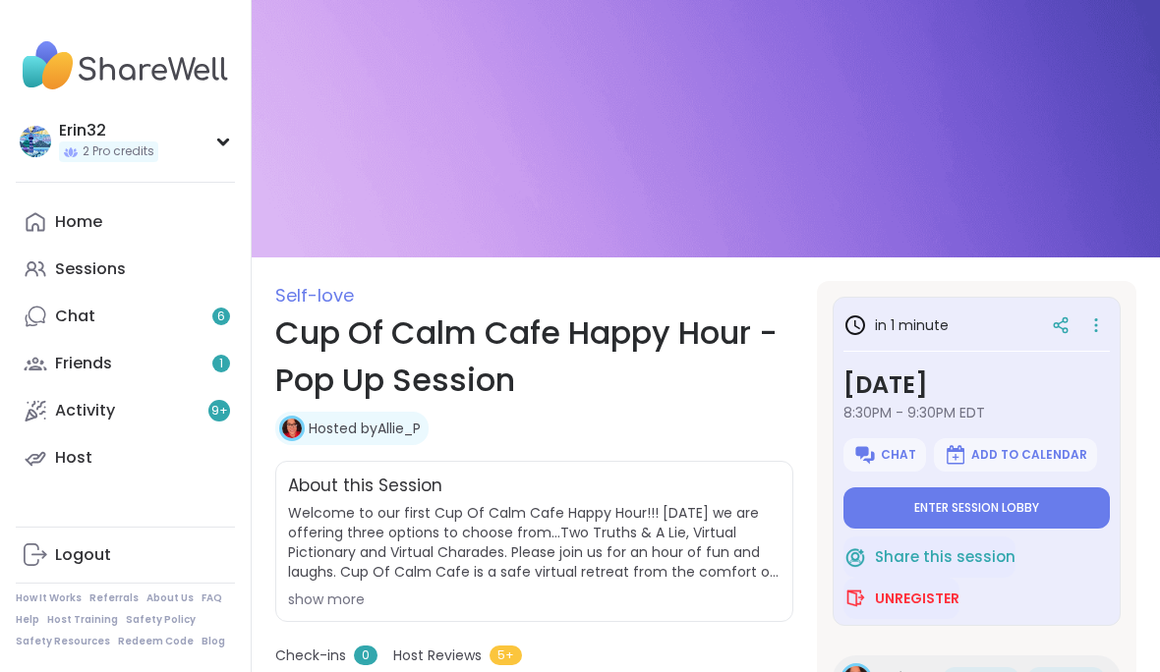
click at [998, 527] on button "Enter session lobby" at bounding box center [976, 507] width 266 height 41
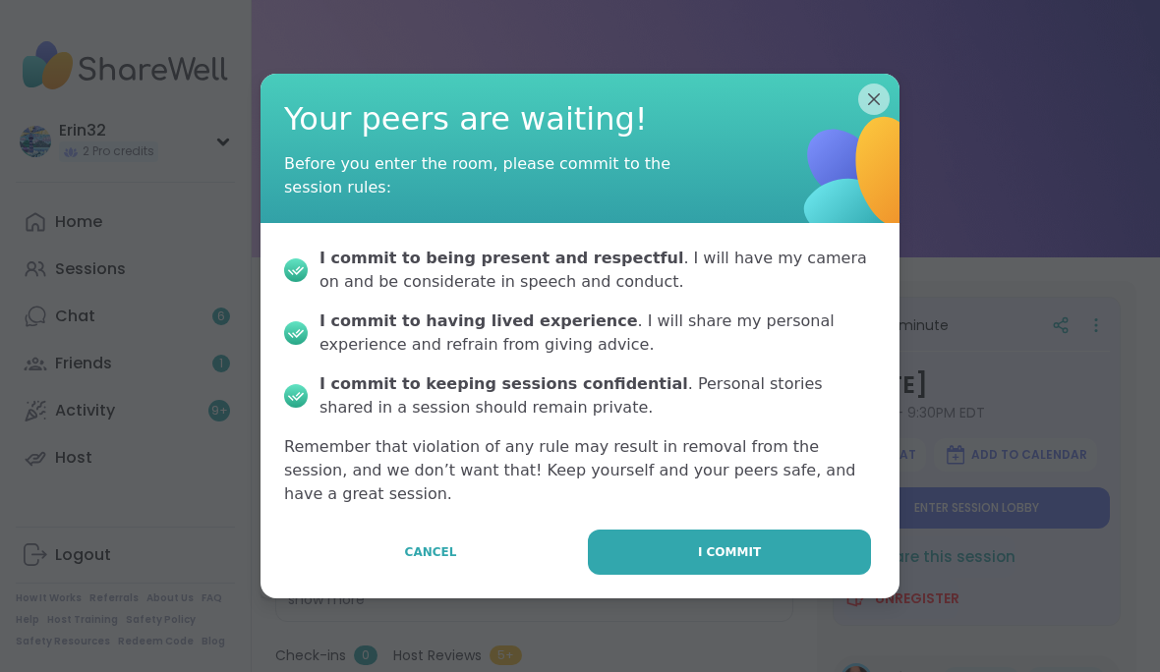
click at [791, 571] on button "I commit" at bounding box center [729, 552] width 283 height 45
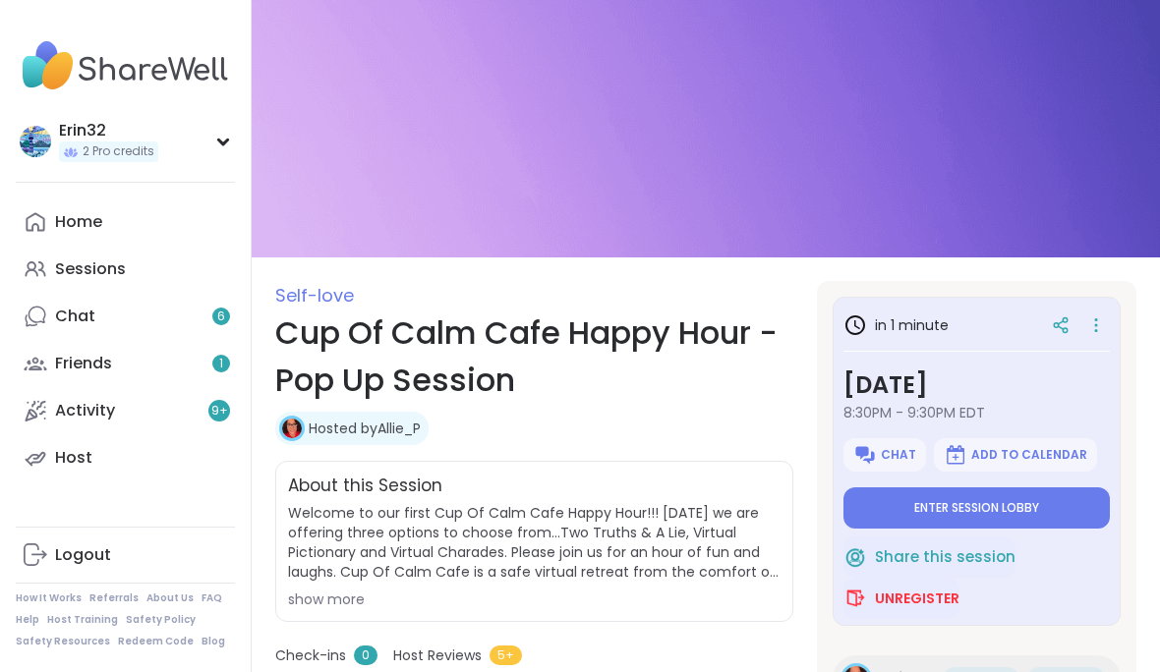
type textarea "*"
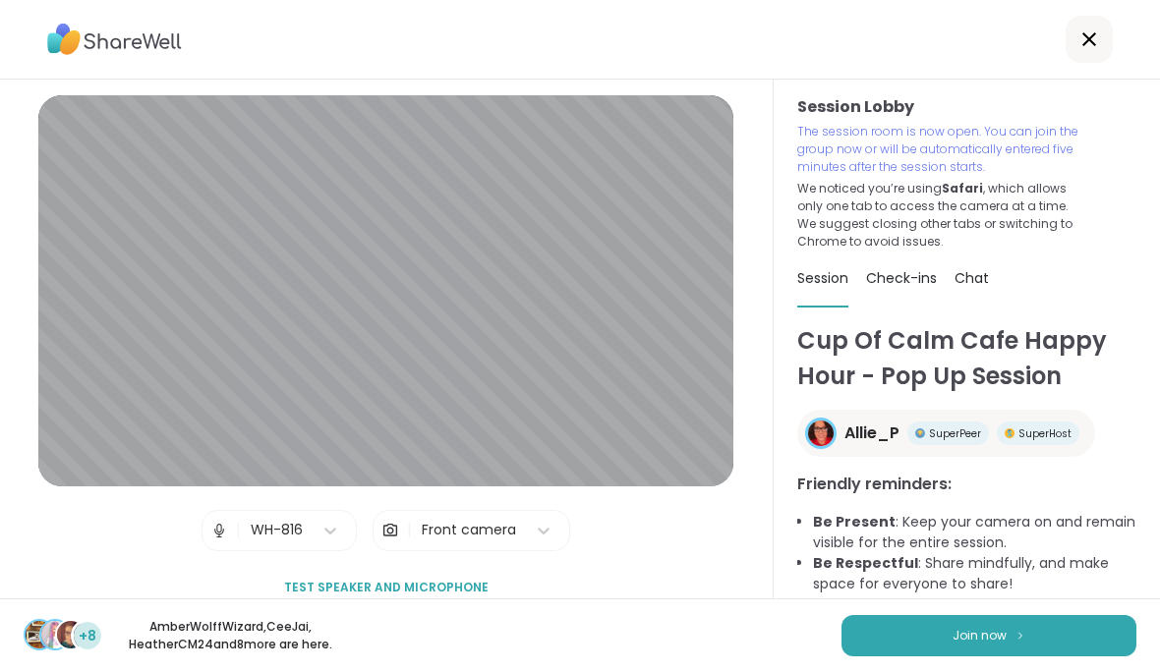
click at [1023, 611] on div "+8 AmberWolffWizard , CeeJai , HeatherCM24 and 8 more are here. Join now" at bounding box center [580, 636] width 1160 height 74
click at [1052, 624] on button "Join now" at bounding box center [988, 635] width 295 height 41
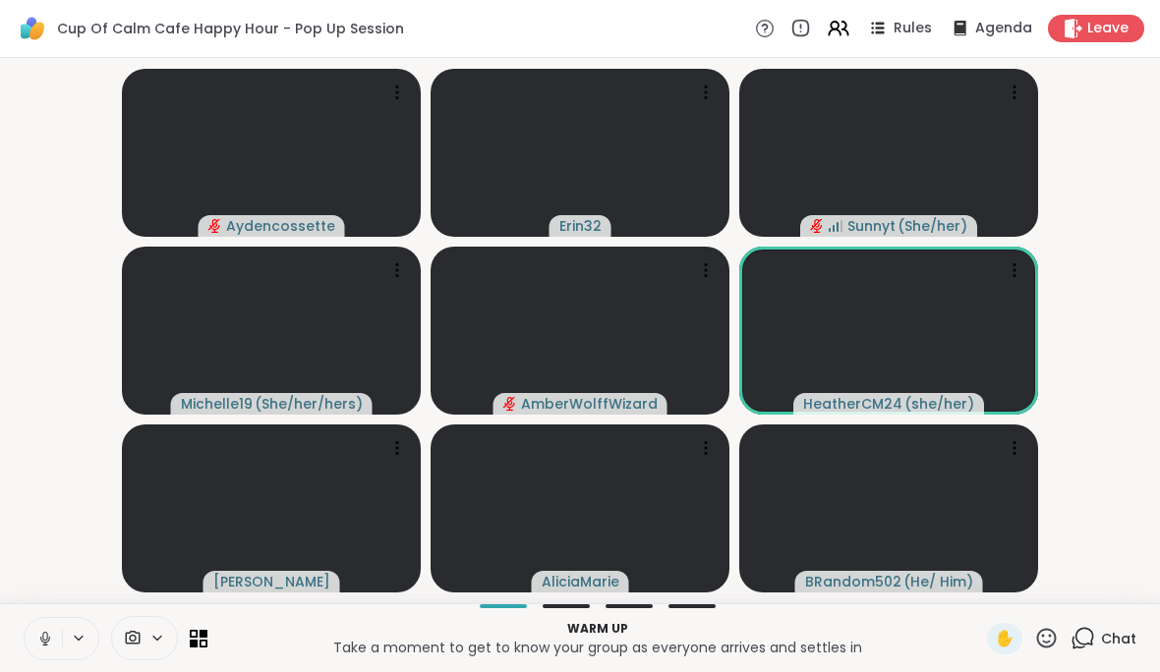
click at [55, 655] on button at bounding box center [43, 638] width 37 height 41
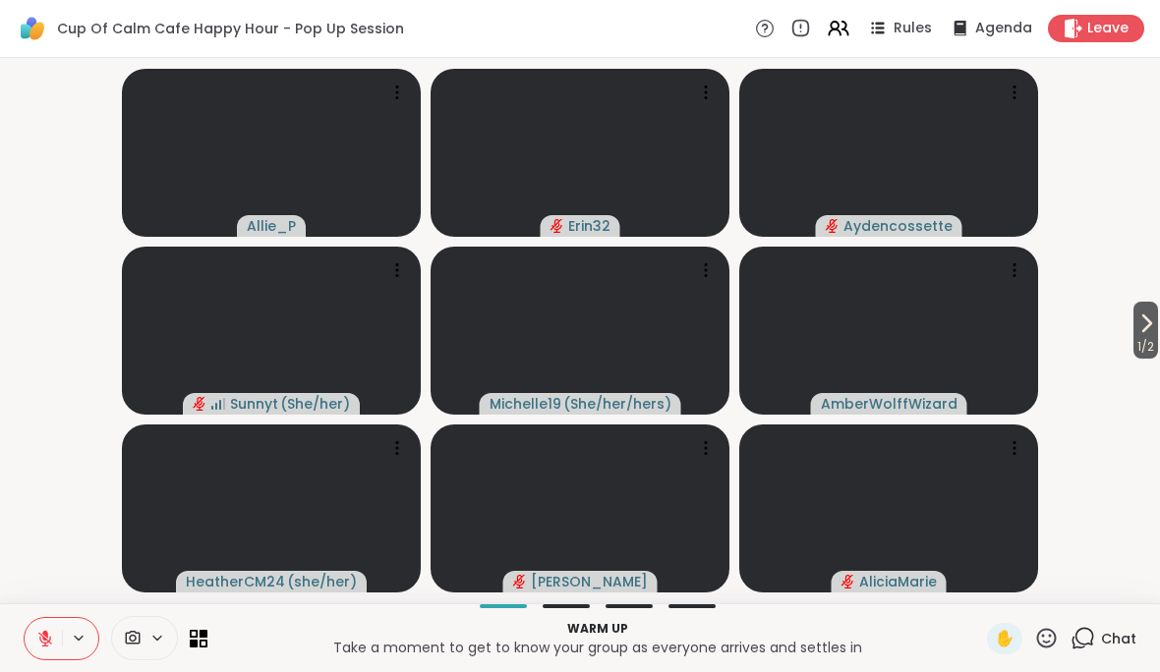
click at [1135, 334] on icon at bounding box center [1146, 324] width 24 height 24
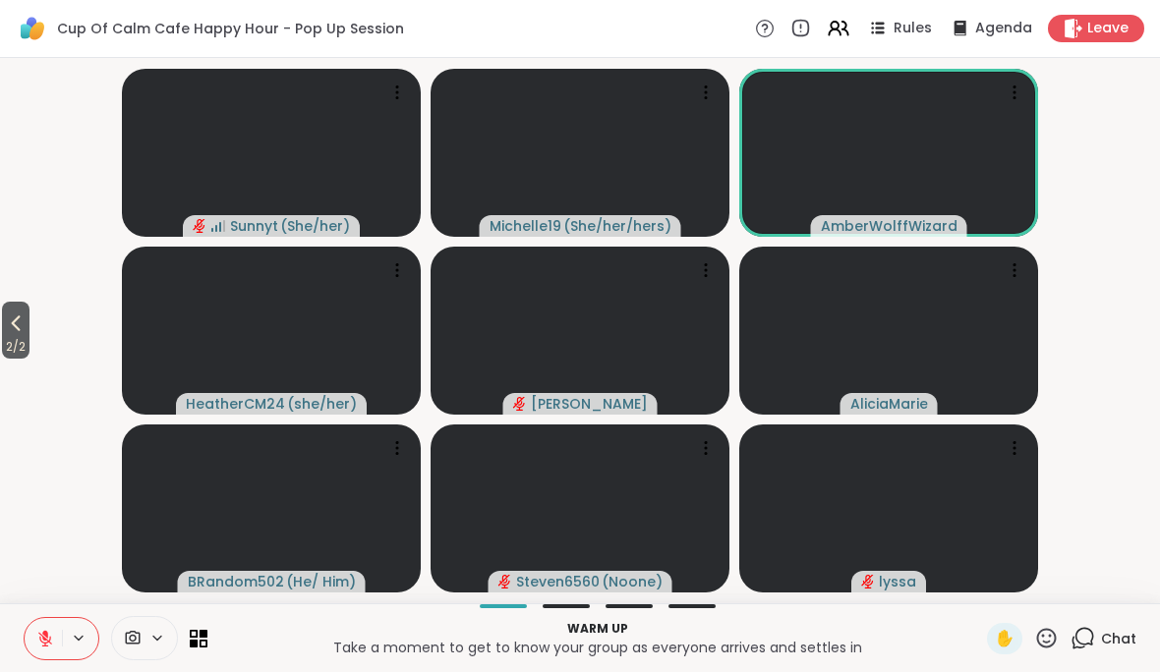
click at [10, 321] on icon at bounding box center [16, 324] width 24 height 24
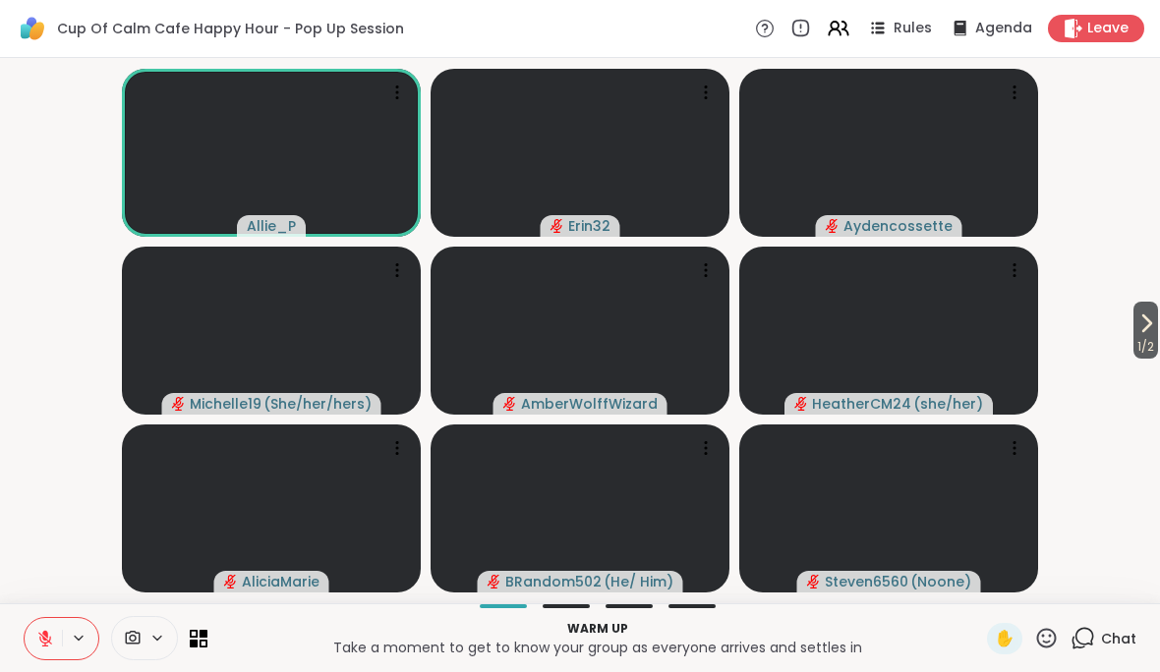
click at [49, 640] on icon at bounding box center [45, 639] width 14 height 14
click at [48, 640] on icon at bounding box center [45, 639] width 18 height 18
click at [44, 653] on button at bounding box center [43, 638] width 37 height 41
click at [41, 636] on icon at bounding box center [45, 639] width 18 height 18
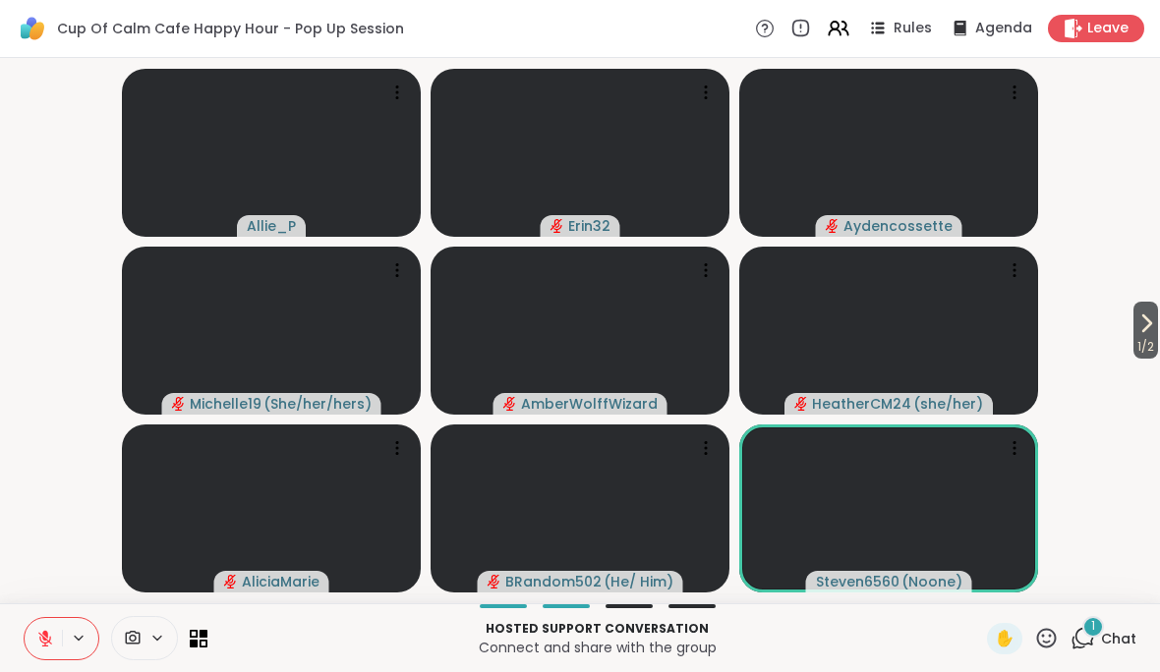
click at [1122, 624] on div "1 Chat" at bounding box center [1103, 638] width 66 height 31
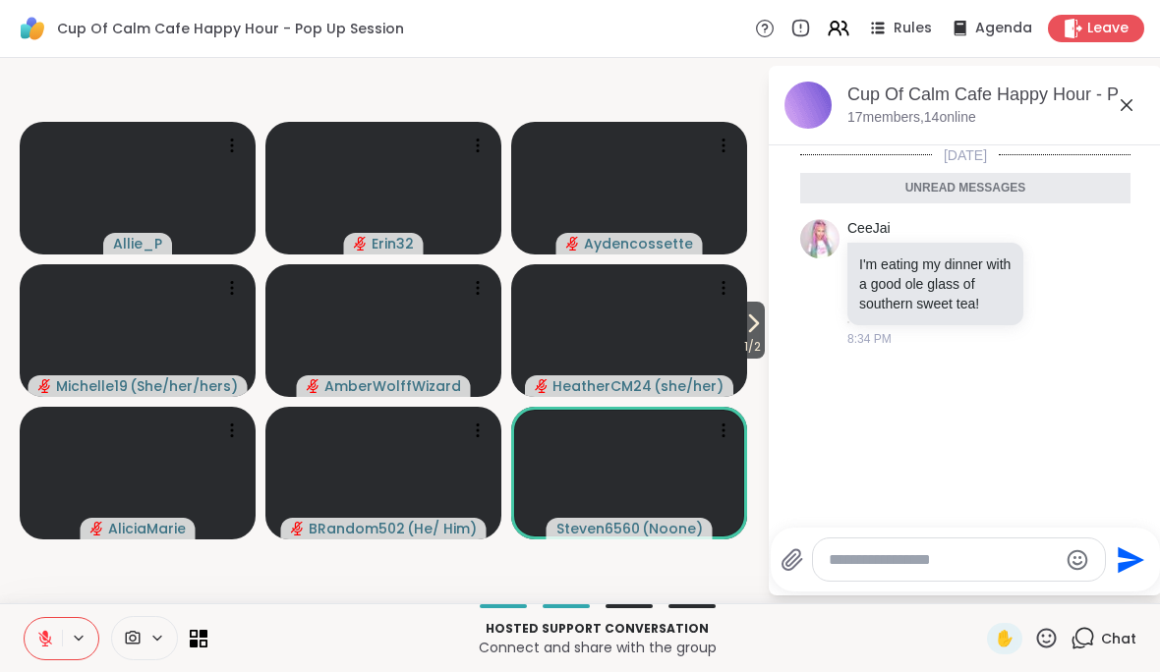
click at [1137, 95] on icon at bounding box center [1127, 105] width 24 height 24
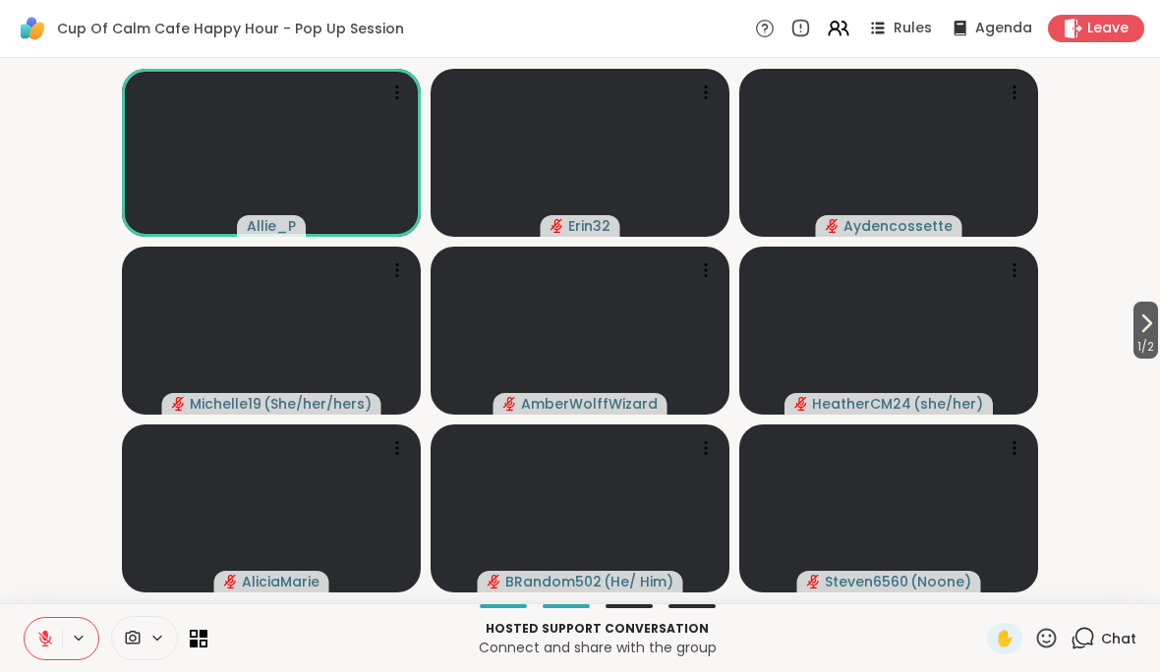
click at [1153, 411] on div "1 / 2 Allie_P Erin32 Aydencossette Michelle19 ( She/her/hers ) AmberWolffWizard…" at bounding box center [580, 330] width 1160 height 545
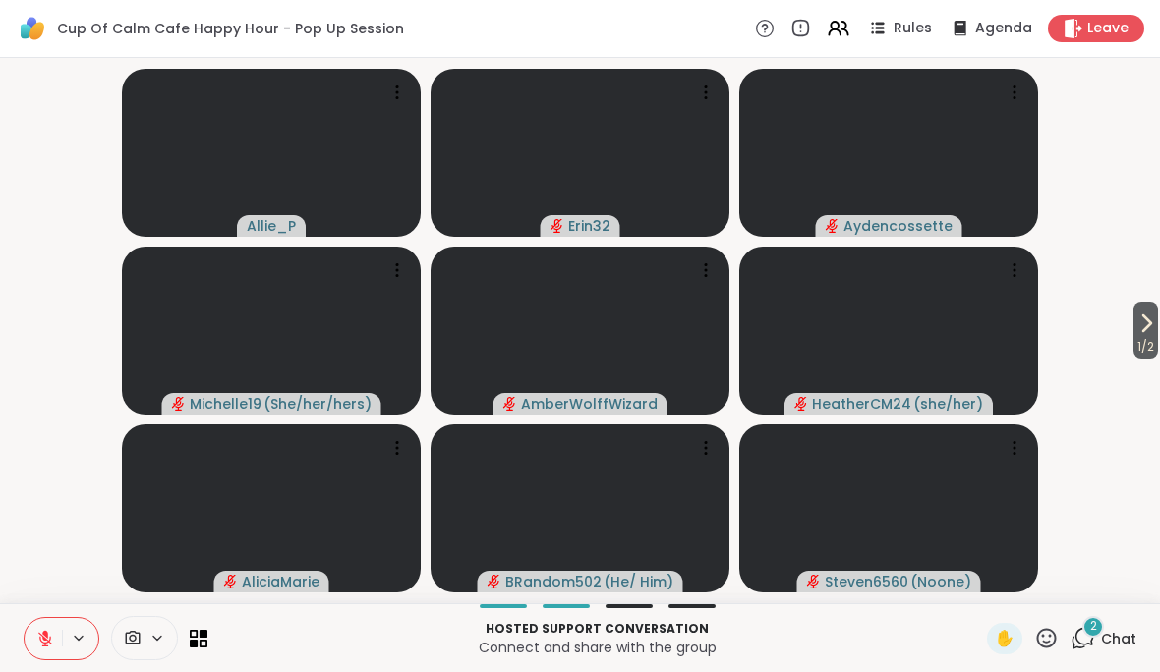
click at [1115, 642] on span "Chat" at bounding box center [1118, 639] width 35 height 20
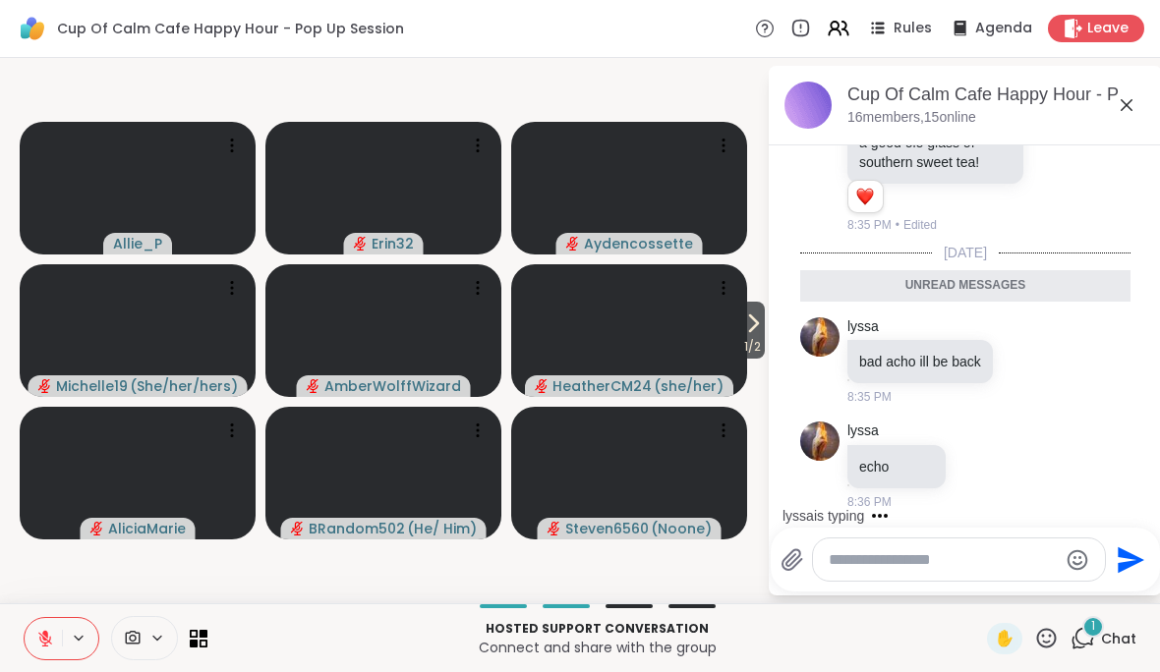
scroll to position [152, 0]
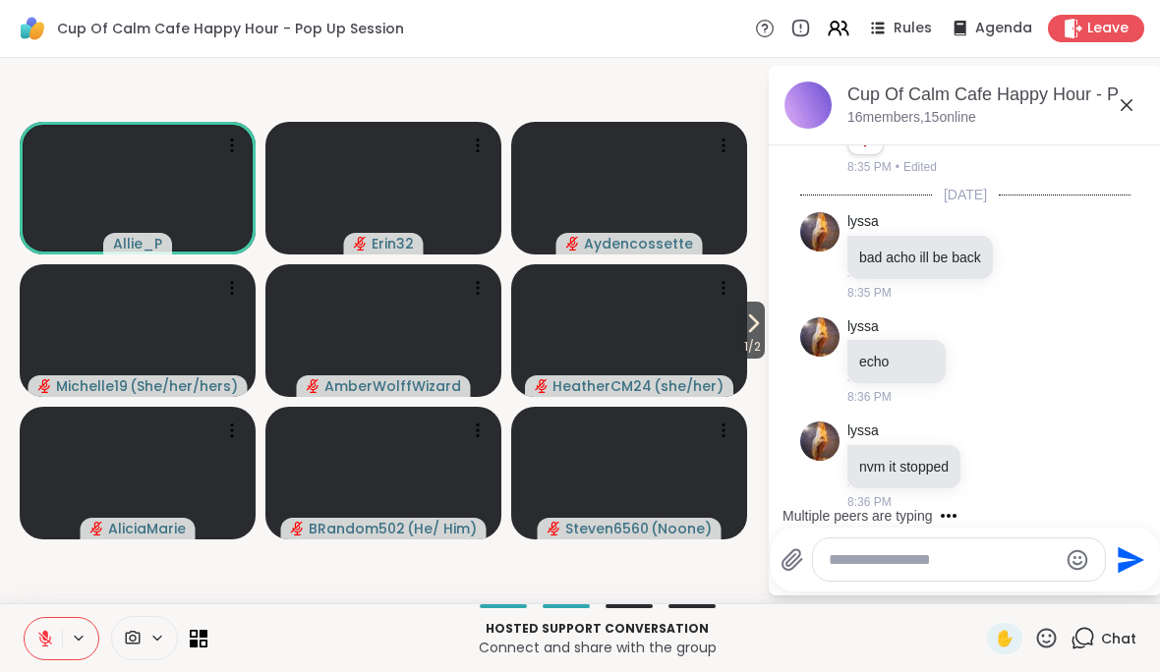
click at [1137, 110] on icon at bounding box center [1127, 105] width 24 height 24
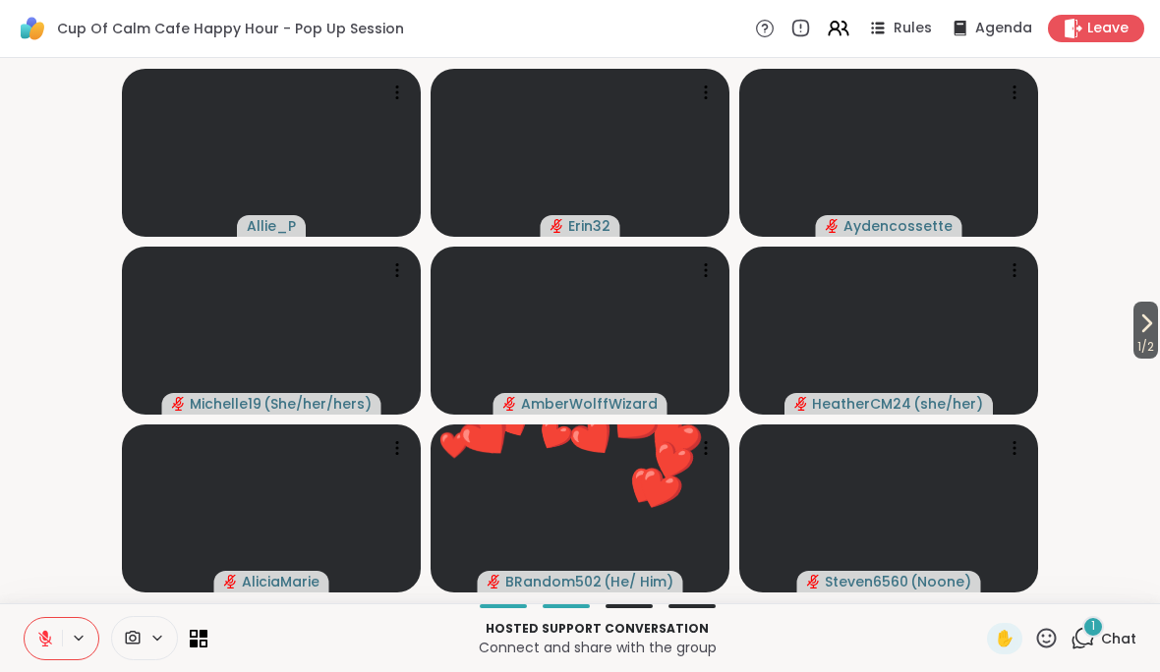
click at [1095, 635] on span "1" at bounding box center [1093, 626] width 4 height 17
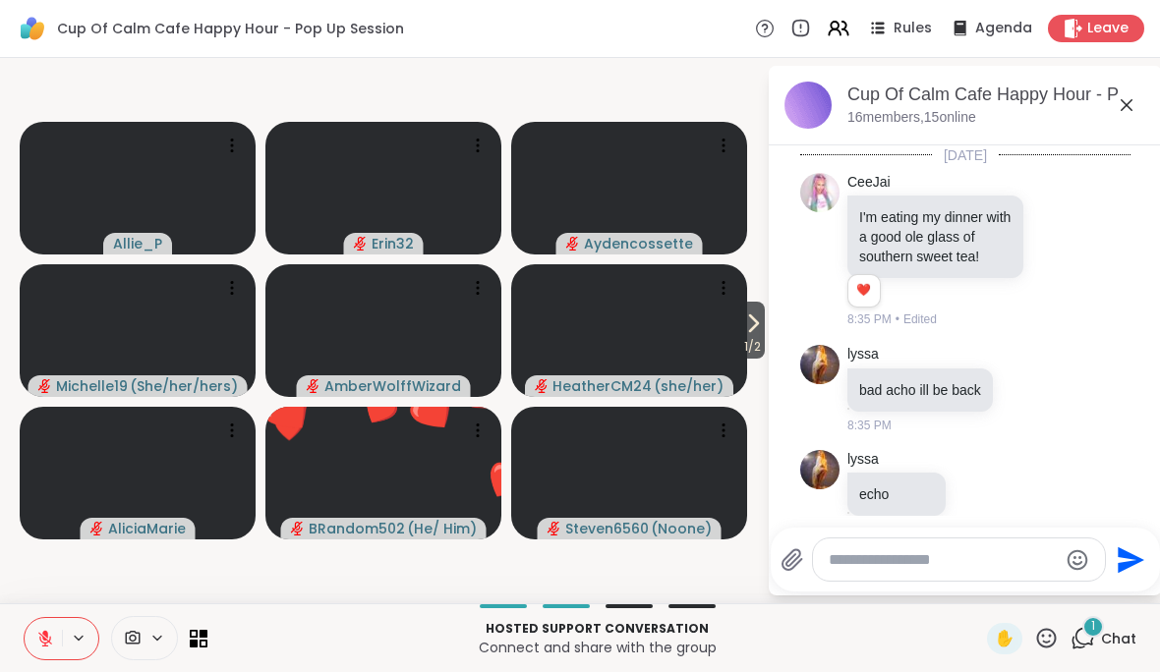
scroll to position [370, 0]
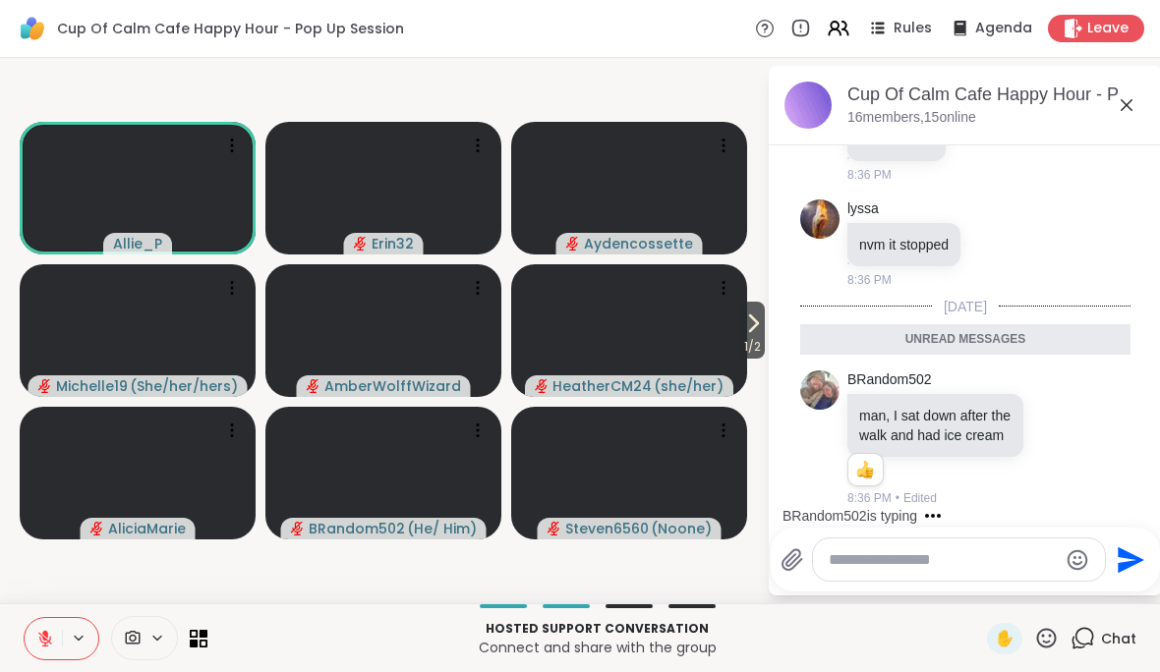
click at [1137, 108] on icon at bounding box center [1127, 105] width 24 height 24
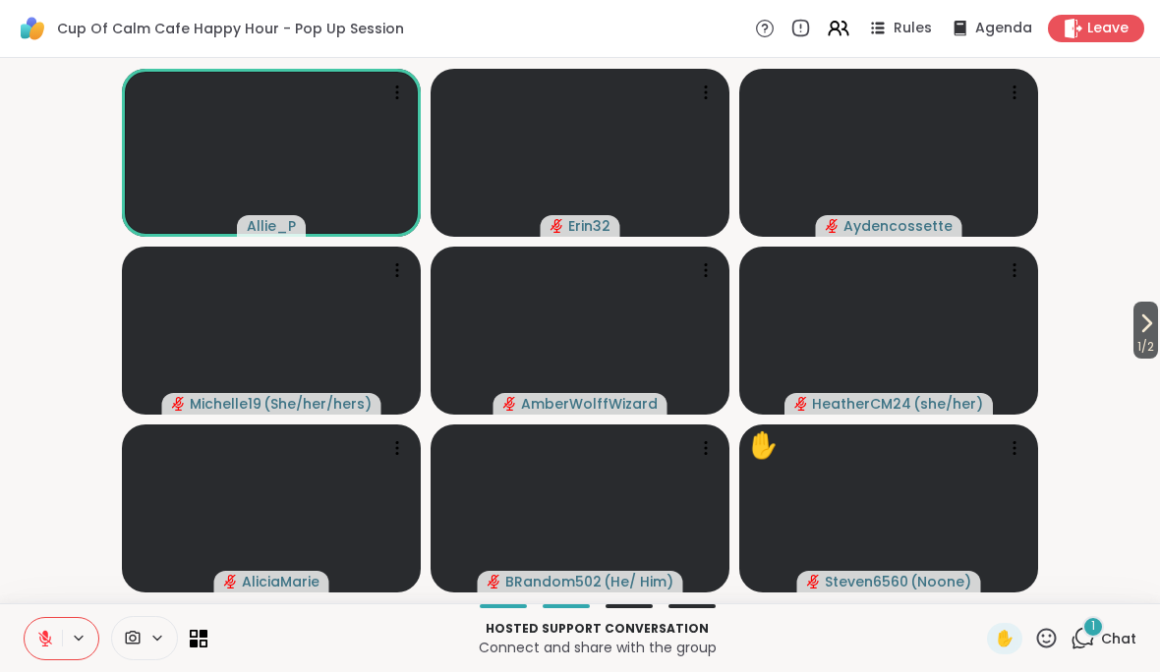
click at [1123, 638] on span "Chat" at bounding box center [1118, 639] width 35 height 20
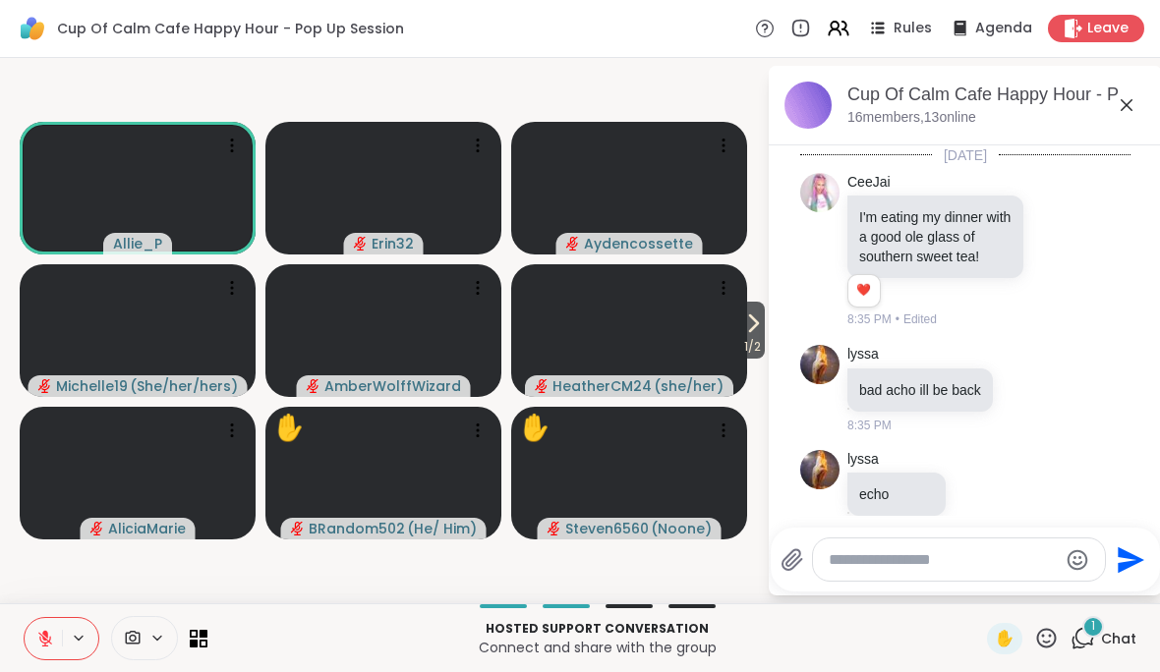
scroll to position [474, 0]
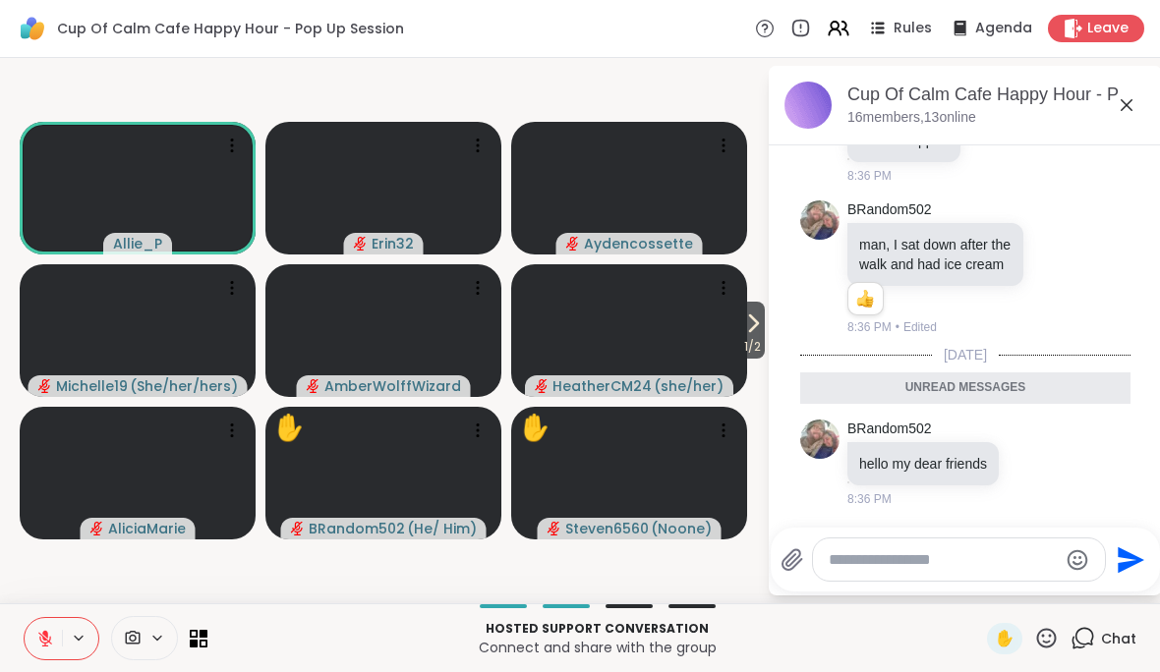
click at [1112, 122] on div "Cup Of Calm Cafe Happy Hour - Pop Up Session, [DATE] members, 13 online" at bounding box center [996, 105] width 299 height 44
click at [1133, 104] on icon at bounding box center [1127, 105] width 24 height 24
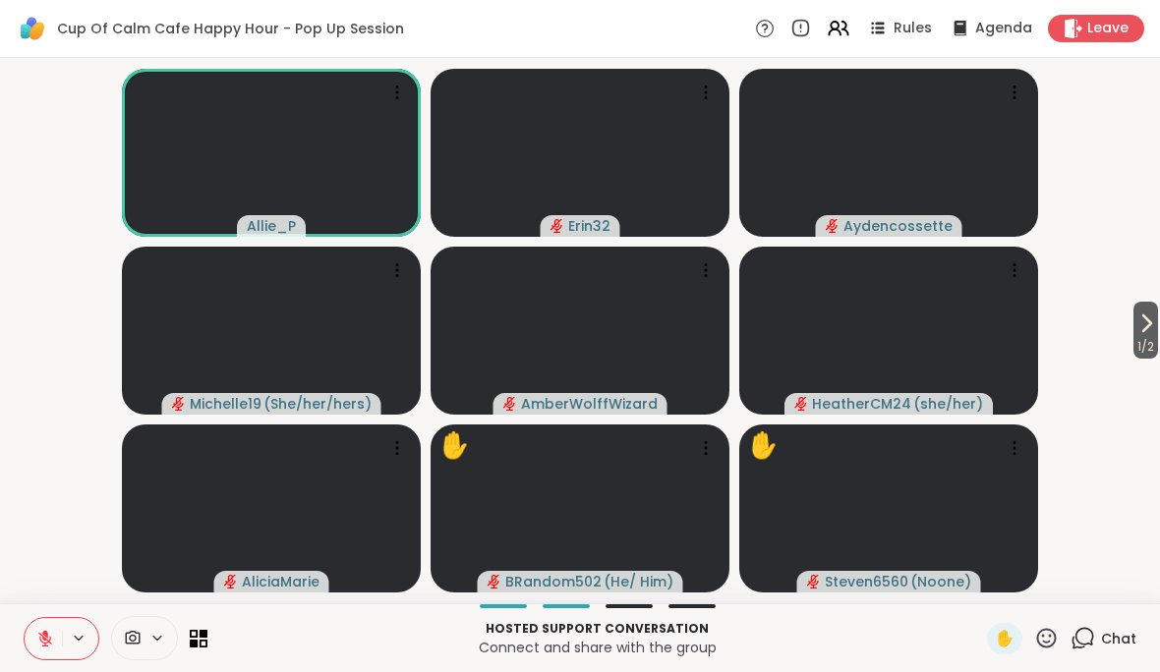
click at [985, 648] on div "Hosted support conversation Connect and share with the group ✋ Chat" at bounding box center [580, 637] width 1160 height 69
click at [1001, 637] on span "✋" at bounding box center [1005, 639] width 20 height 24
click at [51, 651] on button at bounding box center [43, 638] width 37 height 41
click at [34, 654] on button at bounding box center [43, 638] width 37 height 41
click at [1109, 635] on span "Chat" at bounding box center [1118, 639] width 35 height 20
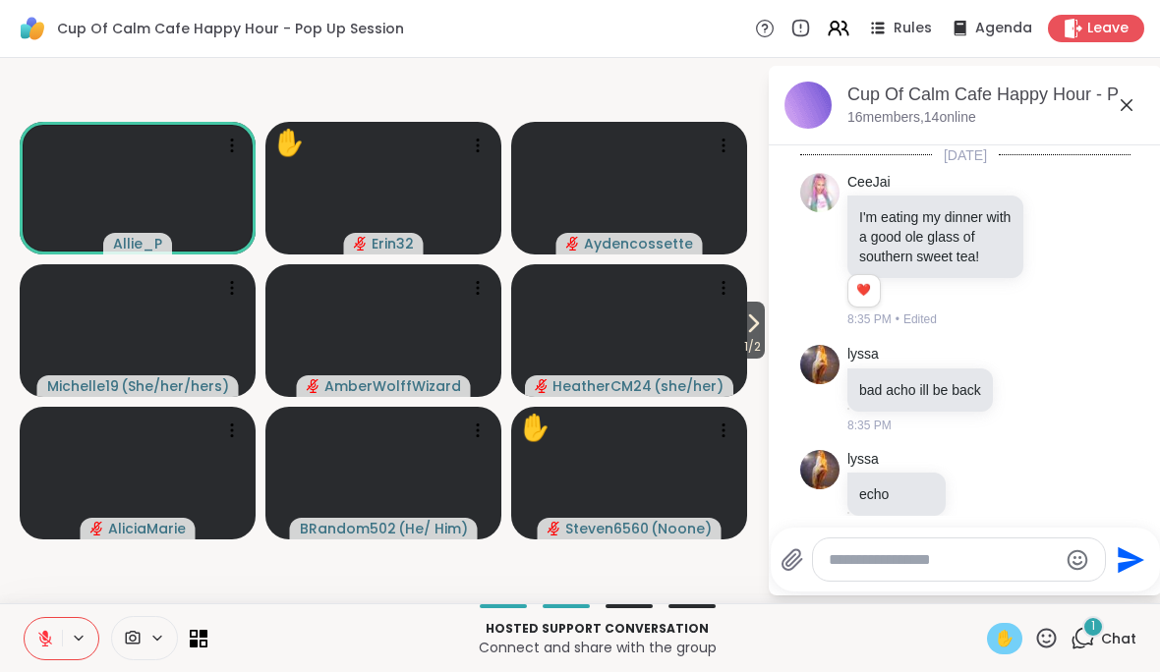
scroll to position [578, 0]
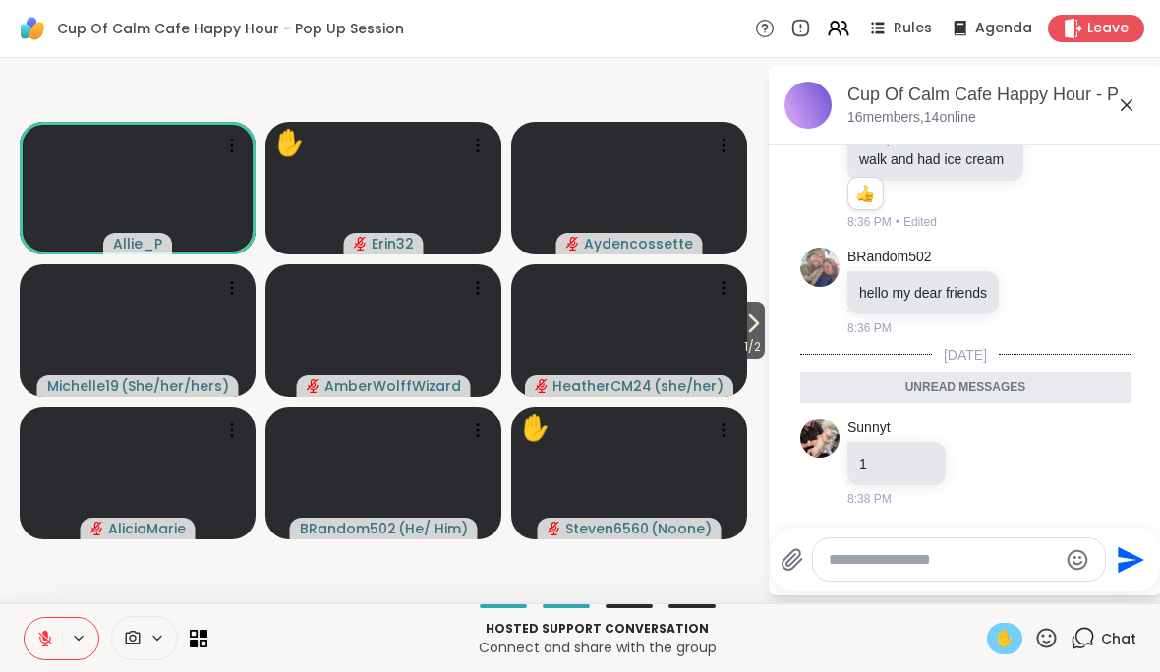
click at [1133, 102] on icon at bounding box center [1127, 105] width 24 height 24
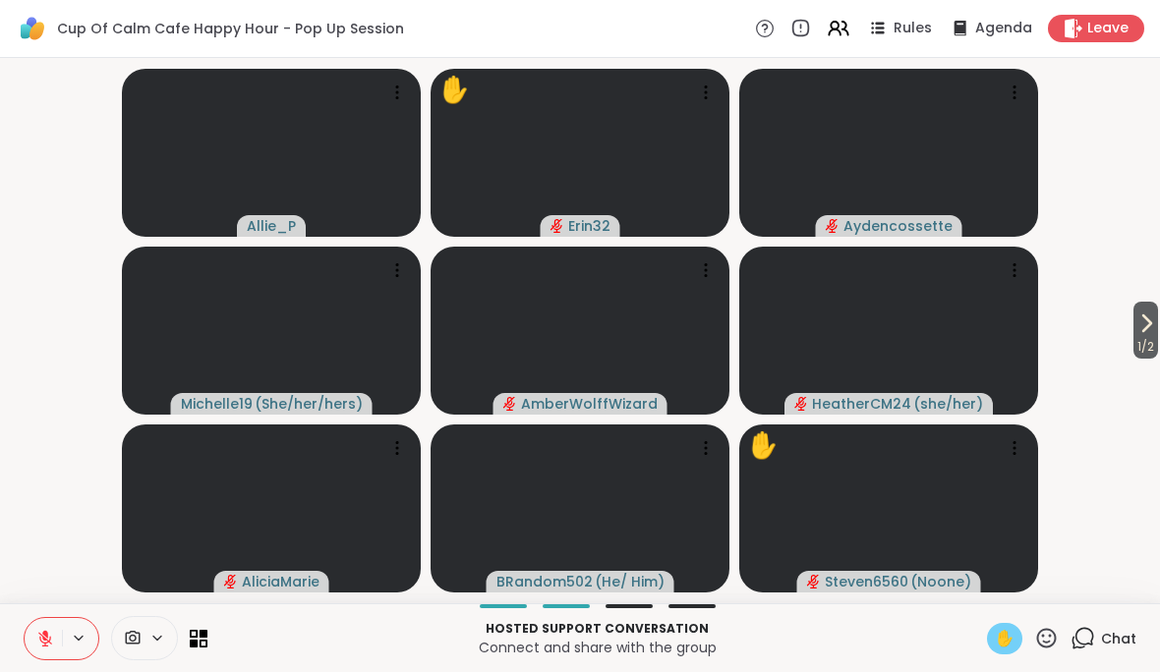
click at [1010, 642] on span "✋" at bounding box center [1005, 639] width 20 height 24
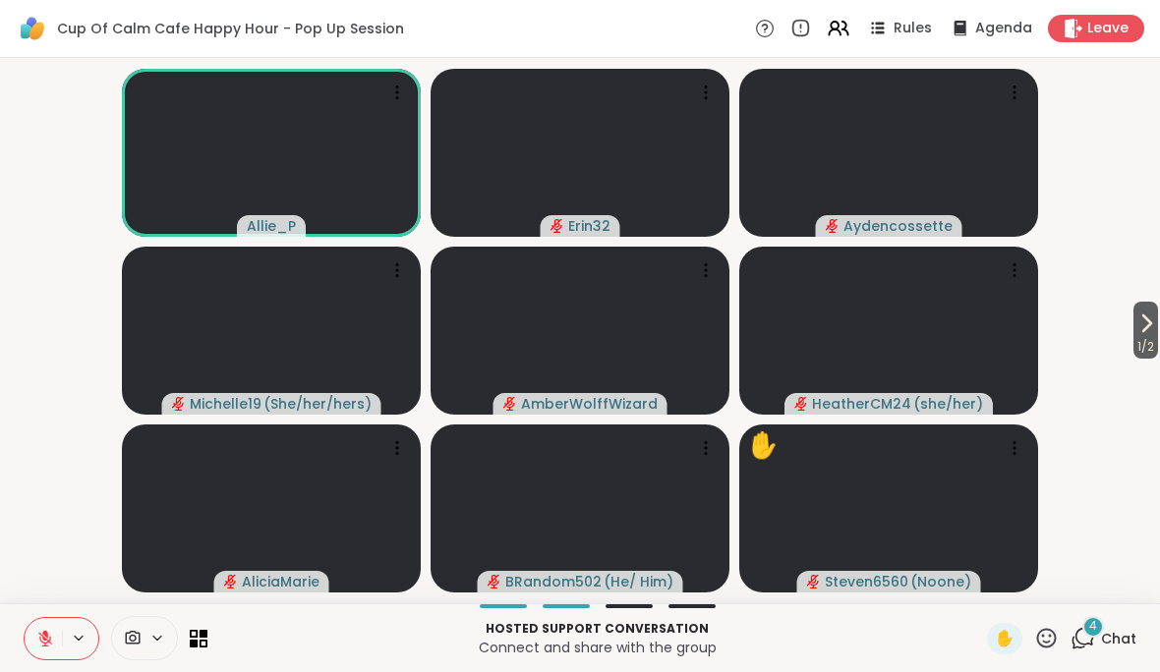
click at [1104, 629] on div "4" at bounding box center [1093, 627] width 22 height 22
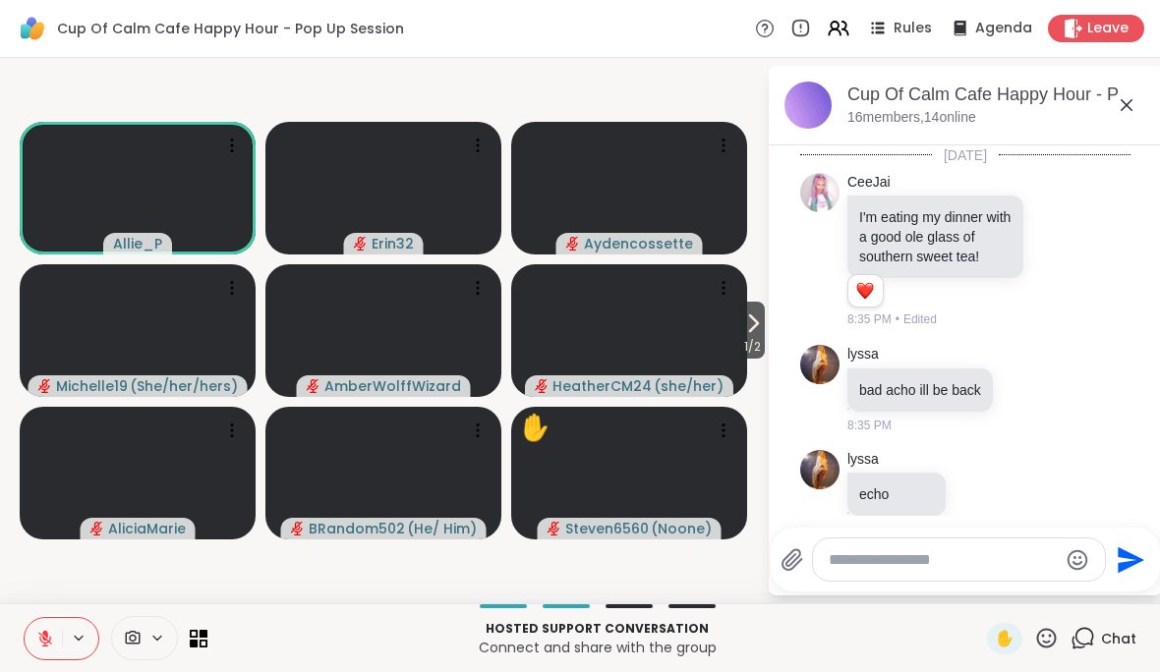
scroll to position [995, 0]
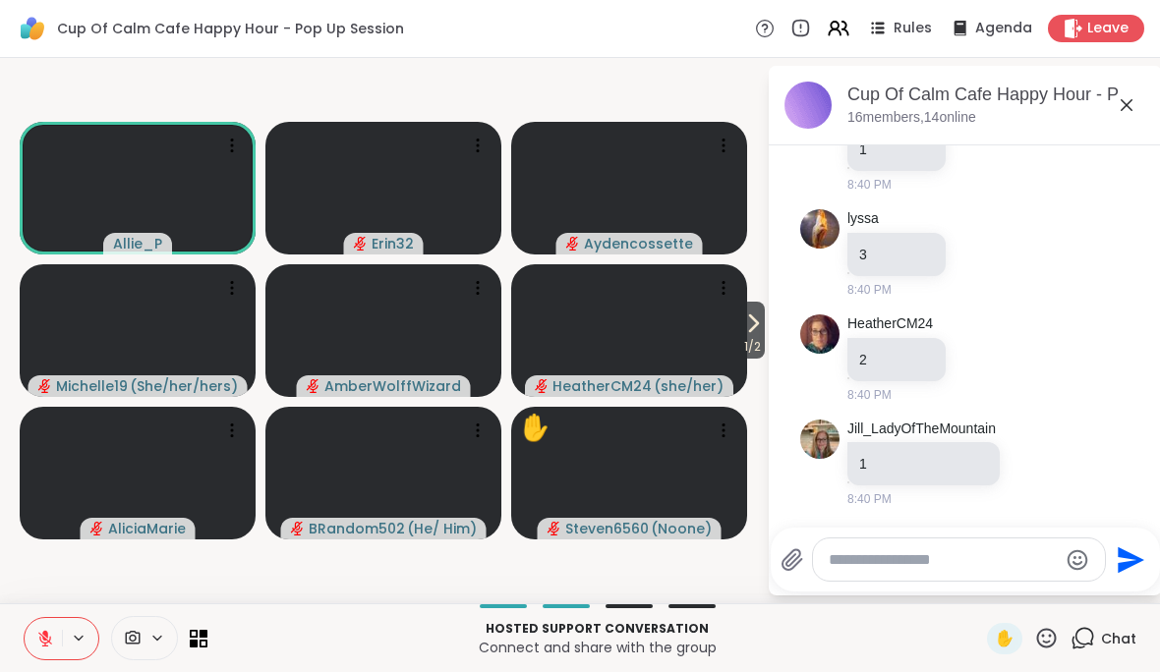
click at [1118, 121] on div "Cup Of Calm Cafe Happy Hour - Pop Up Session, [DATE] members, 14 online" at bounding box center [996, 105] width 299 height 44
click at [1122, 111] on icon at bounding box center [1127, 105] width 24 height 24
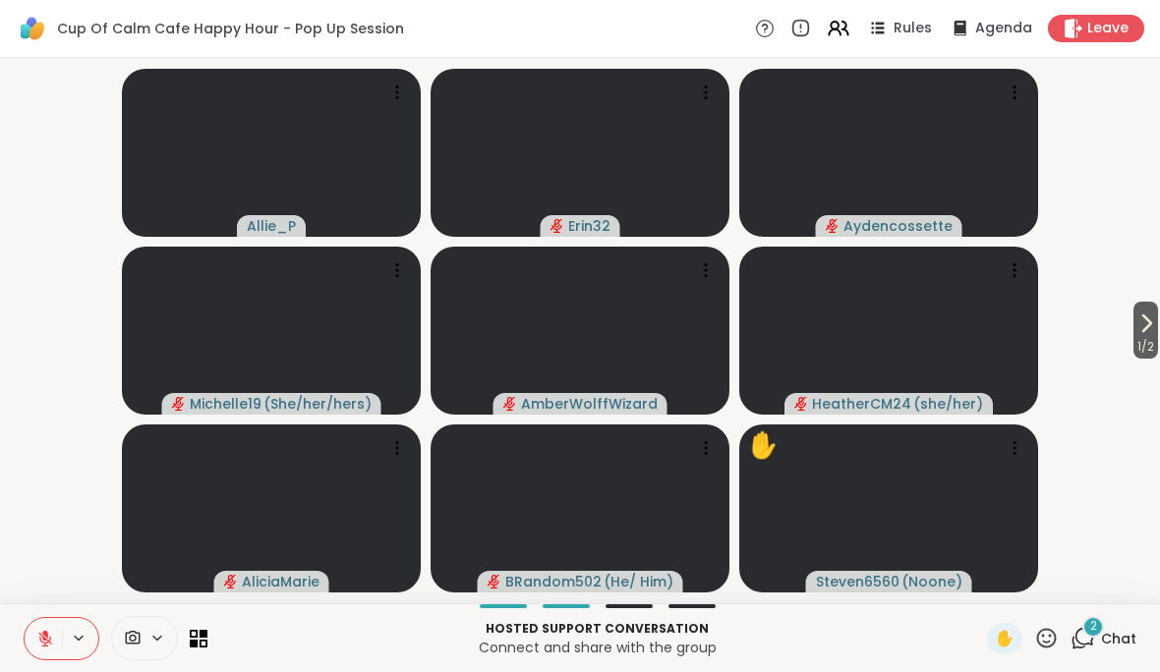
click at [1105, 644] on span "Chat" at bounding box center [1118, 639] width 35 height 20
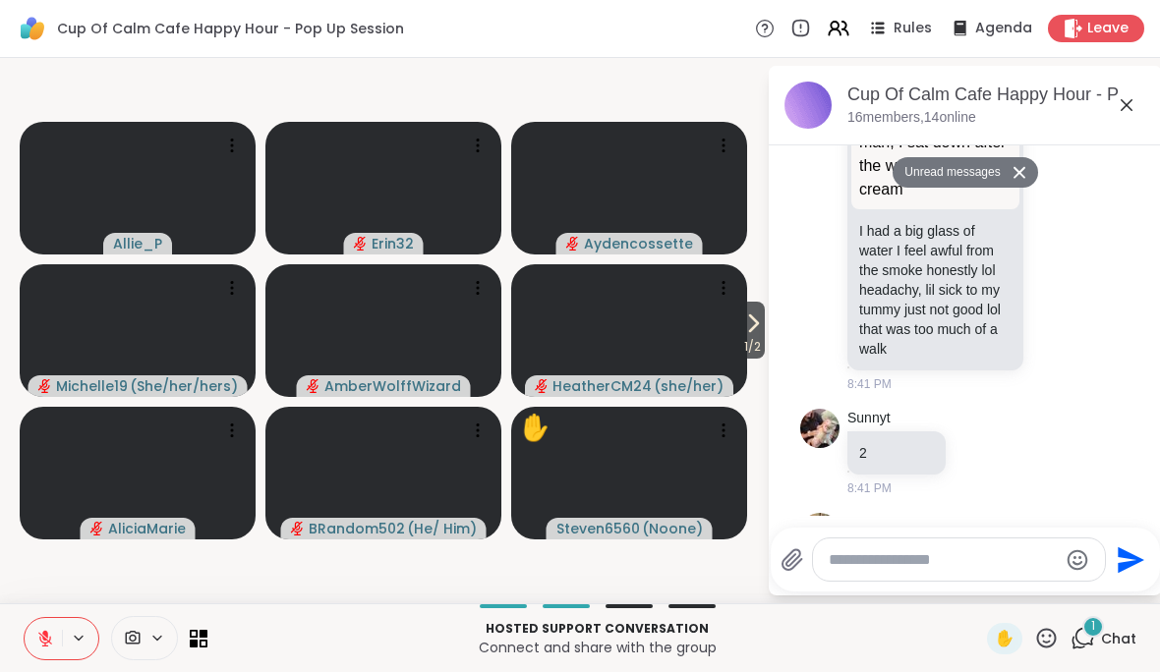
scroll to position [1539, 0]
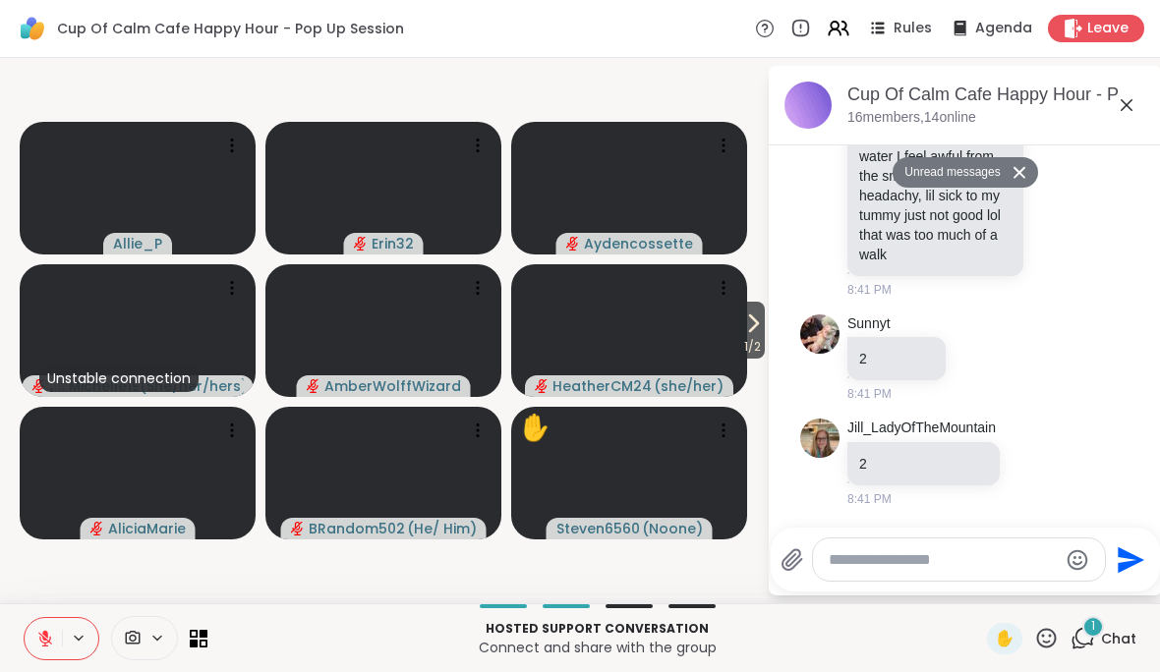
click at [1054, 550] on textarea "Type your message" at bounding box center [943, 560] width 229 height 20
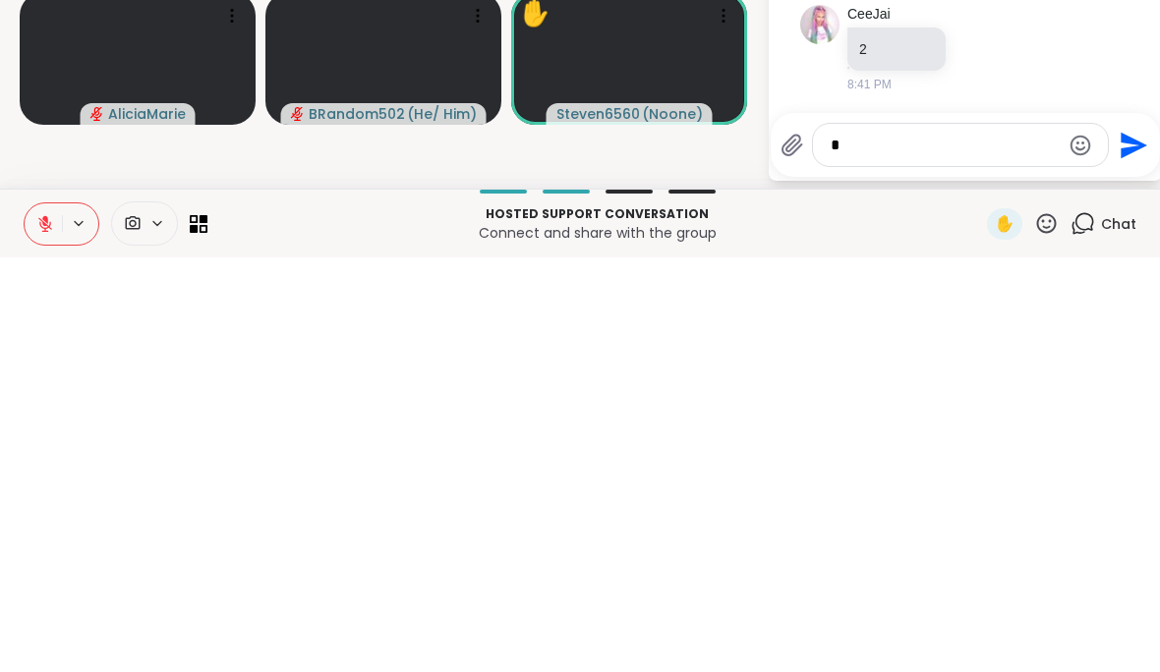
scroll to position [2041, 0]
type textarea "*"
click at [1126, 544] on icon "Send" at bounding box center [1130, 559] width 31 height 31
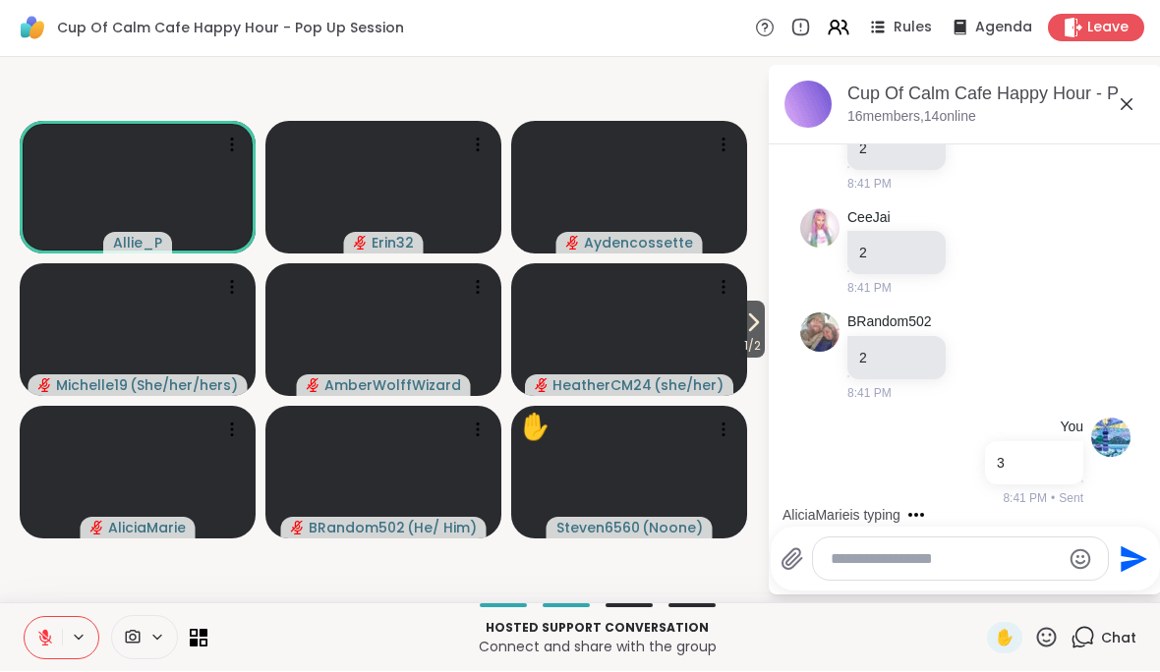
scroll to position [2250, 0]
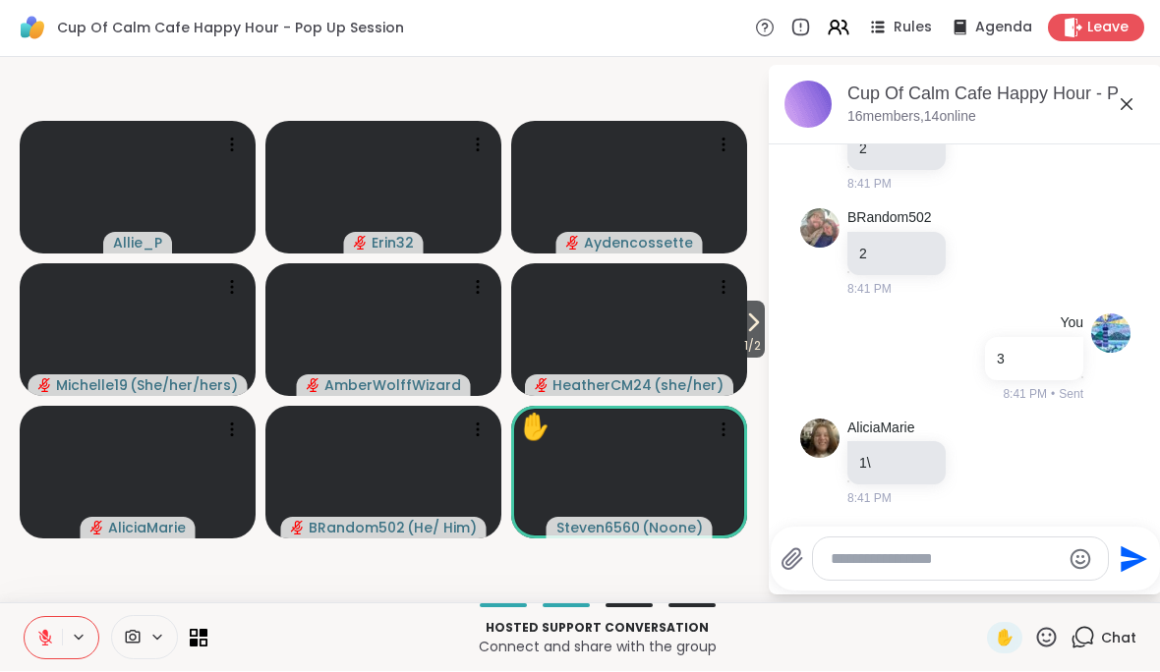
click at [1115, 104] on icon at bounding box center [1127, 105] width 24 height 24
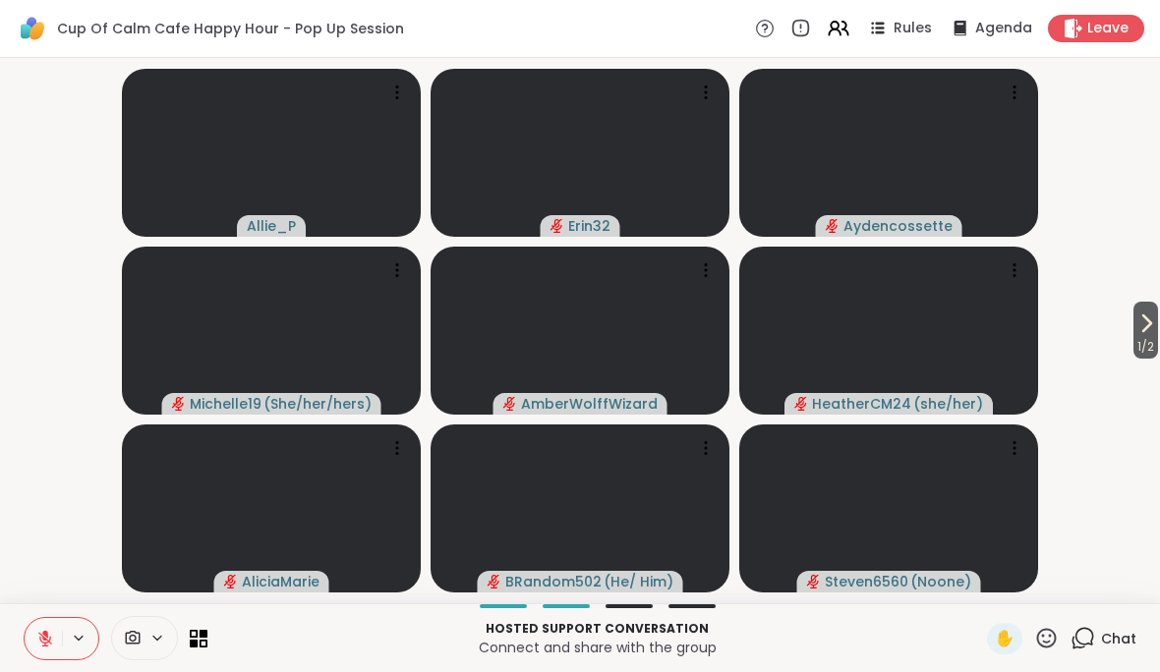
click at [1099, 651] on div "Chat" at bounding box center [1103, 638] width 66 height 31
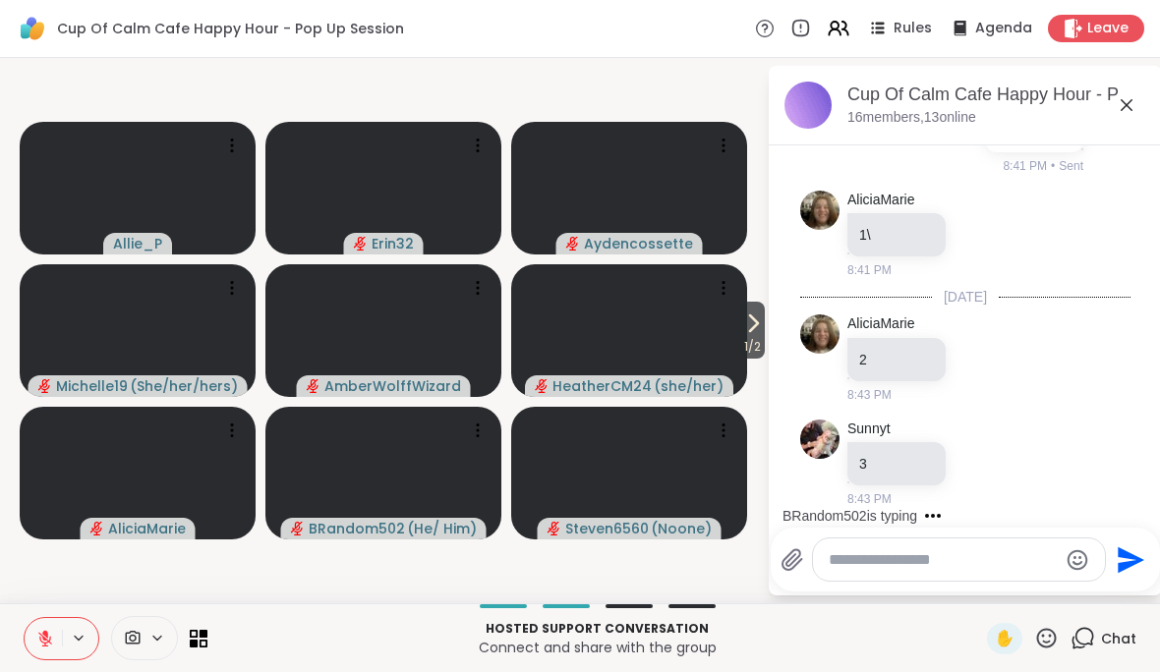
scroll to position [2562, 0]
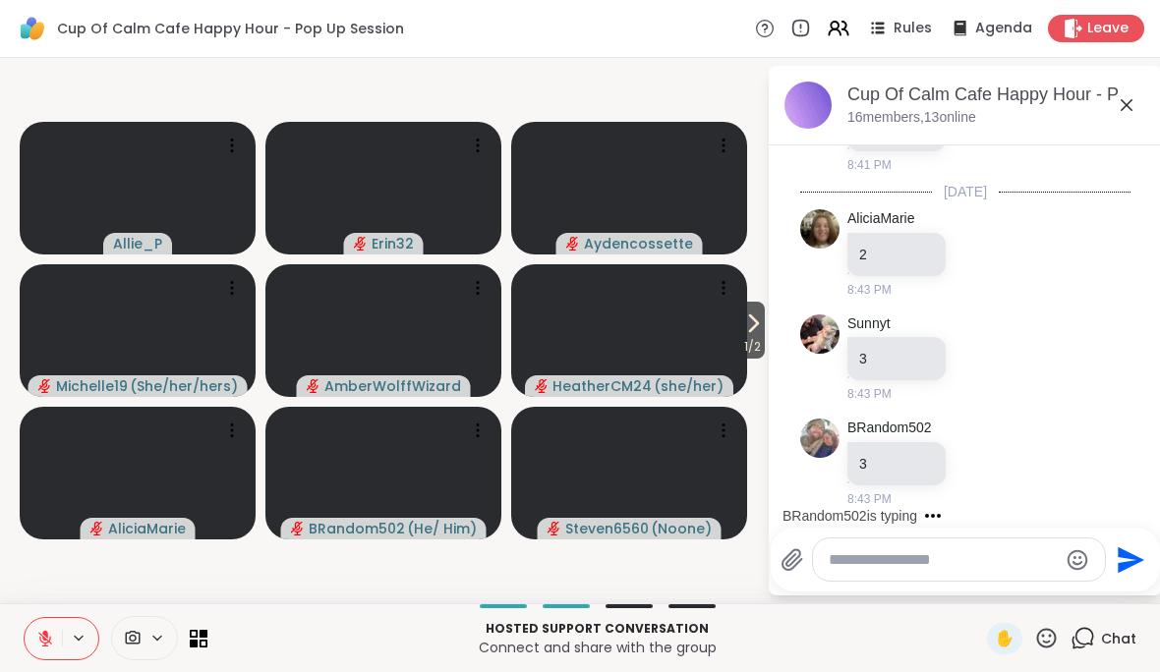
click at [1019, 559] on textarea "Type your message" at bounding box center [943, 560] width 229 height 20
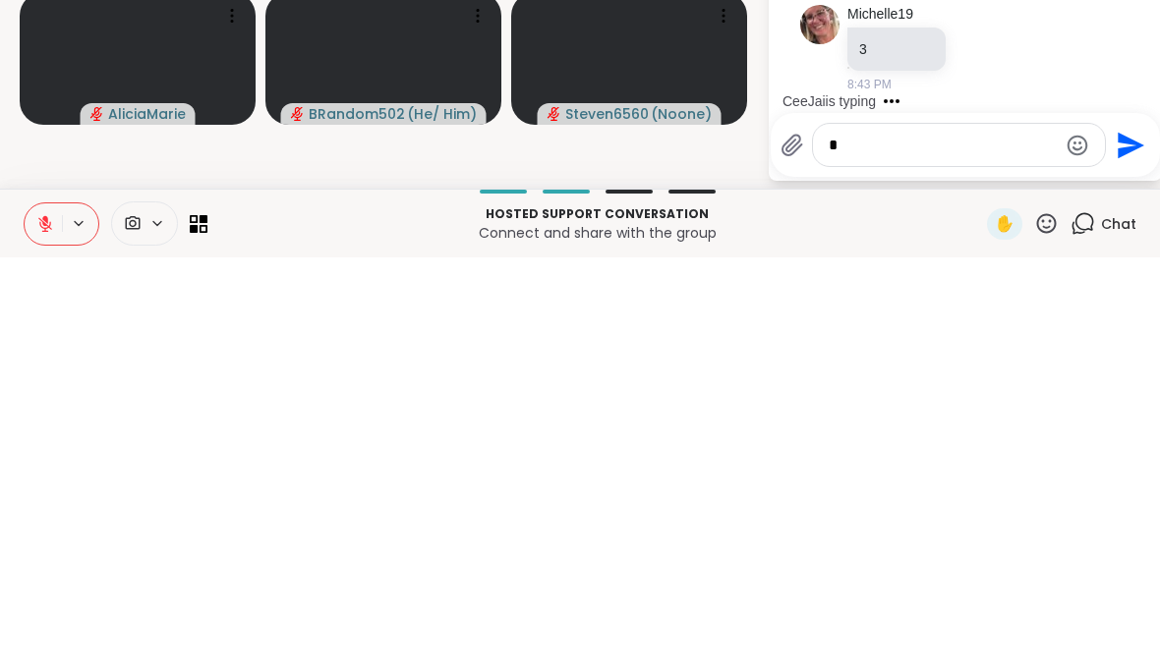
scroll to position [0, 0]
type textarea "*"
click at [1127, 544] on icon "Send" at bounding box center [1130, 559] width 31 height 31
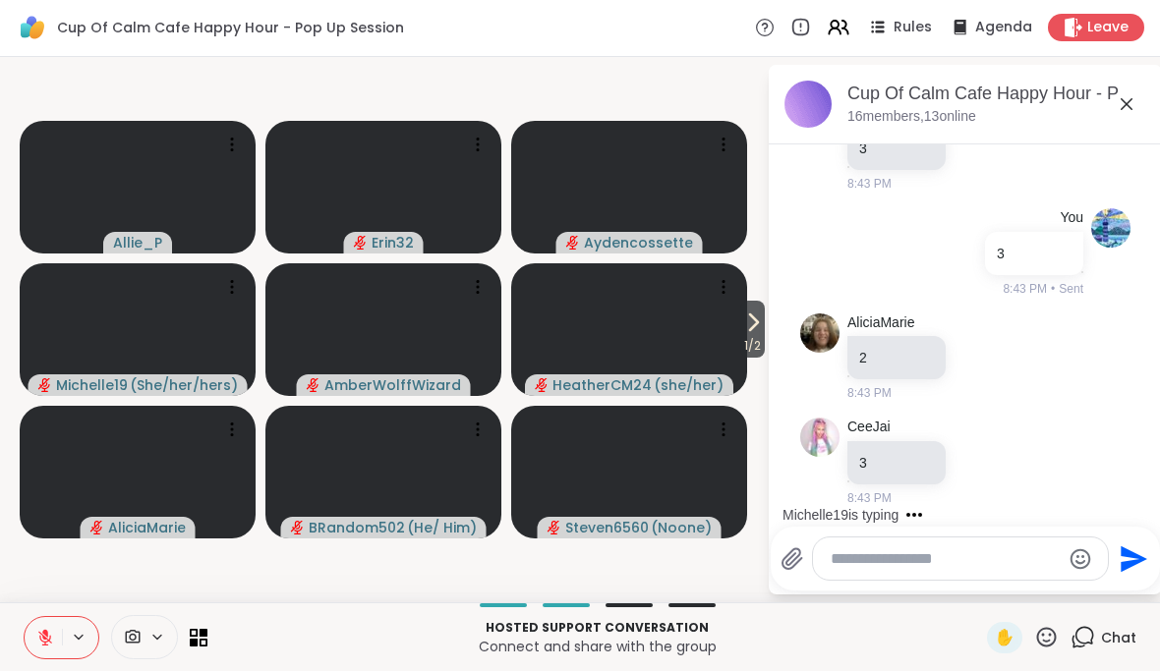
scroll to position [3207, 0]
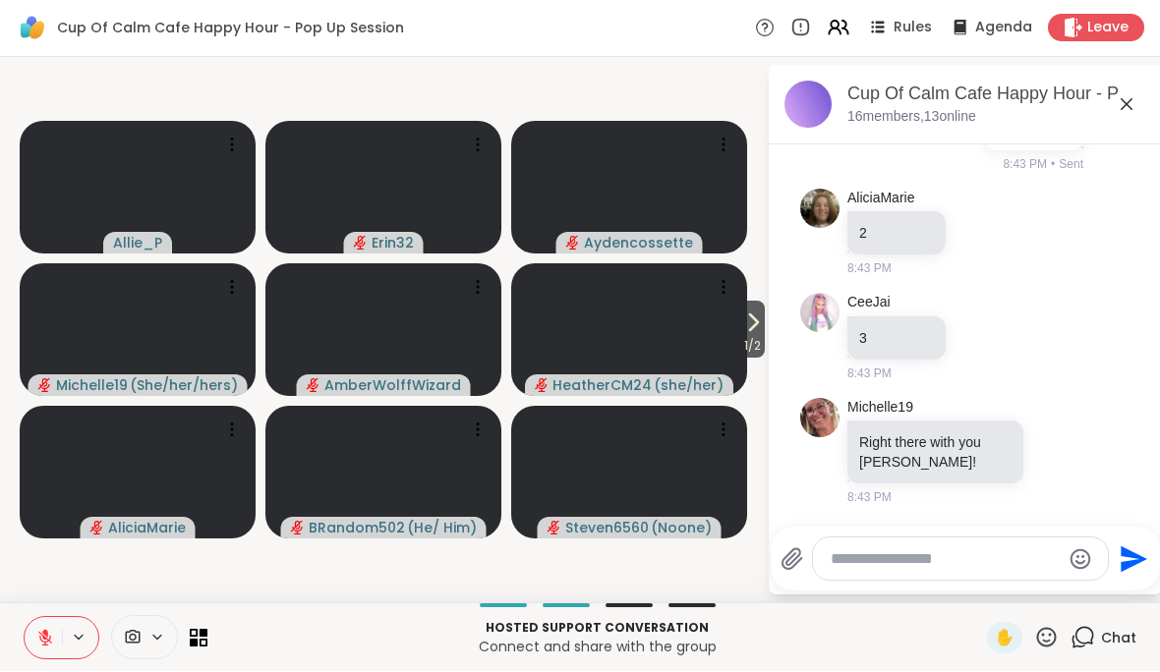
click at [1022, 562] on textarea "Type your message" at bounding box center [944, 560] width 229 height 20
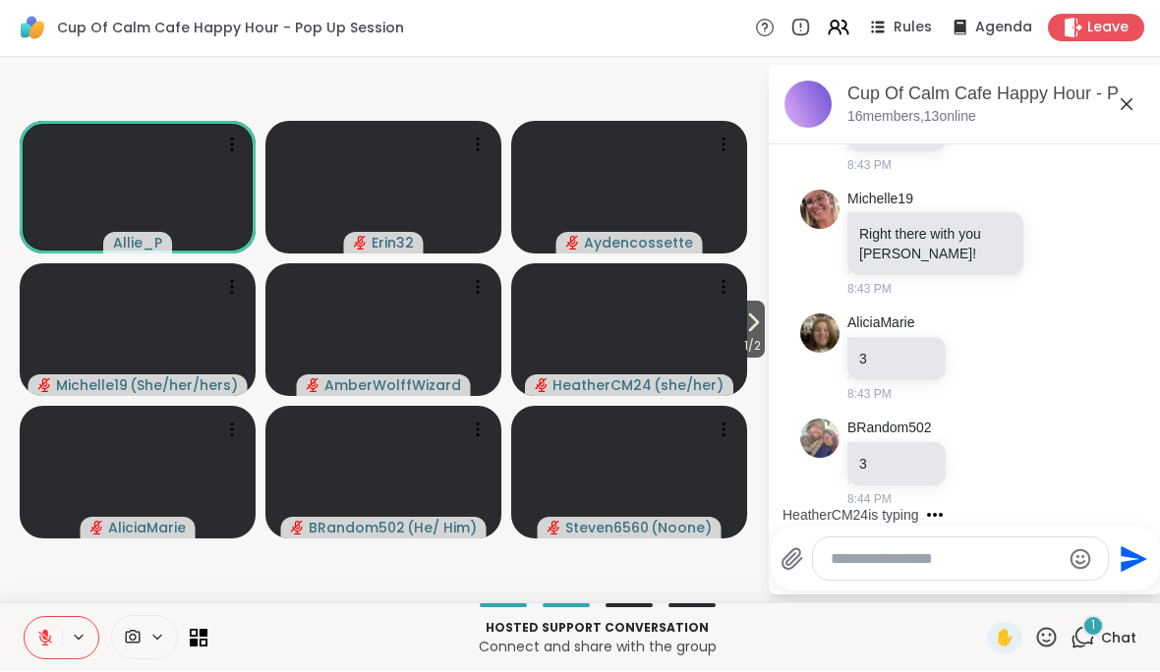
scroll to position [3624, 0]
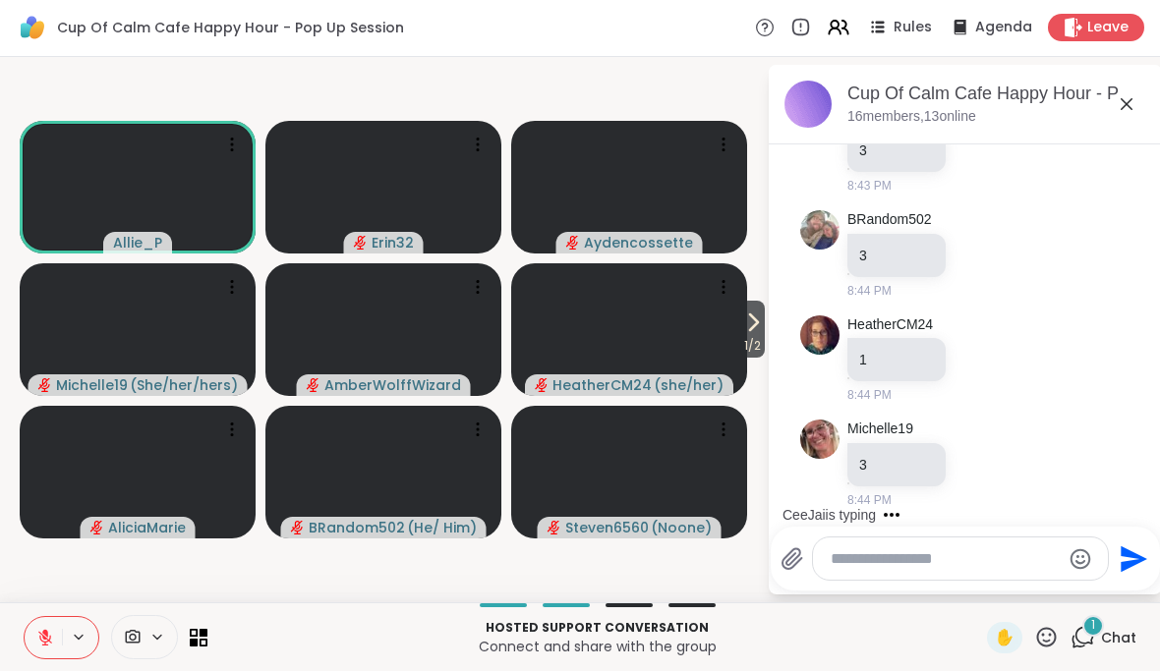
click at [966, 552] on textarea "Type your message" at bounding box center [944, 560] width 229 height 20
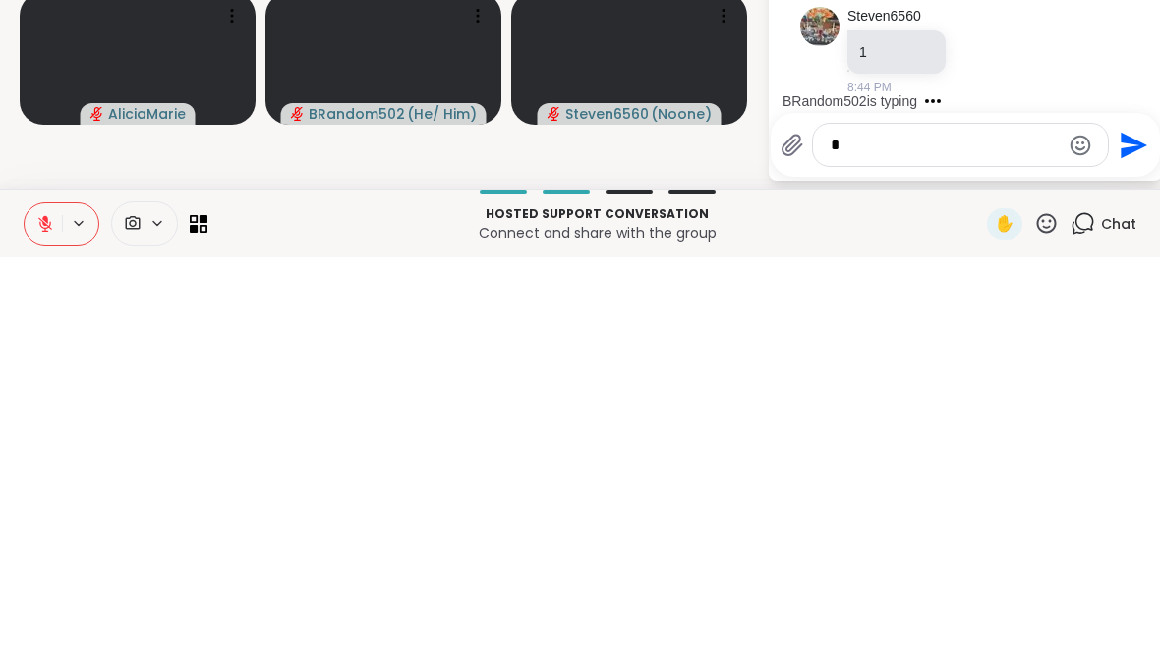
scroll to position [0, 0]
type textarea "*"
click at [1124, 546] on icon "Send" at bounding box center [1133, 559] width 27 height 27
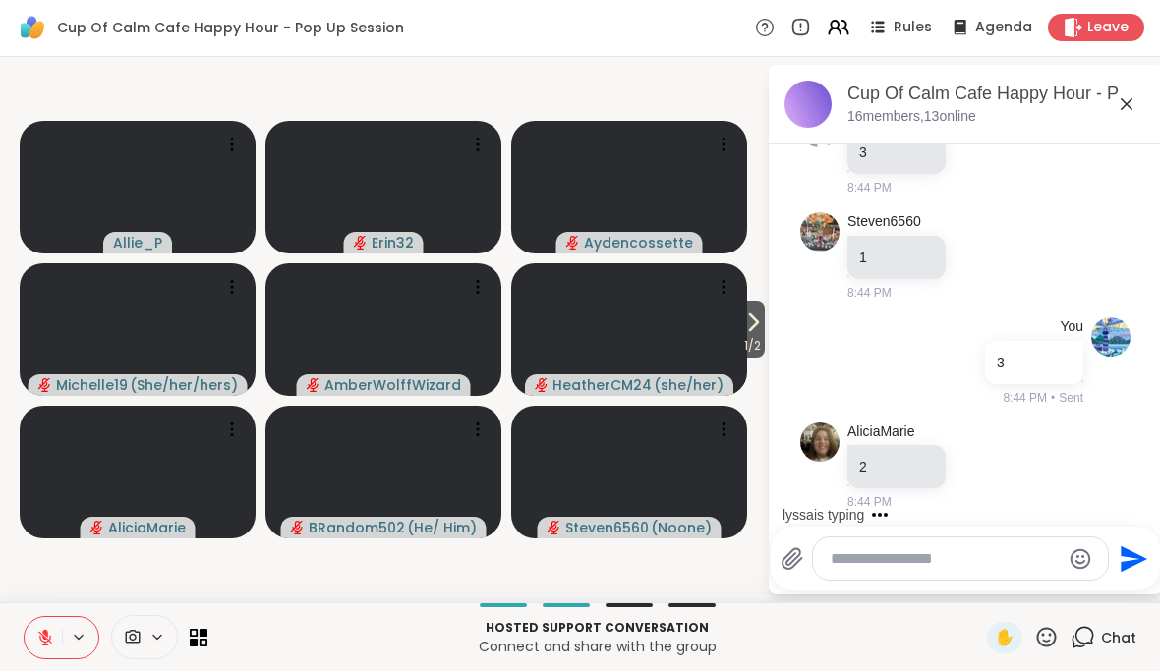
scroll to position [4144, 0]
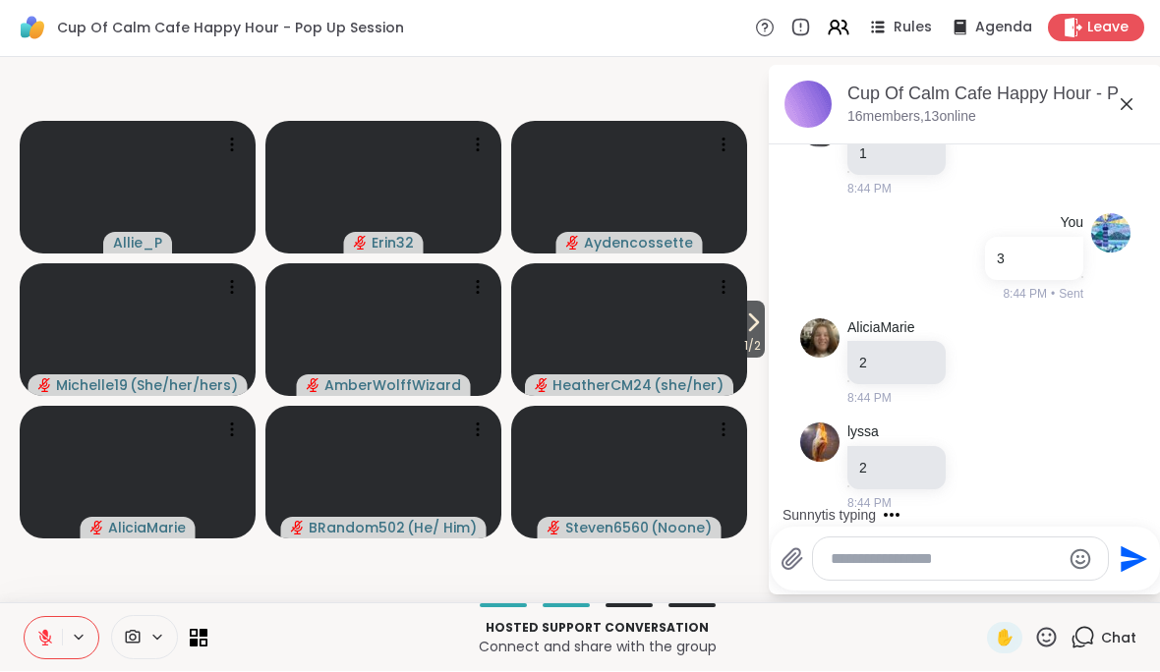
click at [937, 551] on textarea "Type your message" at bounding box center [944, 560] width 229 height 20
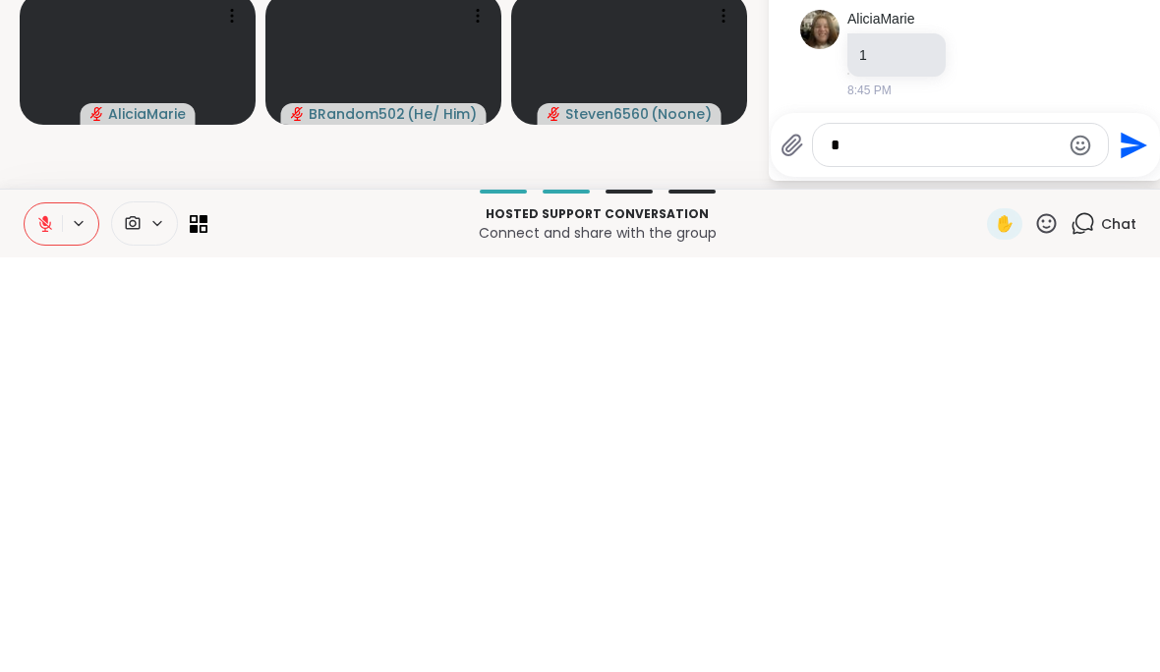
scroll to position [0, 0]
type textarea "*"
click at [1149, 538] on button "Send" at bounding box center [1131, 560] width 44 height 44
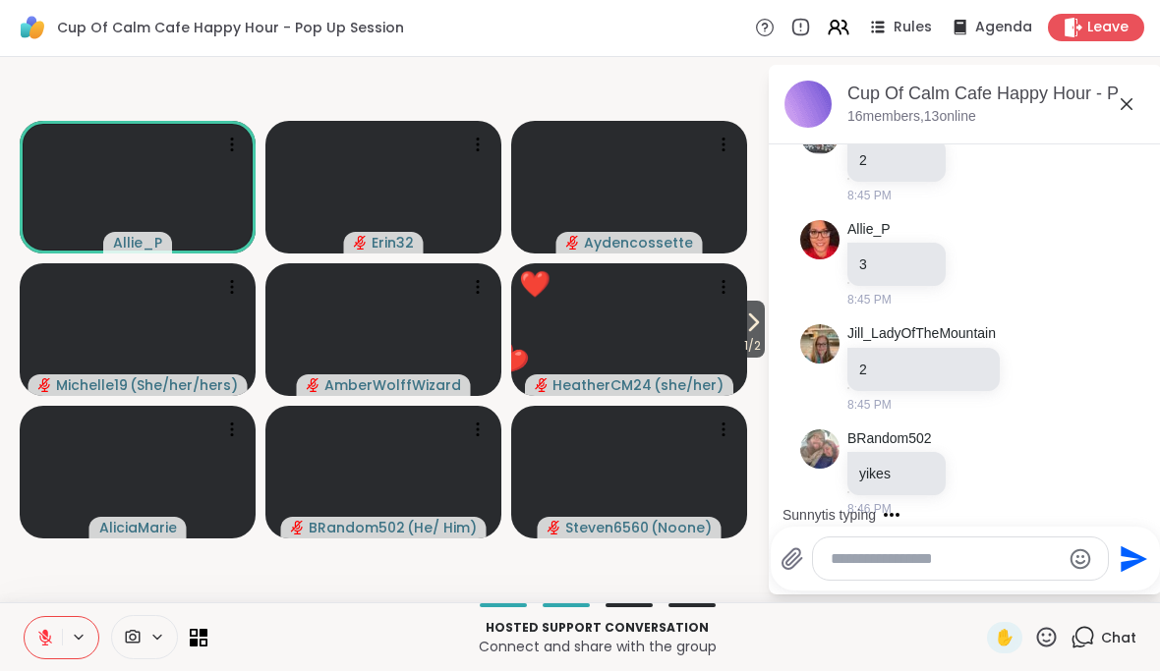
scroll to position [5434, 0]
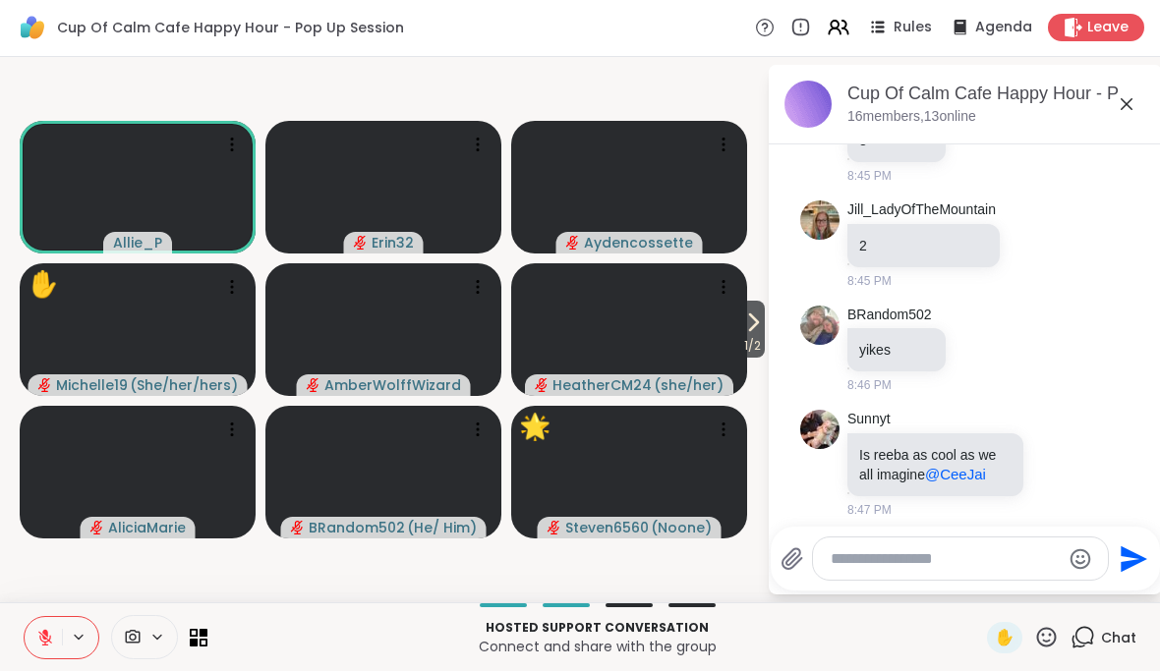
click at [62, 638] on button at bounding box center [80, 638] width 36 height 17
click at [53, 635] on icon at bounding box center [45, 639] width 18 height 18
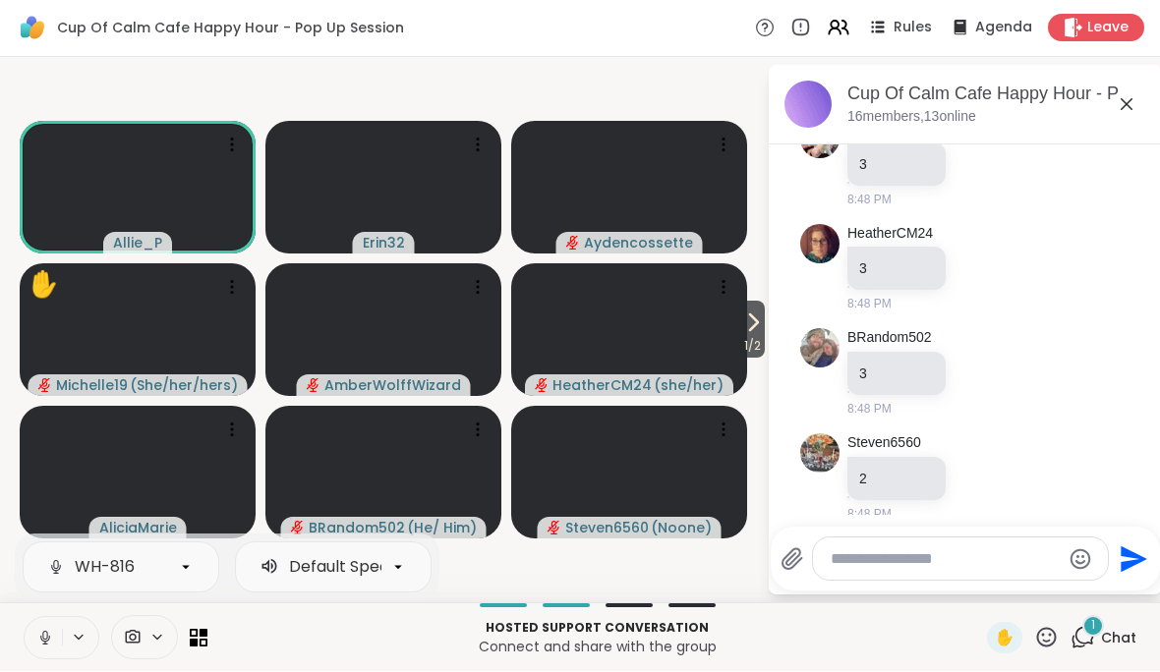
scroll to position [6087, 0]
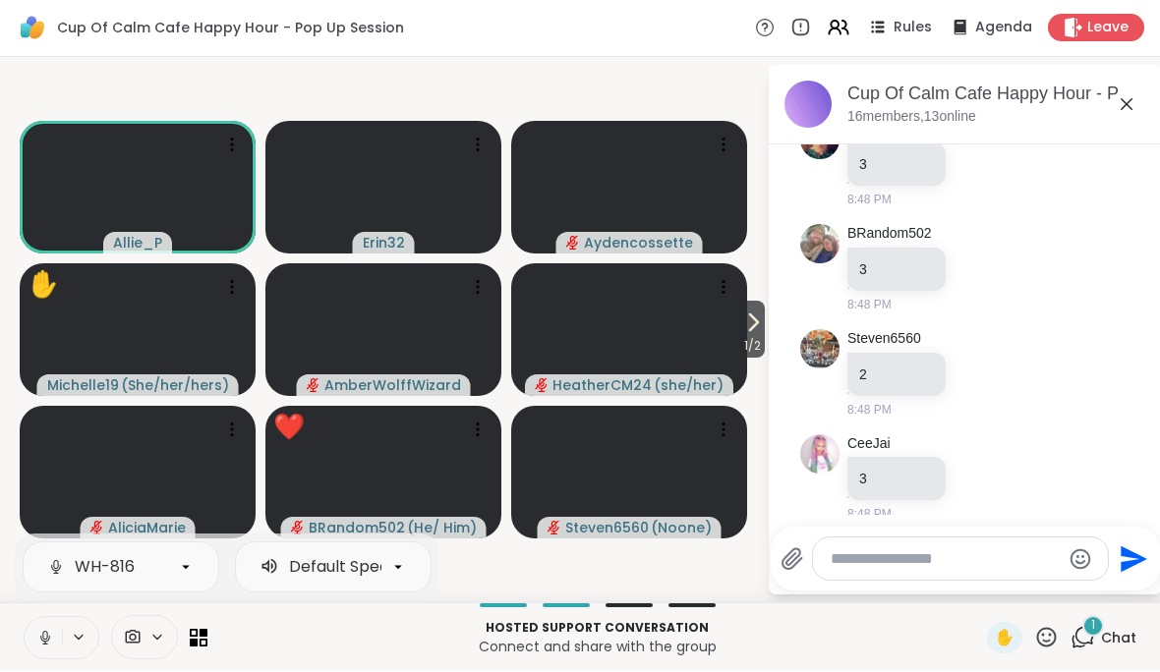
click at [29, 661] on div "WH-816 Default Speakers Hosted support conversation Connect and share with the …" at bounding box center [580, 637] width 1160 height 69
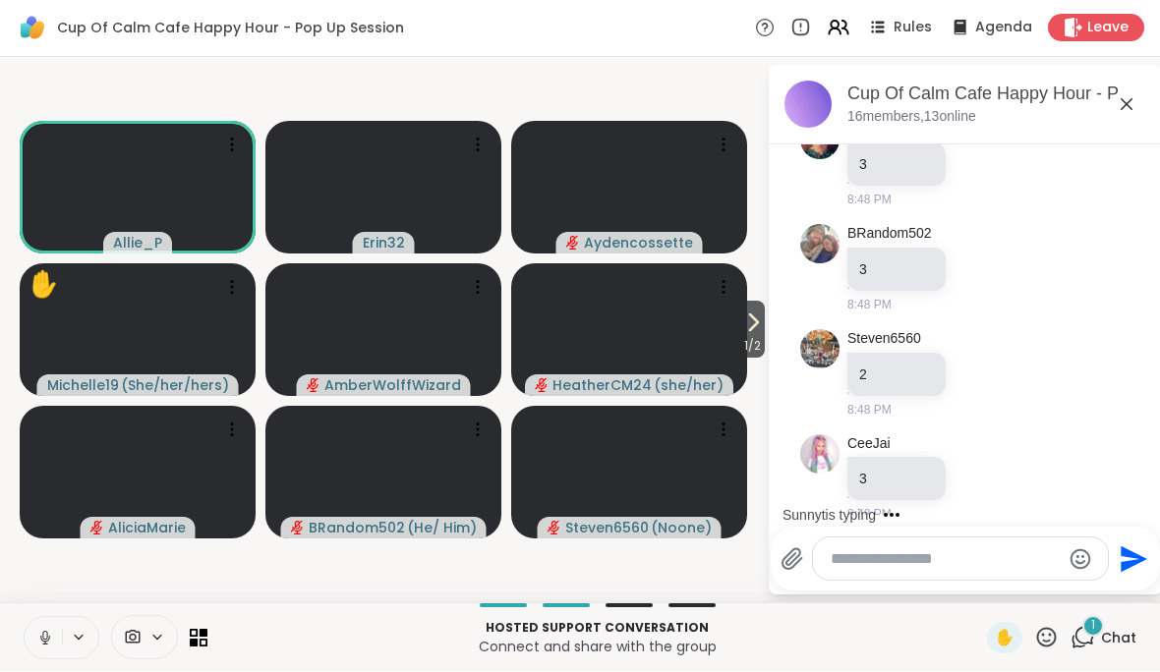
click at [42, 639] on icon at bounding box center [45, 639] width 18 height 18
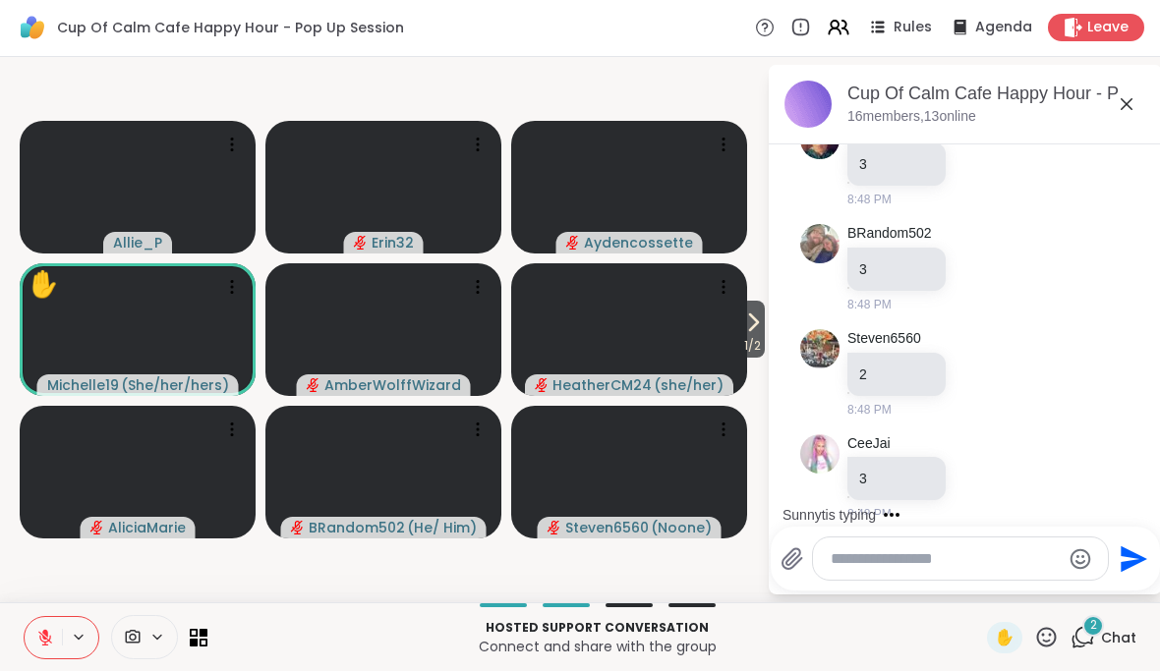
scroll to position [6191, 0]
click at [1015, 562] on textarea "Type your message" at bounding box center [944, 560] width 229 height 20
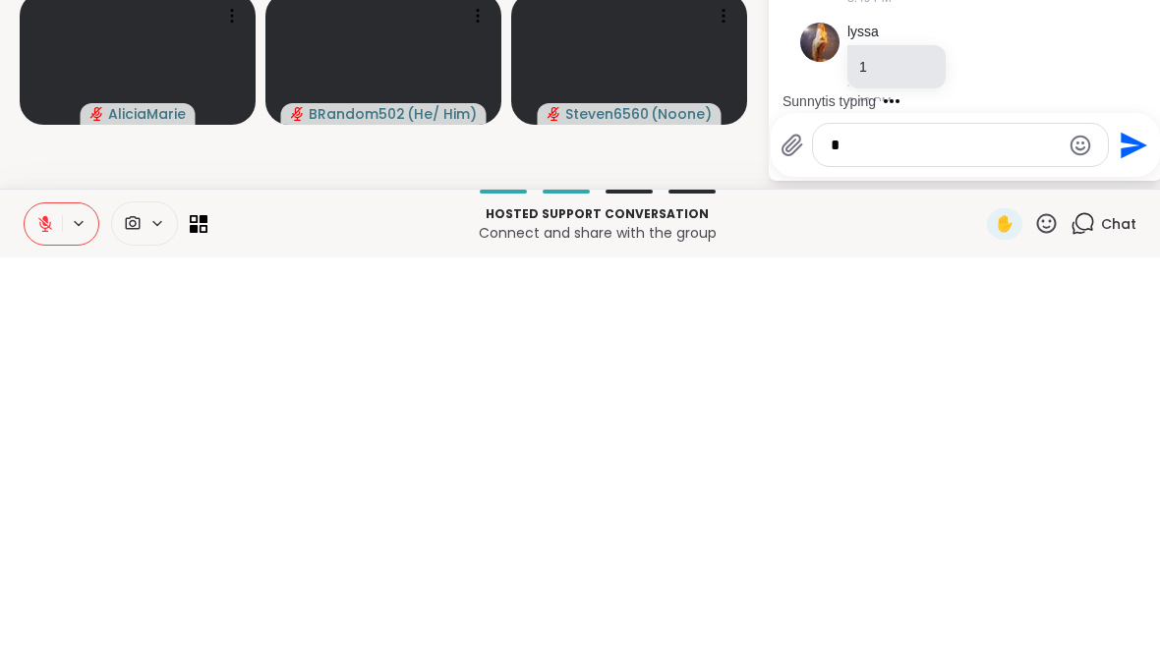
scroll to position [0, 0]
type textarea "*"
click at [1146, 538] on button "Send" at bounding box center [1131, 560] width 44 height 44
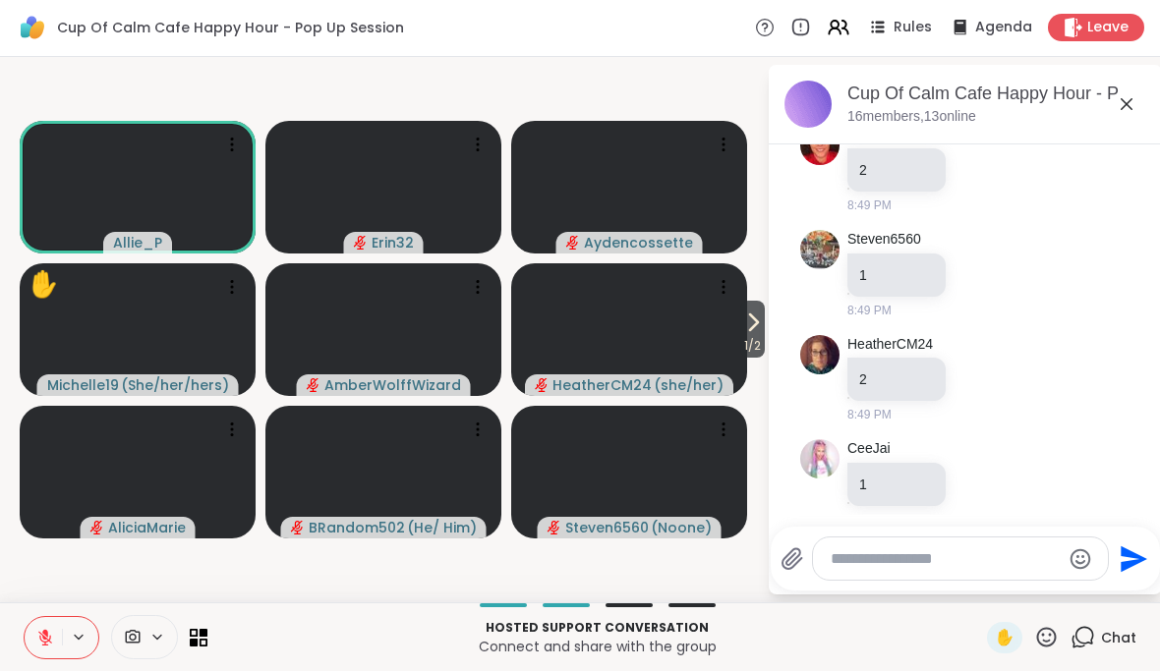
scroll to position [7405, 0]
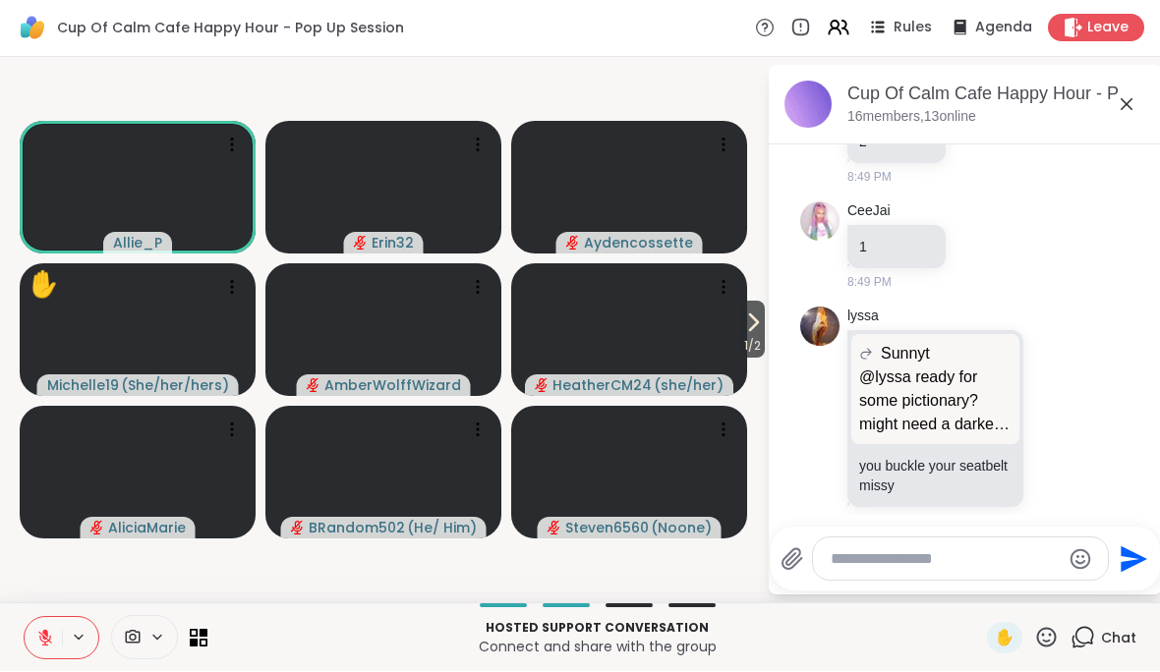
click at [1013, 556] on textarea "Type your message" at bounding box center [944, 560] width 229 height 20
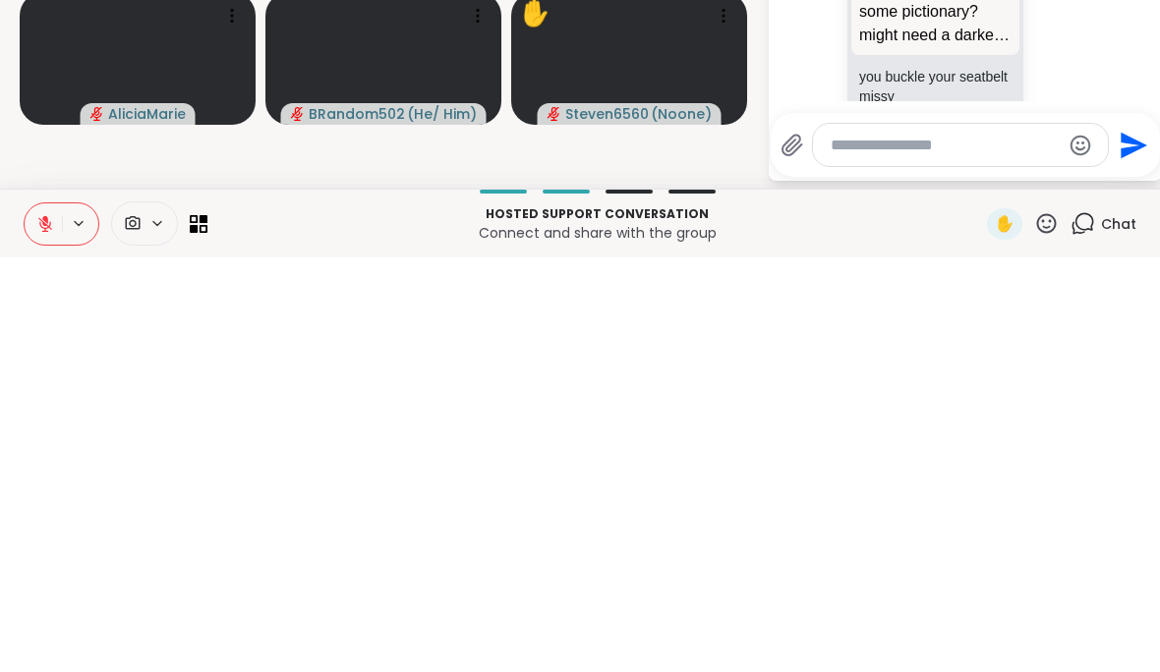
scroll to position [0, 0]
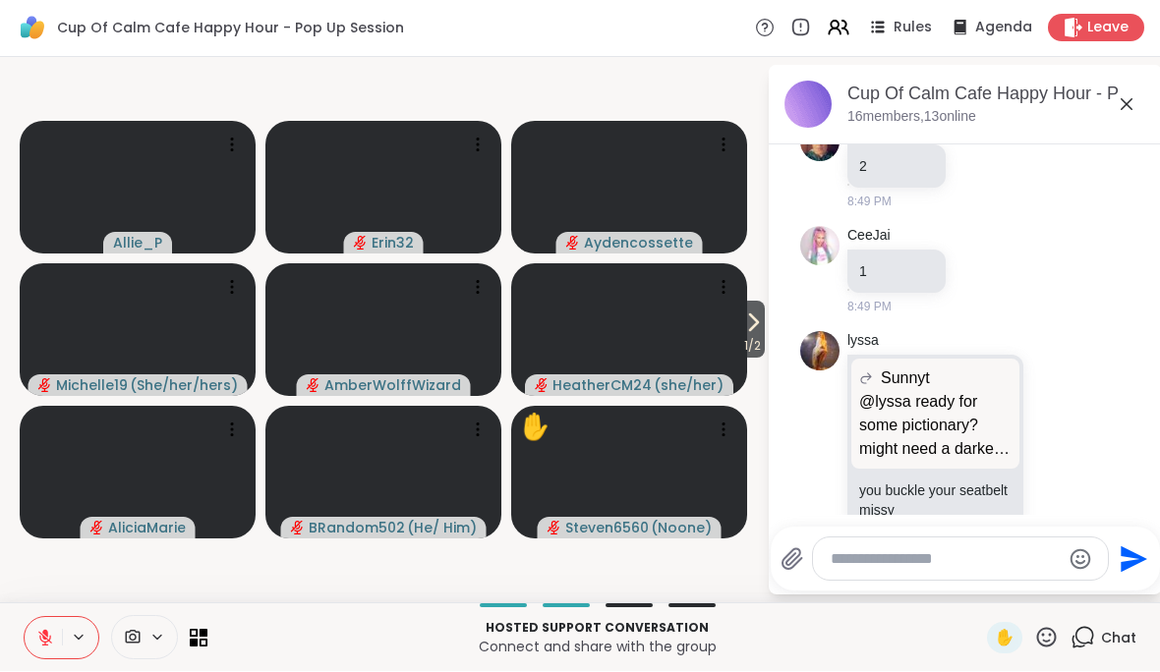
click at [1127, 114] on icon at bounding box center [1127, 105] width 24 height 24
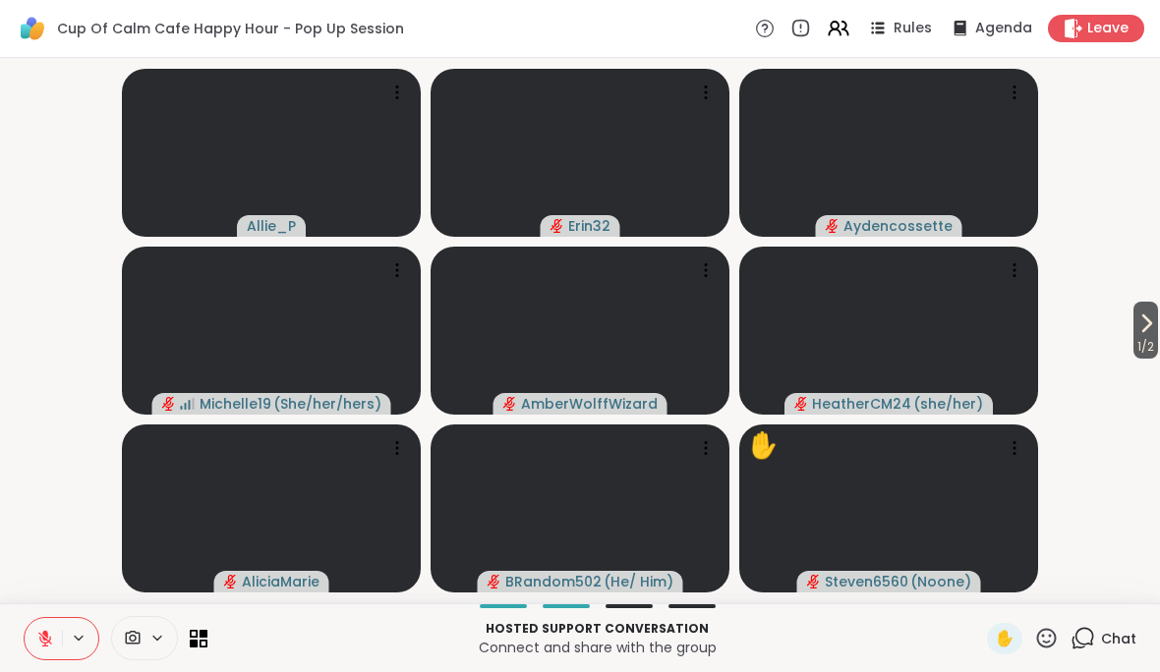
click at [1157, 317] on button "1 / 2" at bounding box center [1145, 330] width 25 height 57
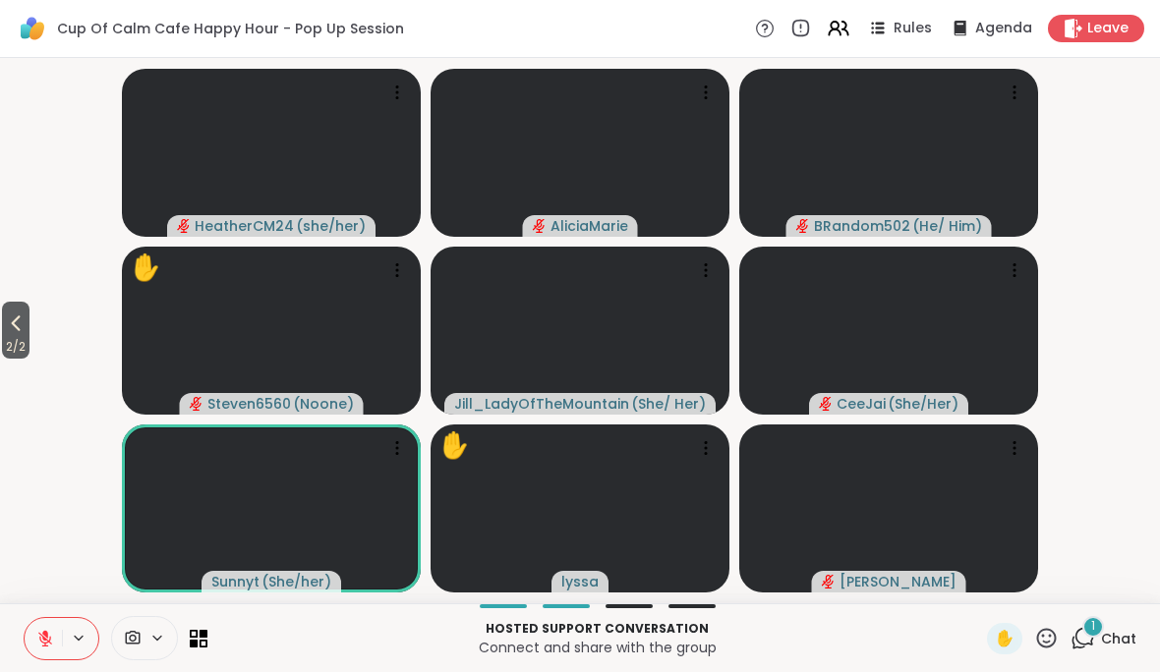
click at [52, 642] on icon at bounding box center [45, 639] width 18 height 18
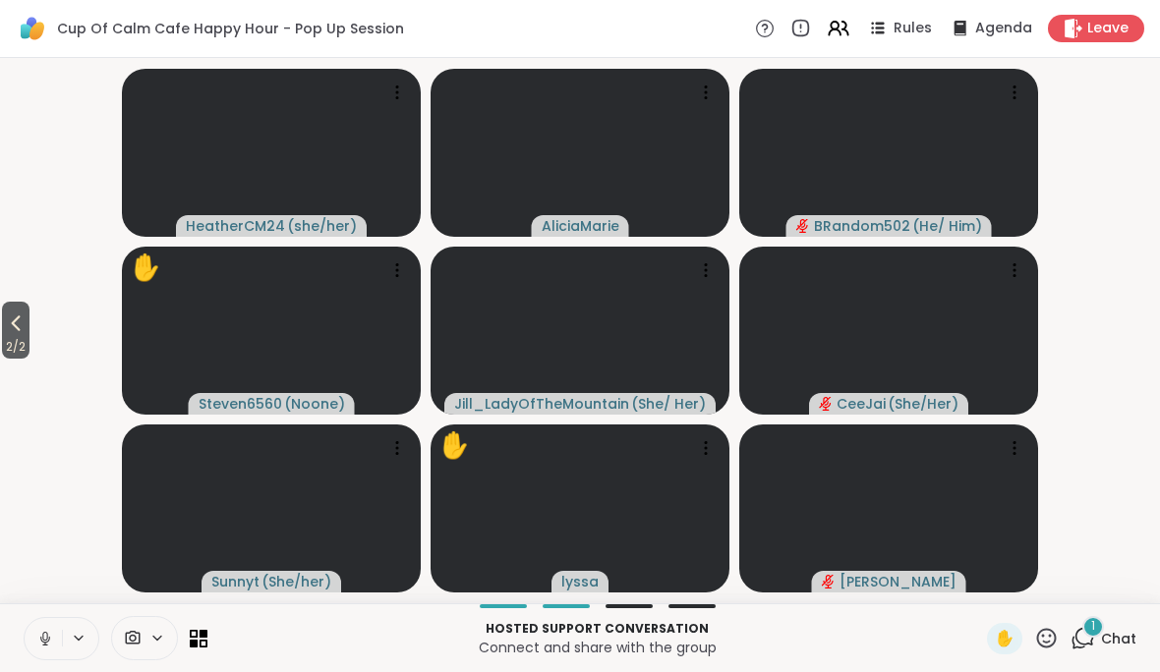
click at [1106, 637] on span "Chat" at bounding box center [1118, 639] width 35 height 20
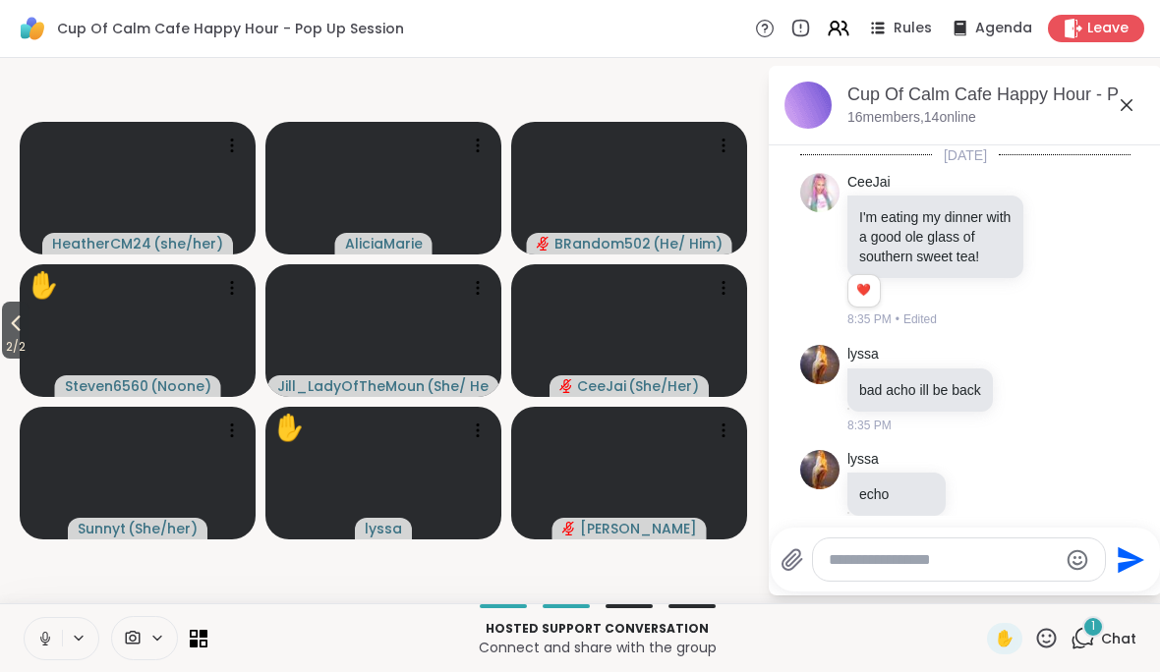
scroll to position [7556, 0]
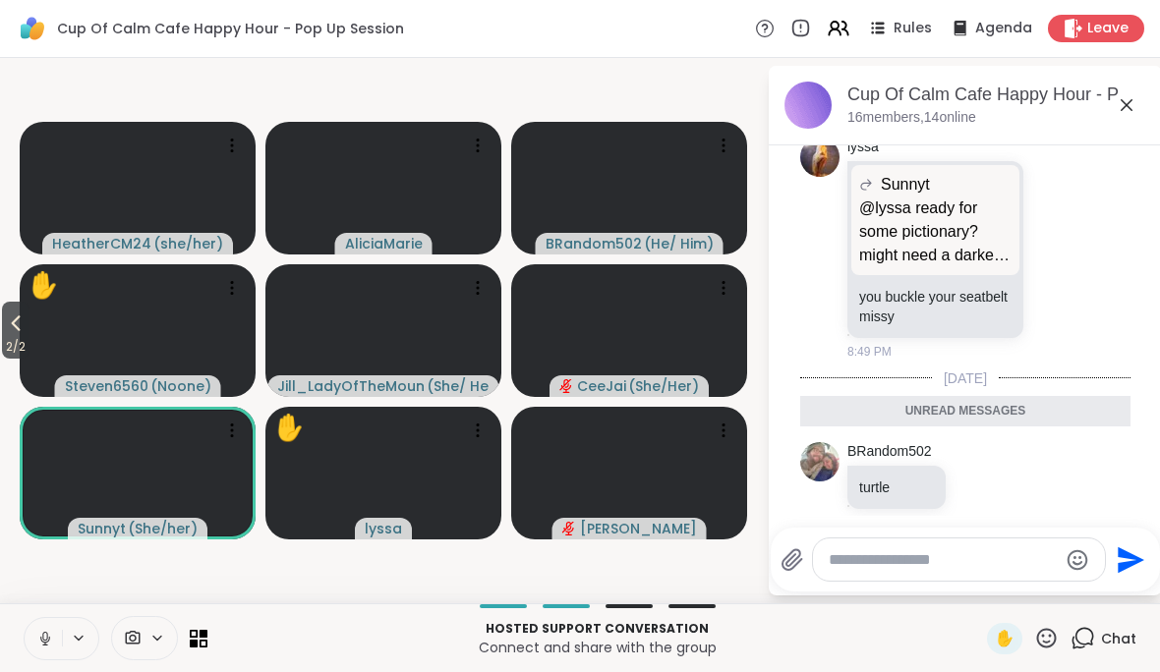
click at [1134, 102] on icon at bounding box center [1127, 105] width 24 height 24
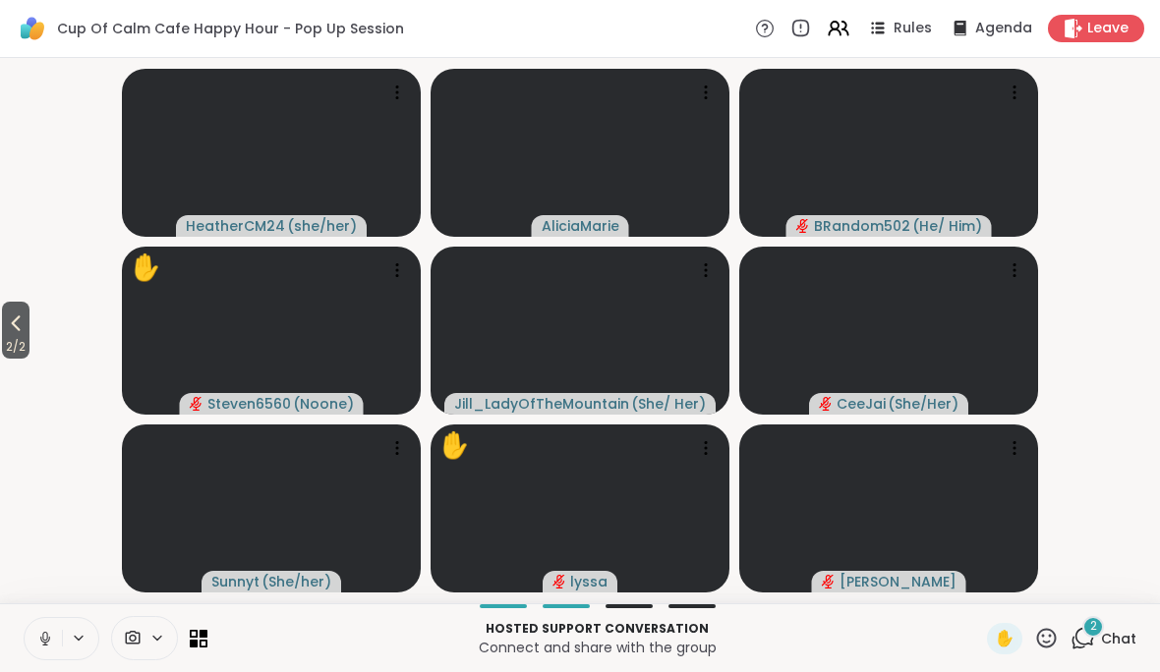
click at [1115, 630] on span "Chat" at bounding box center [1118, 639] width 35 height 20
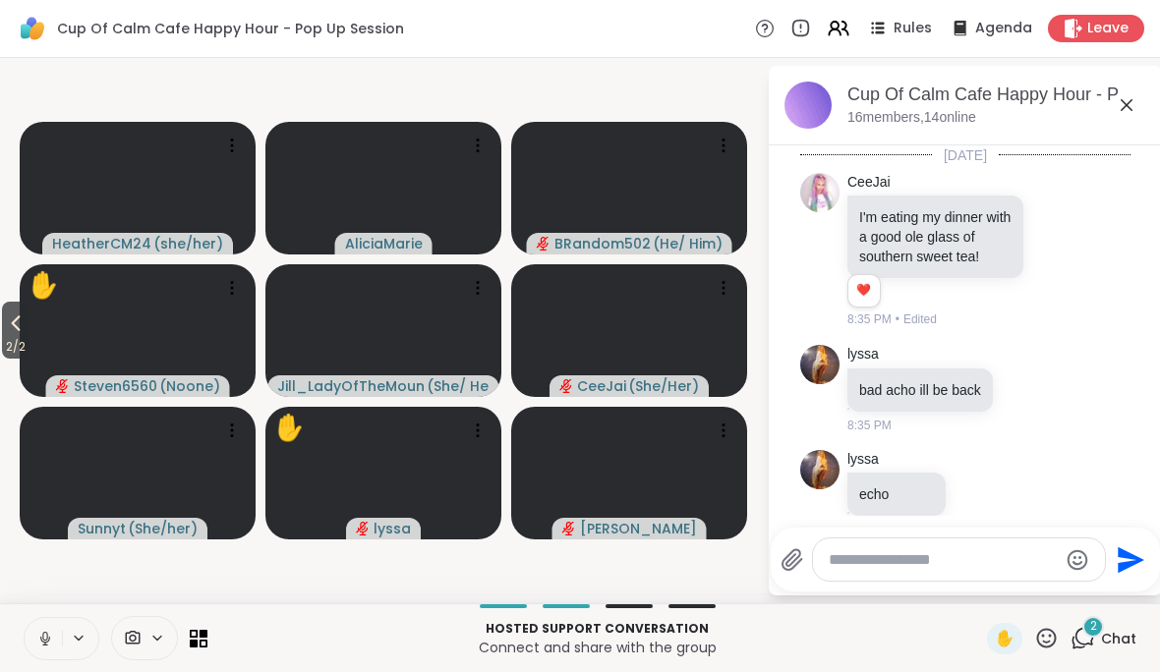
scroll to position [7882, 0]
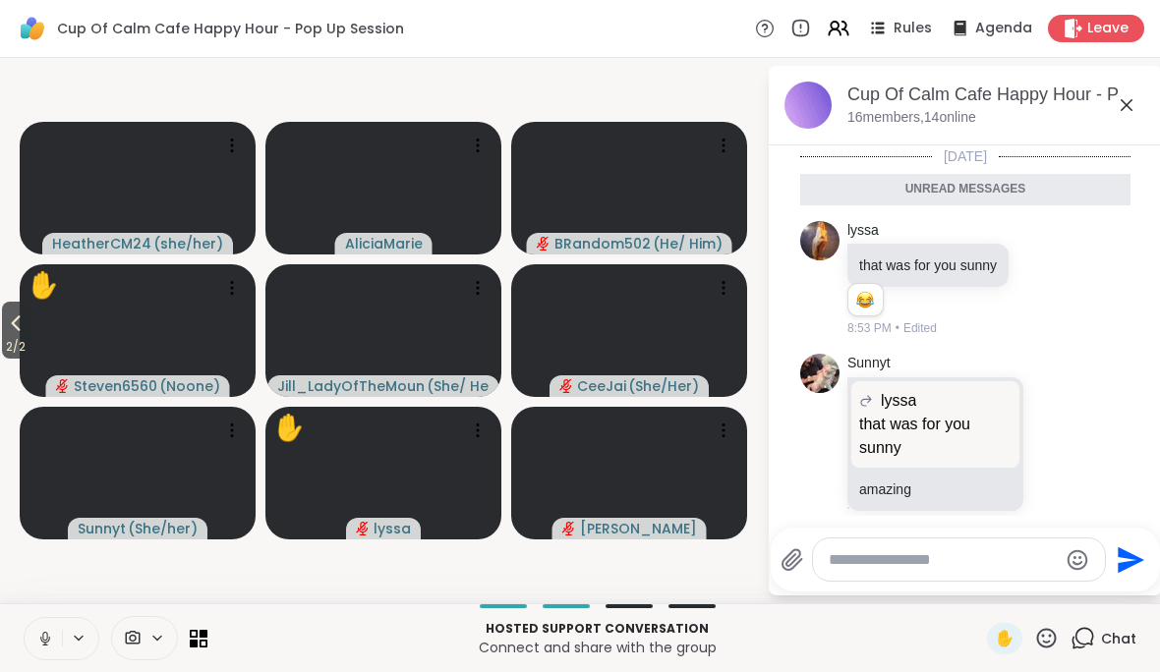
click at [1134, 114] on icon at bounding box center [1127, 105] width 24 height 24
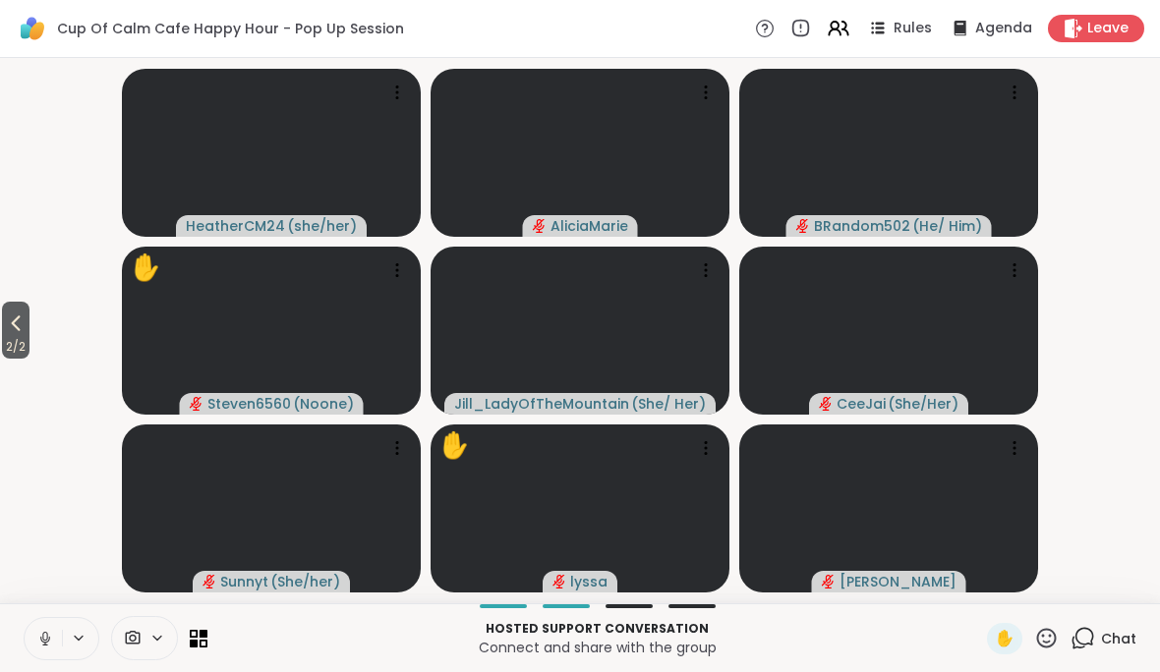
click at [1121, 639] on span "Chat" at bounding box center [1118, 639] width 35 height 20
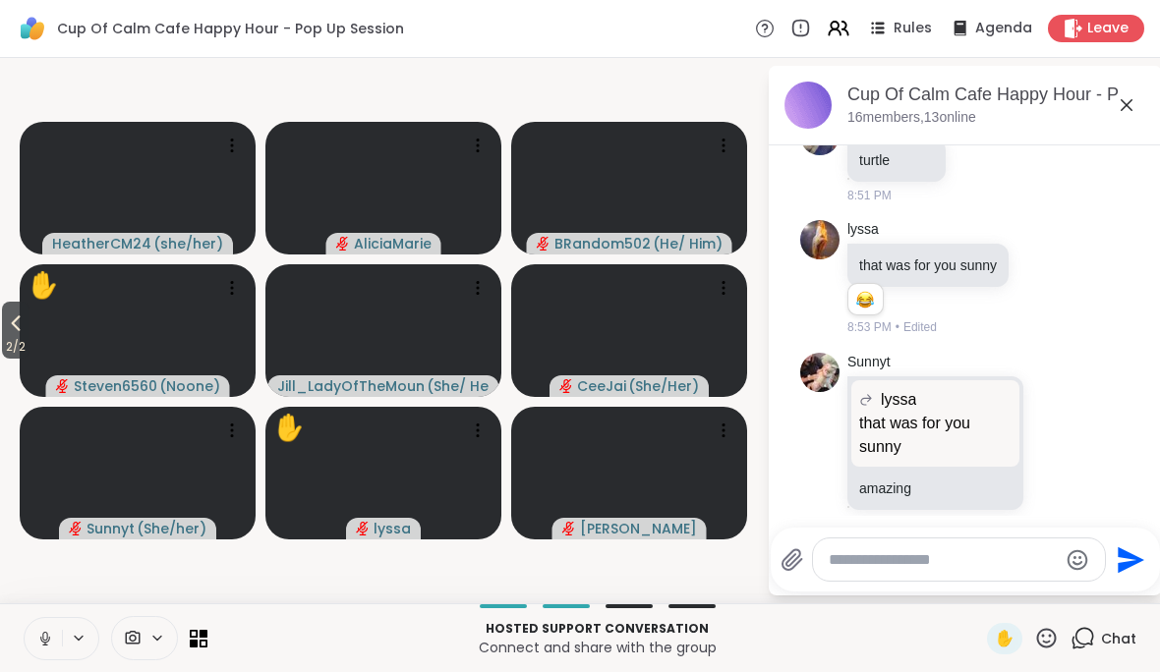
scroll to position [7940, 0]
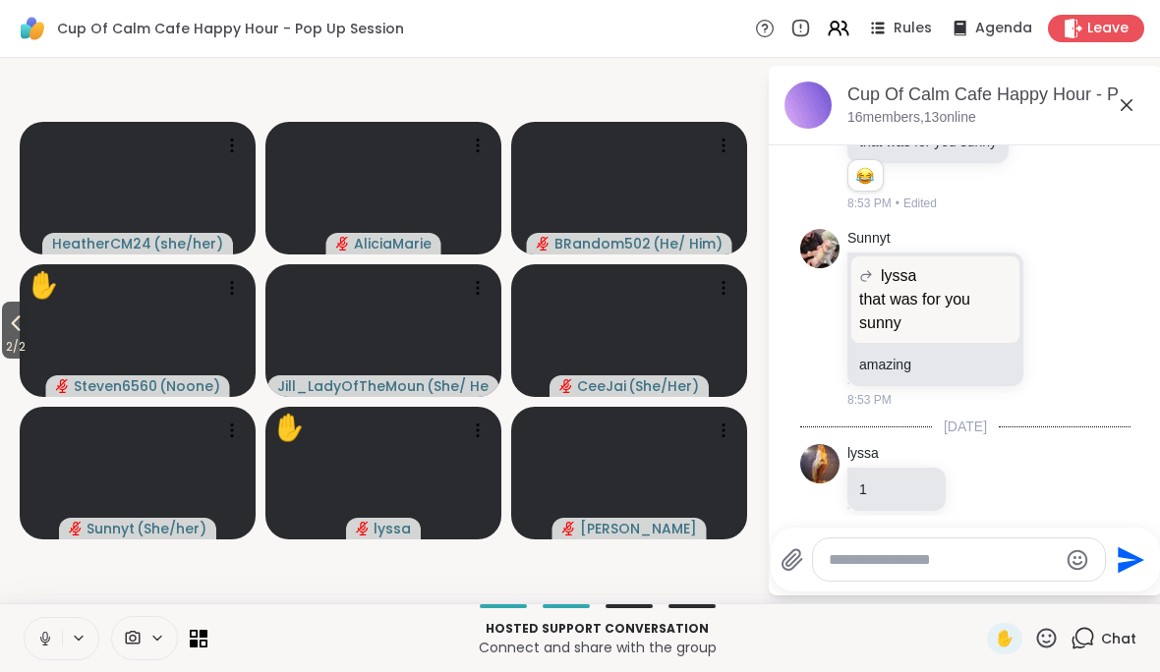
click at [926, 525] on div at bounding box center [968, 526] width 385 height 12
click at [971, 553] on textarea "Type your message" at bounding box center [943, 560] width 229 height 20
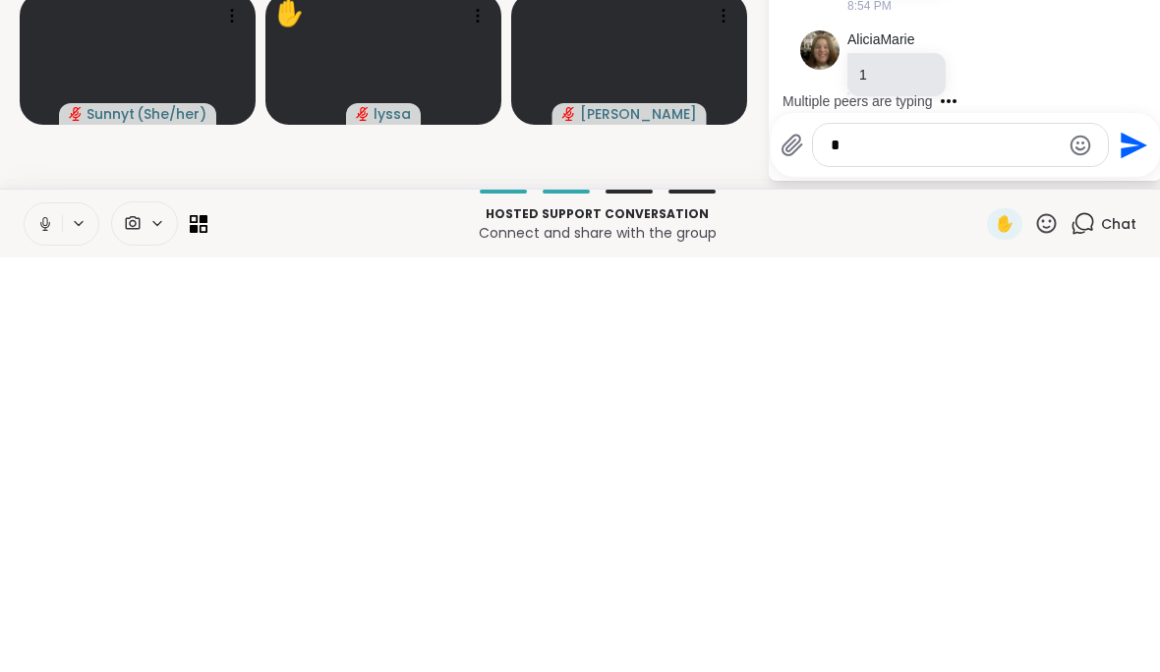
scroll to position [8148, 0]
type textarea "*"
click at [1127, 546] on icon "Send" at bounding box center [1133, 559] width 27 height 27
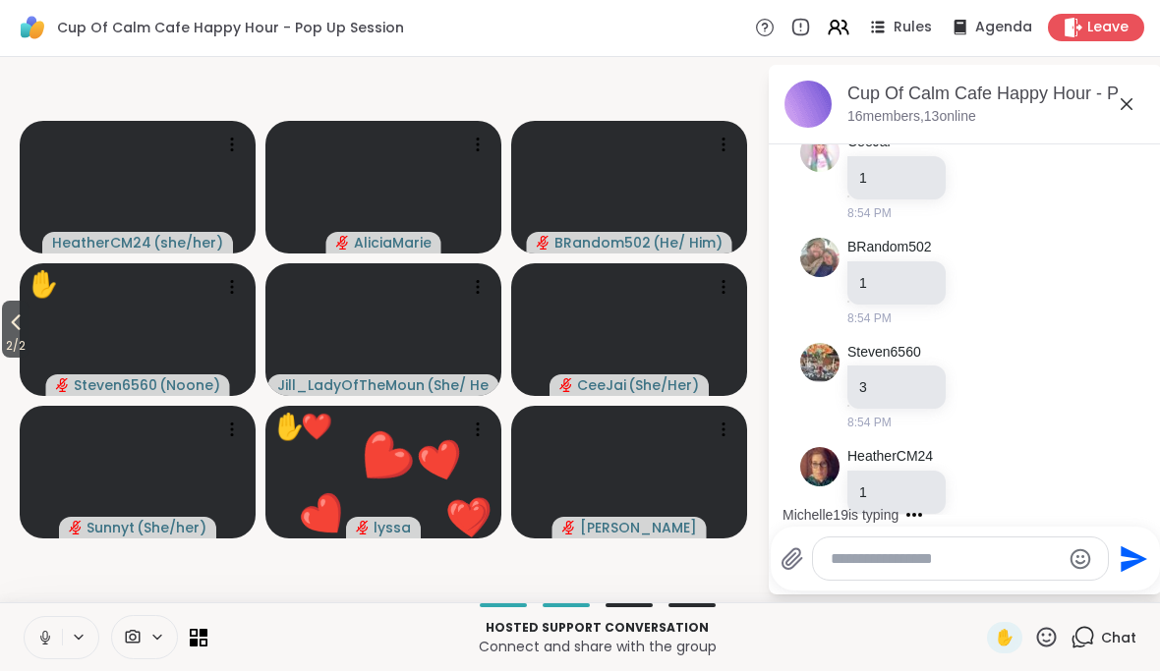
scroll to position [8773, 0]
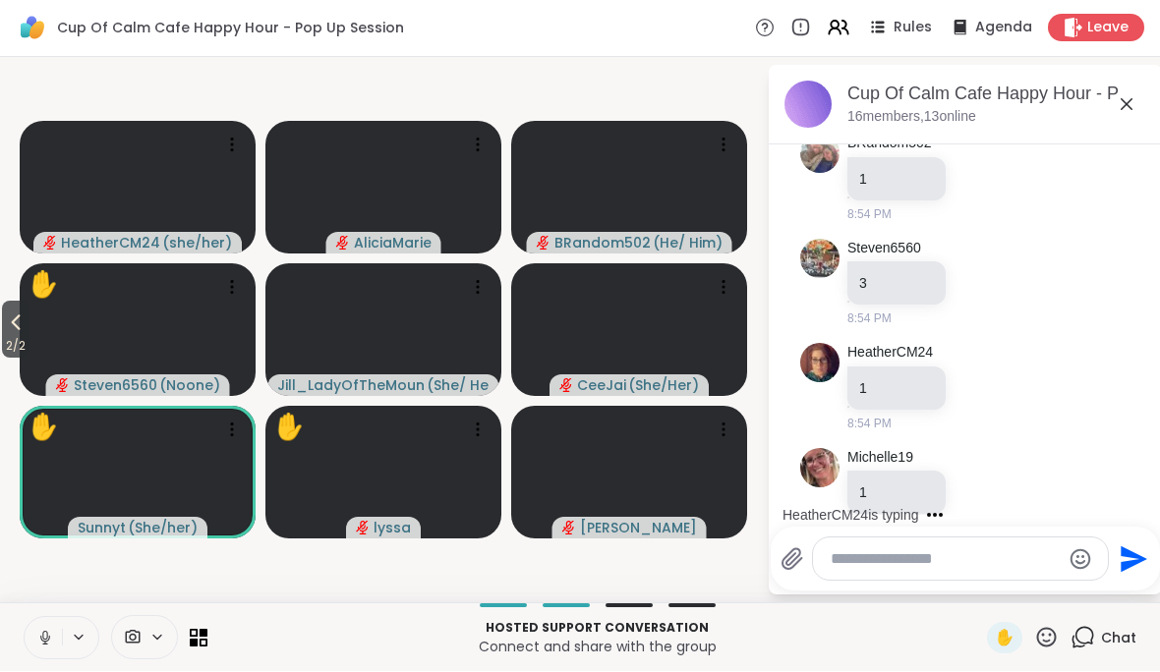
click at [987, 561] on textarea "Type your message" at bounding box center [944, 560] width 229 height 20
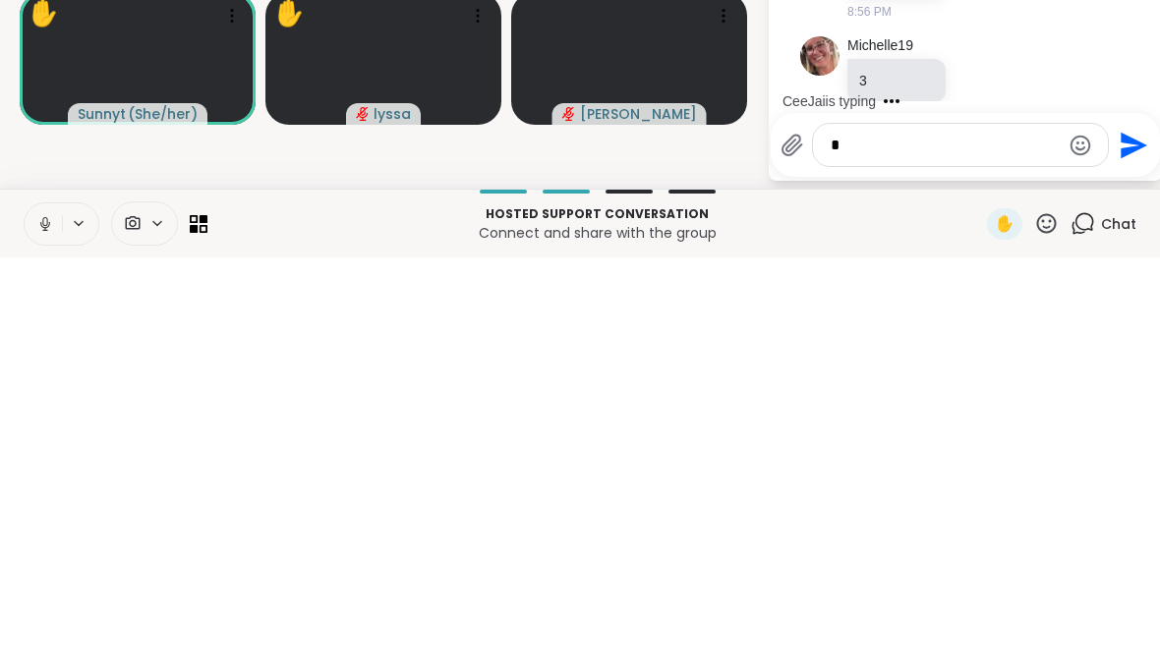
scroll to position [9190, 0]
type textarea "*"
click at [1122, 546] on icon "Send" at bounding box center [1133, 559] width 27 height 27
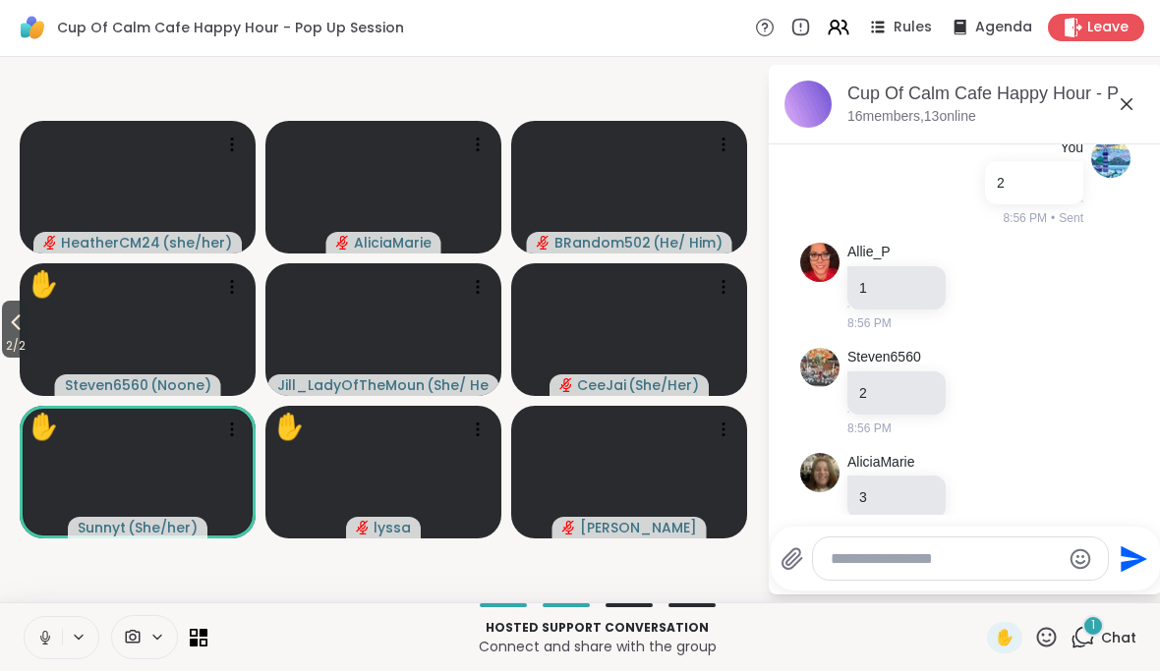
scroll to position [9731, 0]
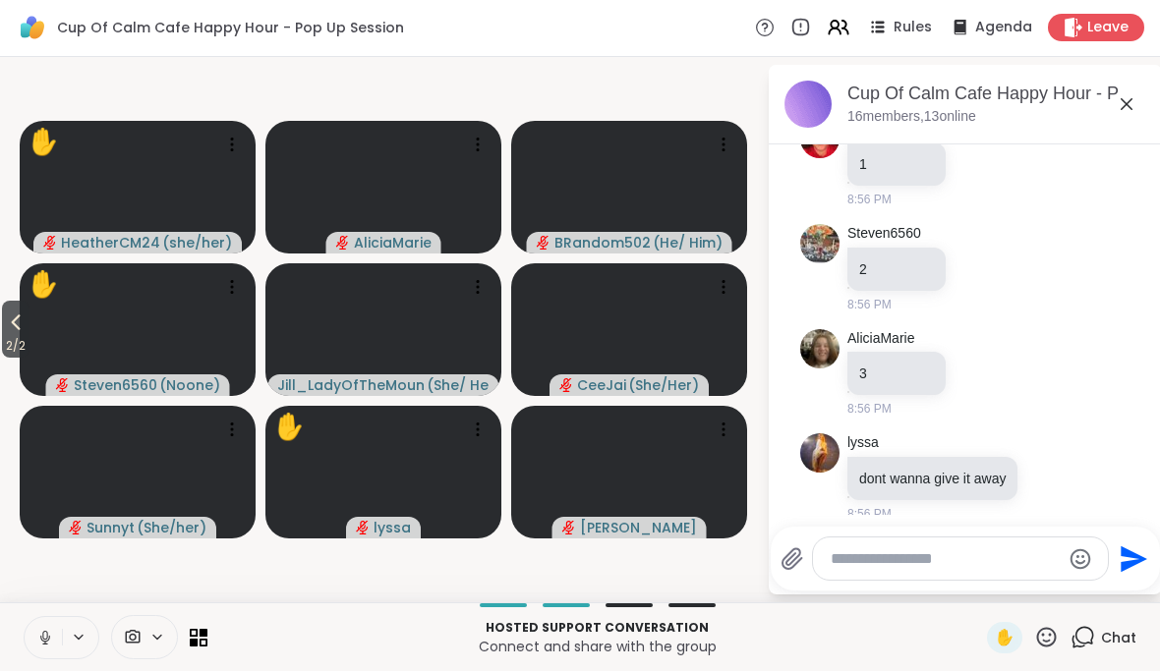
click at [1004, 636] on span "✋" at bounding box center [1005, 639] width 20 height 24
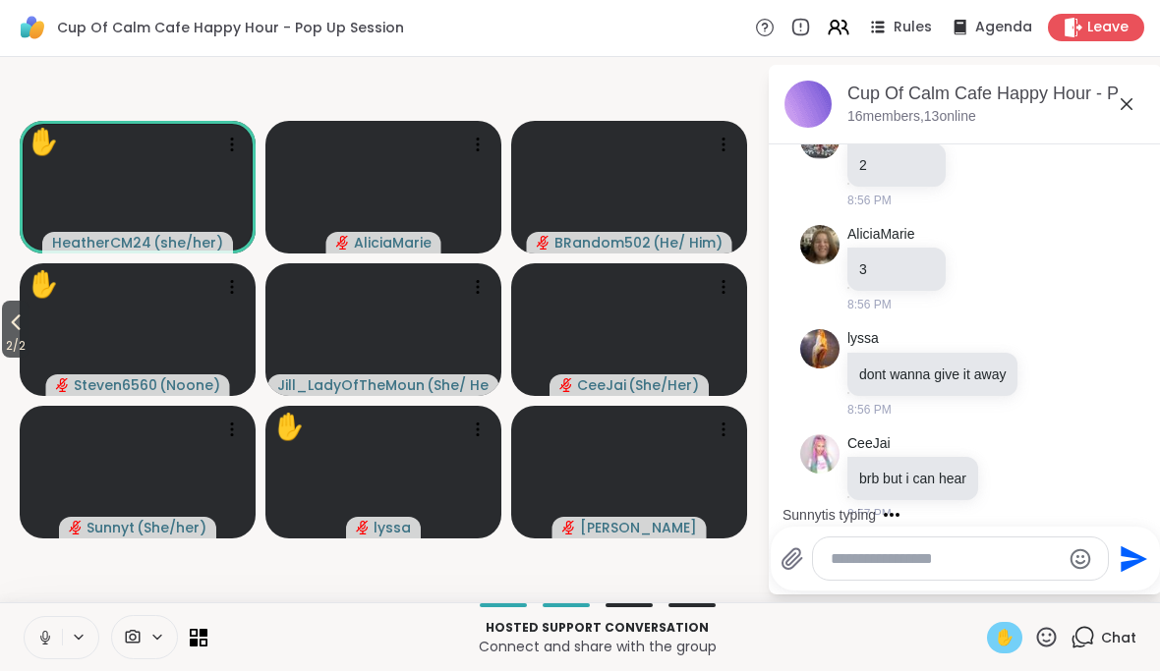
click at [1015, 564] on textarea "Type your message" at bounding box center [944, 560] width 229 height 20
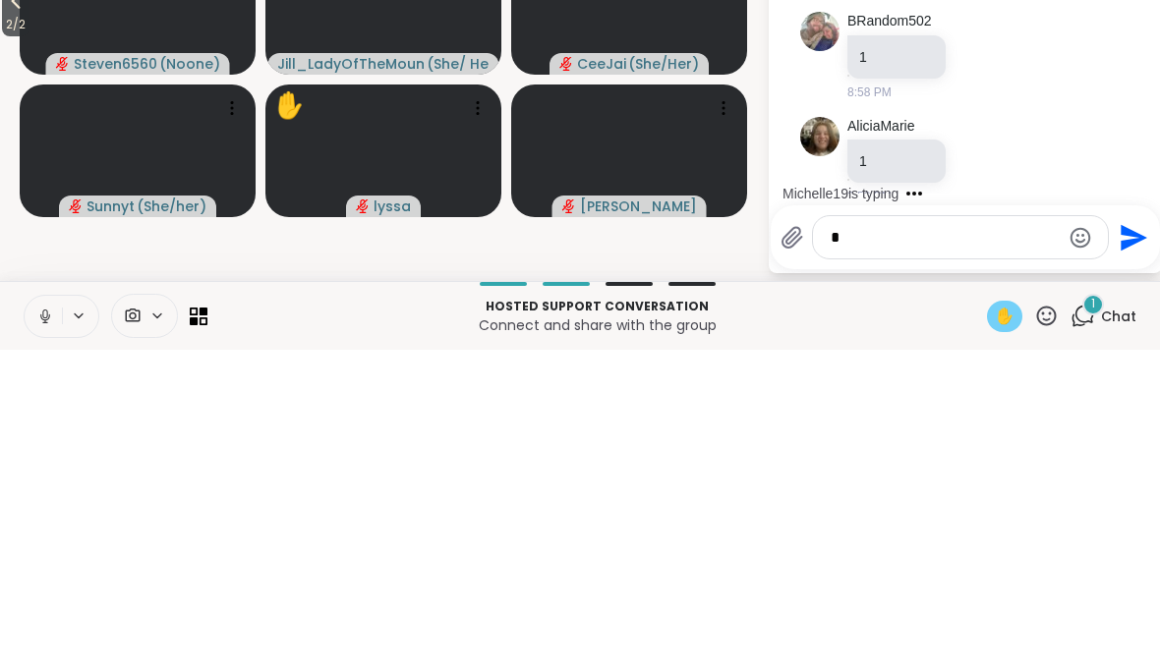
scroll to position [10574, 0]
type textarea "*"
click at [1132, 546] on icon "Send" at bounding box center [1133, 559] width 27 height 27
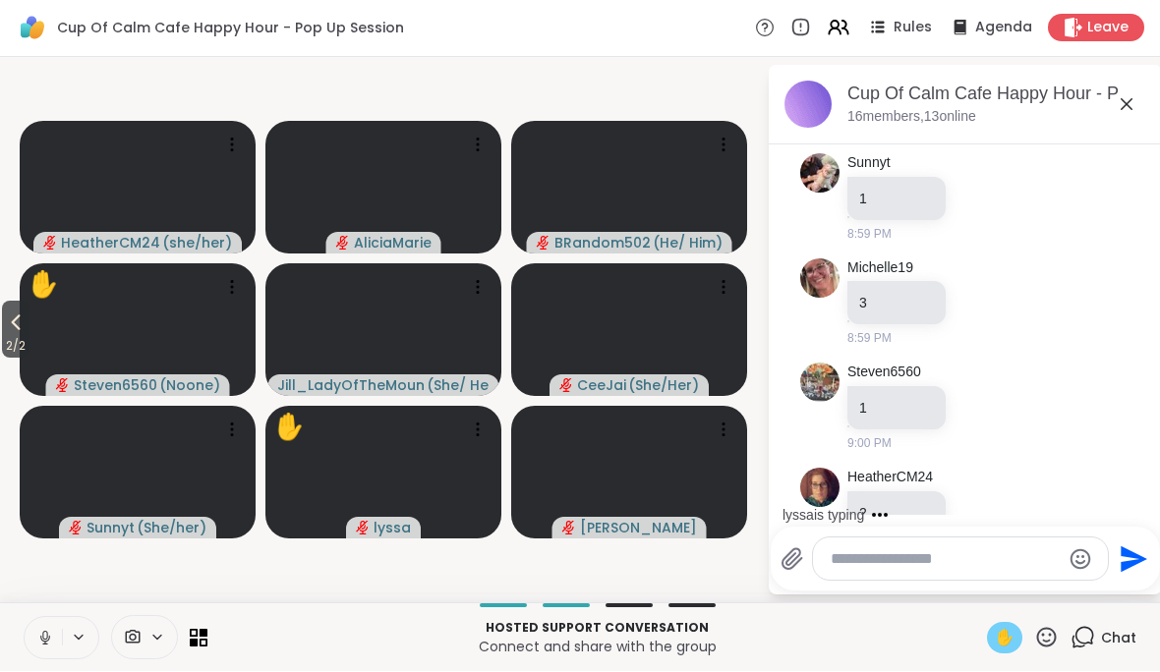
scroll to position [12451, 0]
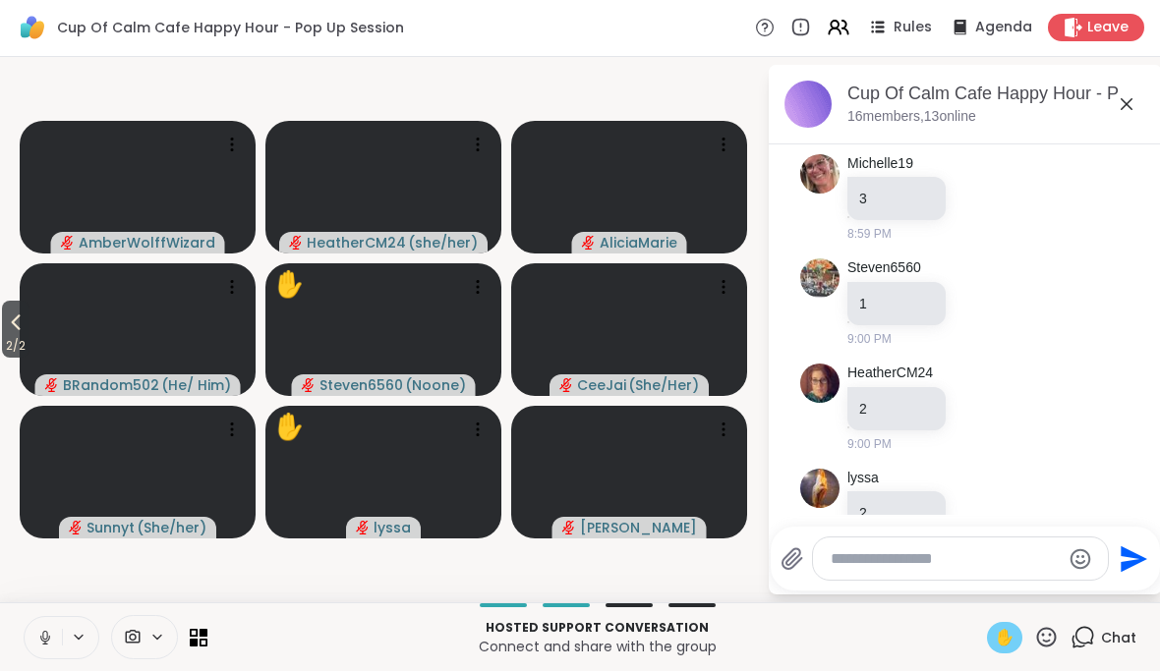
click at [22, 340] on span "2 / 2" at bounding box center [16, 347] width 28 height 24
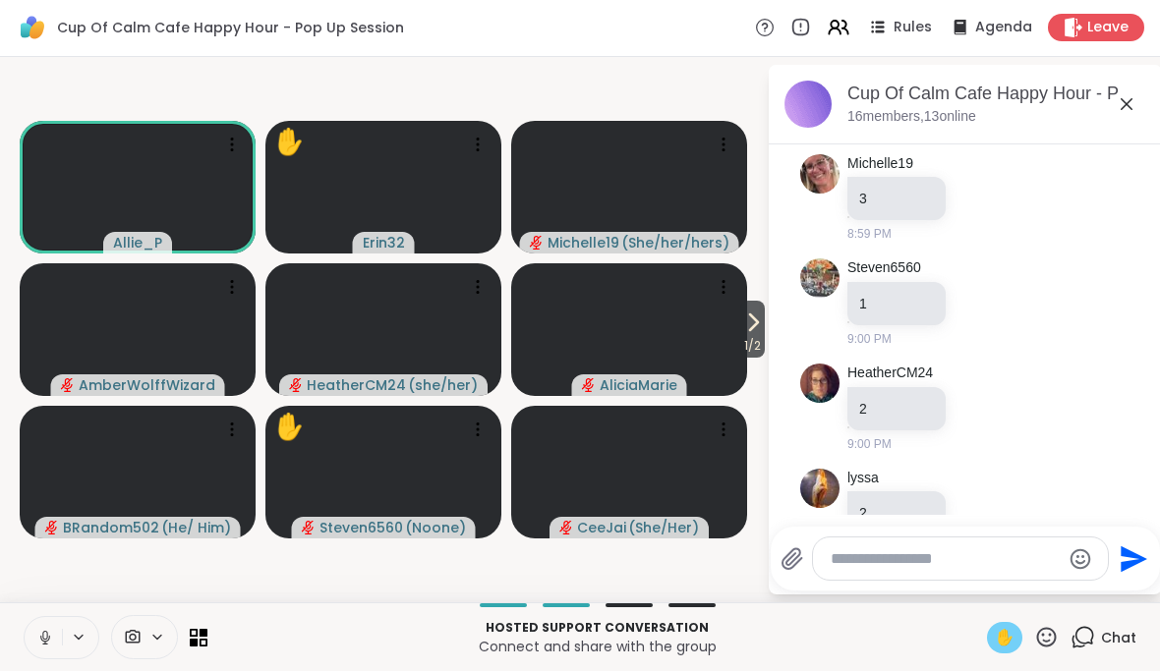
click at [994, 630] on div "✋" at bounding box center [1004, 638] width 35 height 31
click at [26, 638] on button at bounding box center [43, 638] width 37 height 41
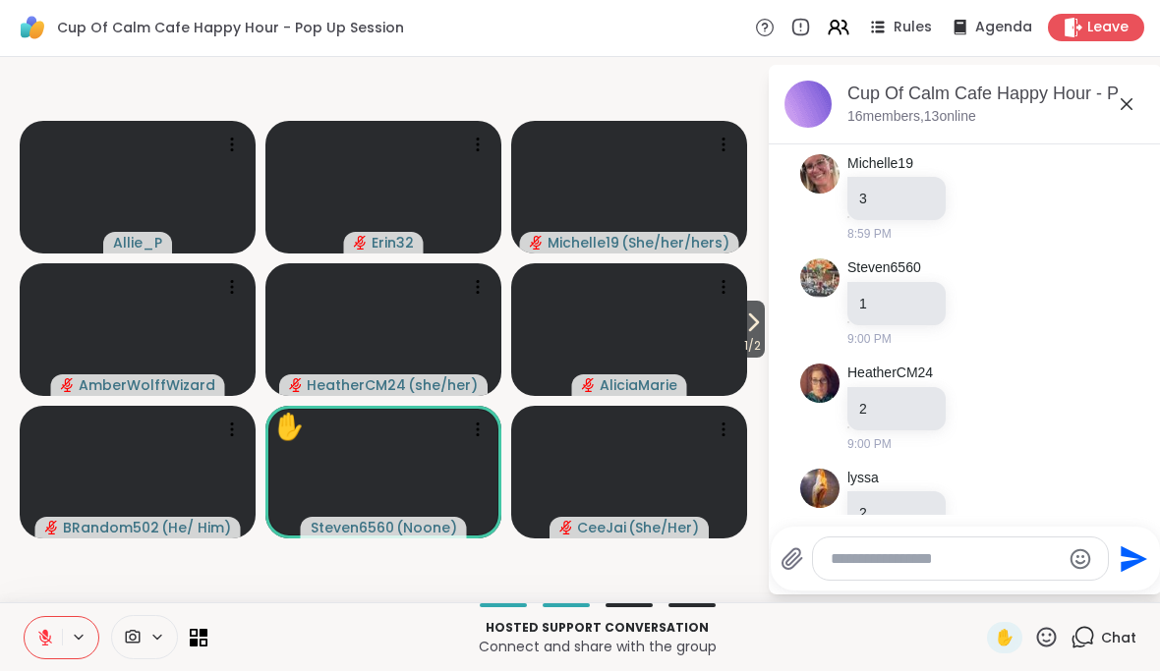
click at [1027, 553] on textarea "Type your message" at bounding box center [944, 560] width 229 height 20
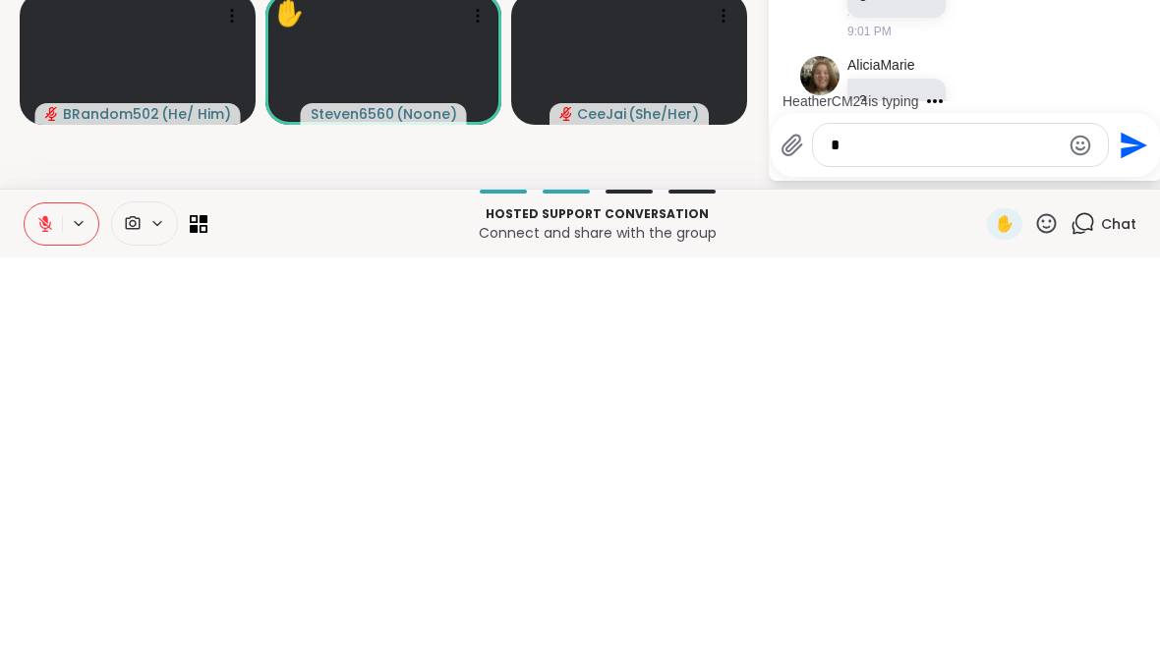
scroll to position [12764, 0]
type textarea "*"
click at [1129, 544] on icon "Send" at bounding box center [1130, 559] width 31 height 31
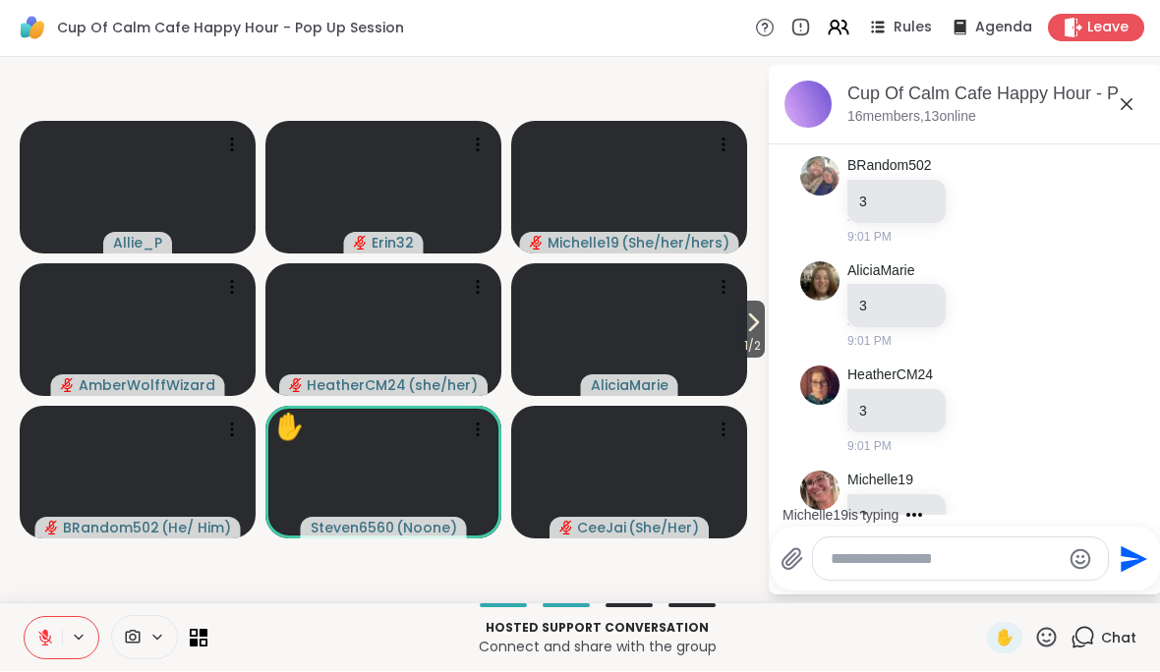
scroll to position [12972, 0]
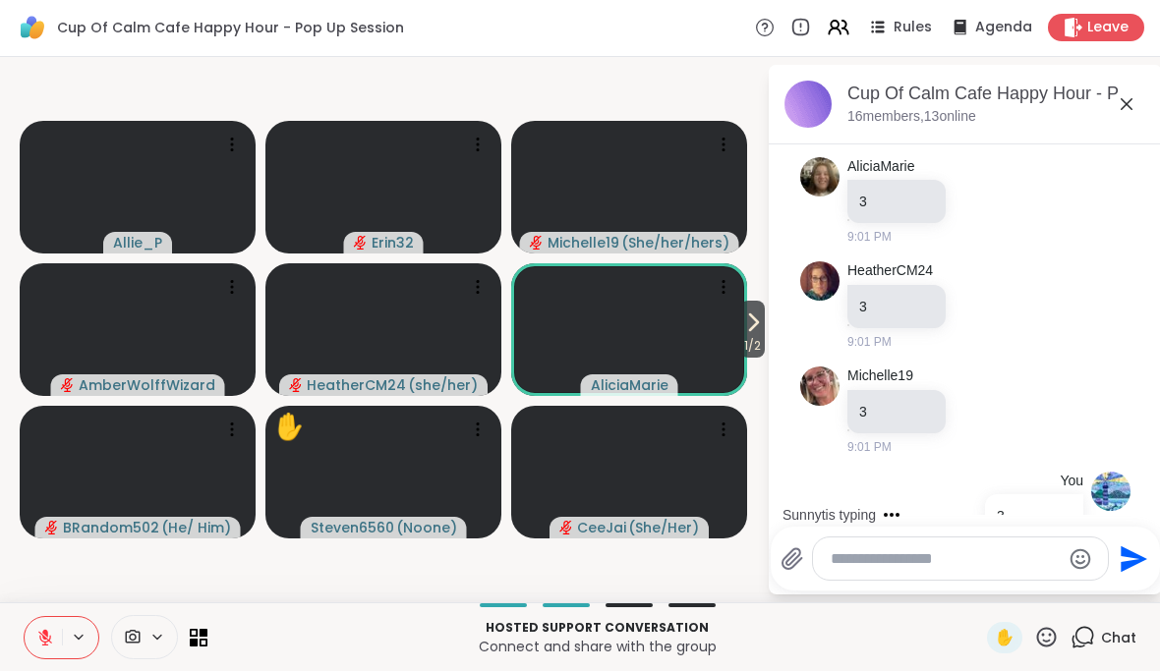
click at [999, 554] on textarea "Type your message" at bounding box center [944, 560] width 229 height 20
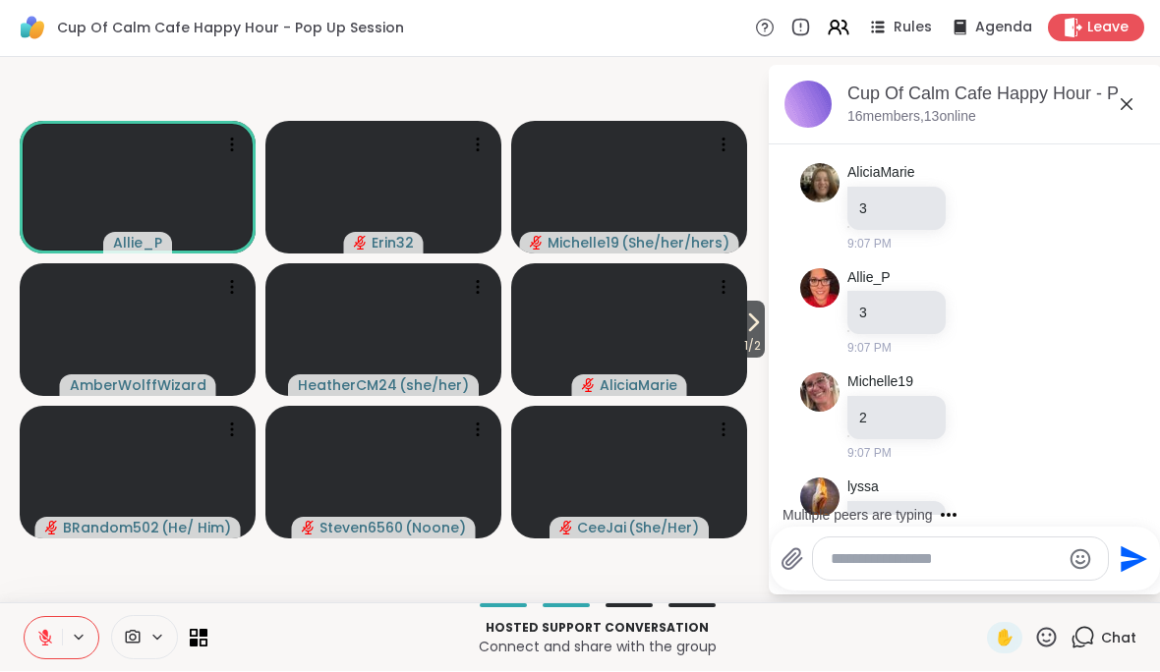
scroll to position [14283, 0]
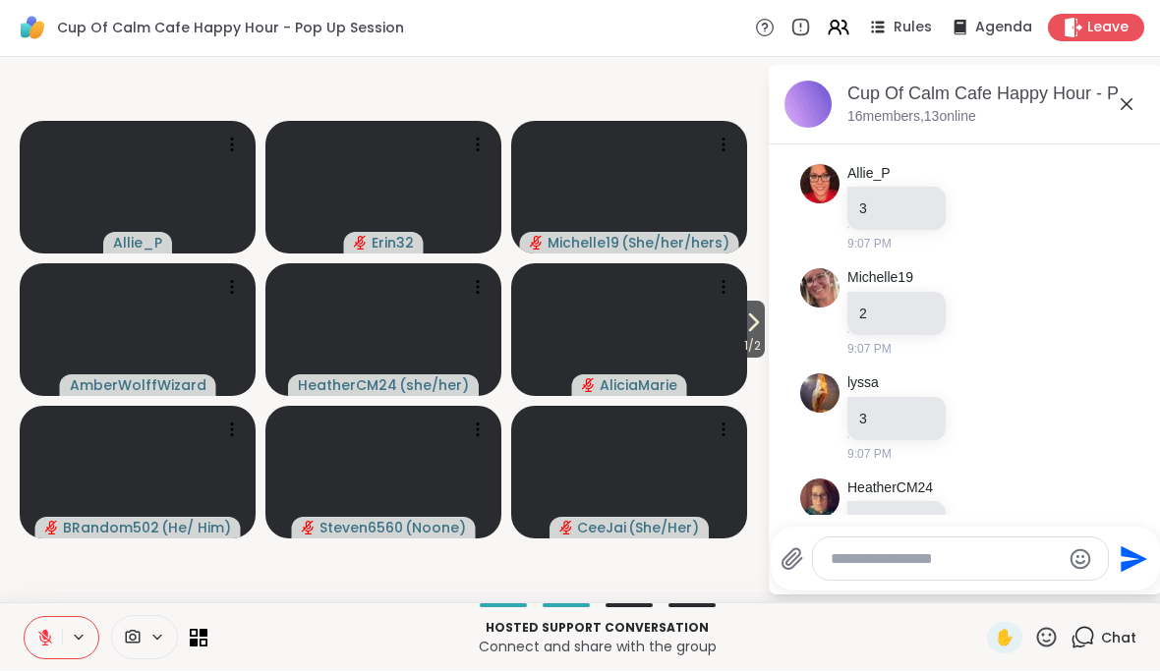
click at [908, 550] on textarea "Type your message" at bounding box center [944, 560] width 229 height 20
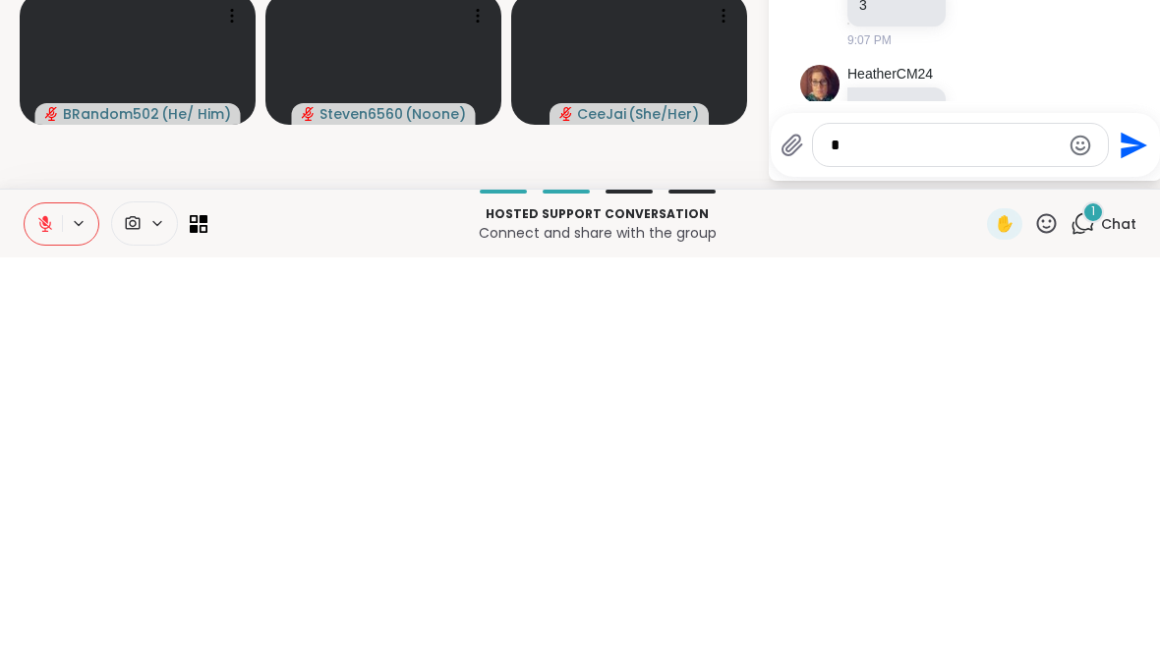
scroll to position [14387, 0]
type textarea "*"
click at [1127, 546] on icon "Send" at bounding box center [1133, 559] width 27 height 27
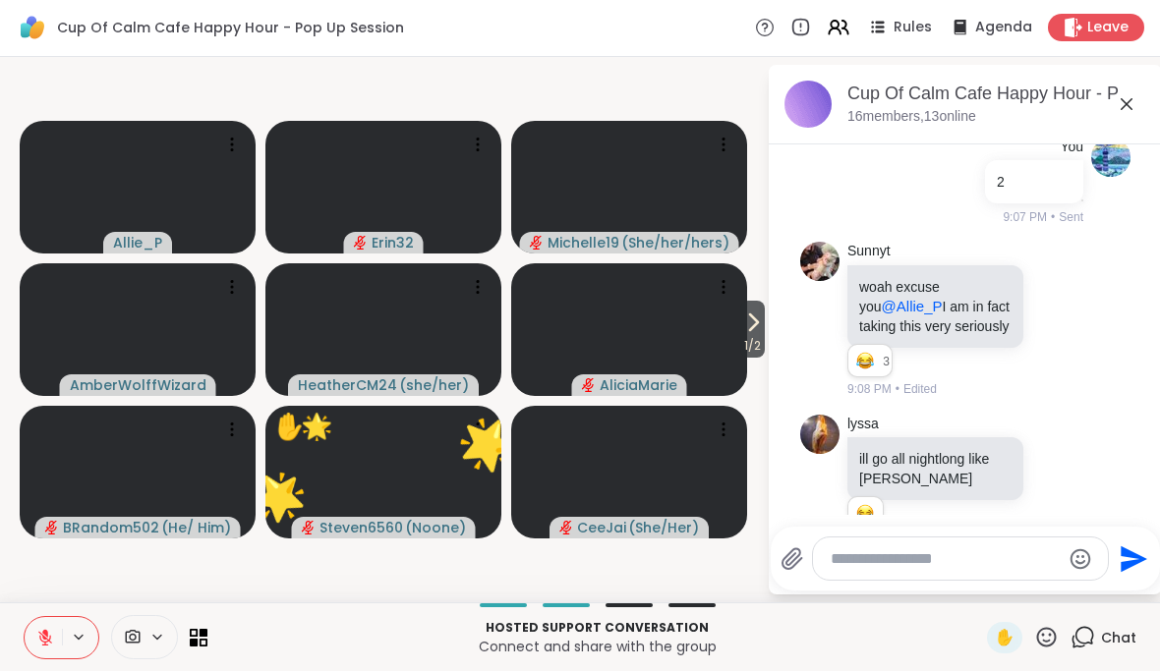
scroll to position [15016, 0]
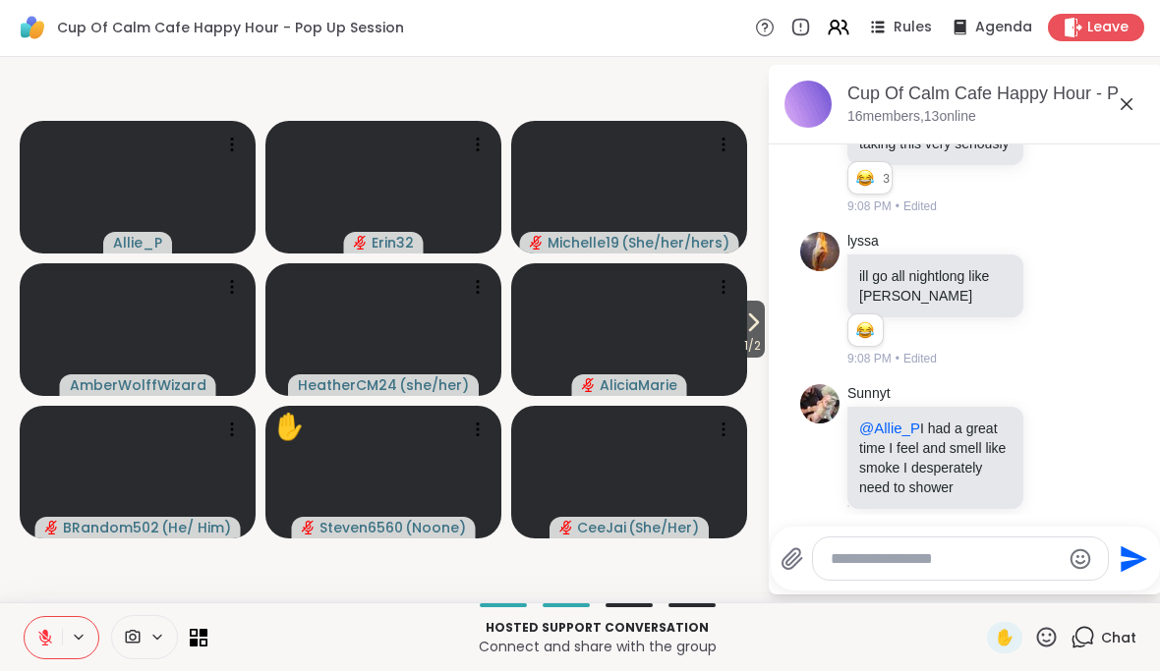
click at [1120, 107] on icon at bounding box center [1127, 105] width 24 height 24
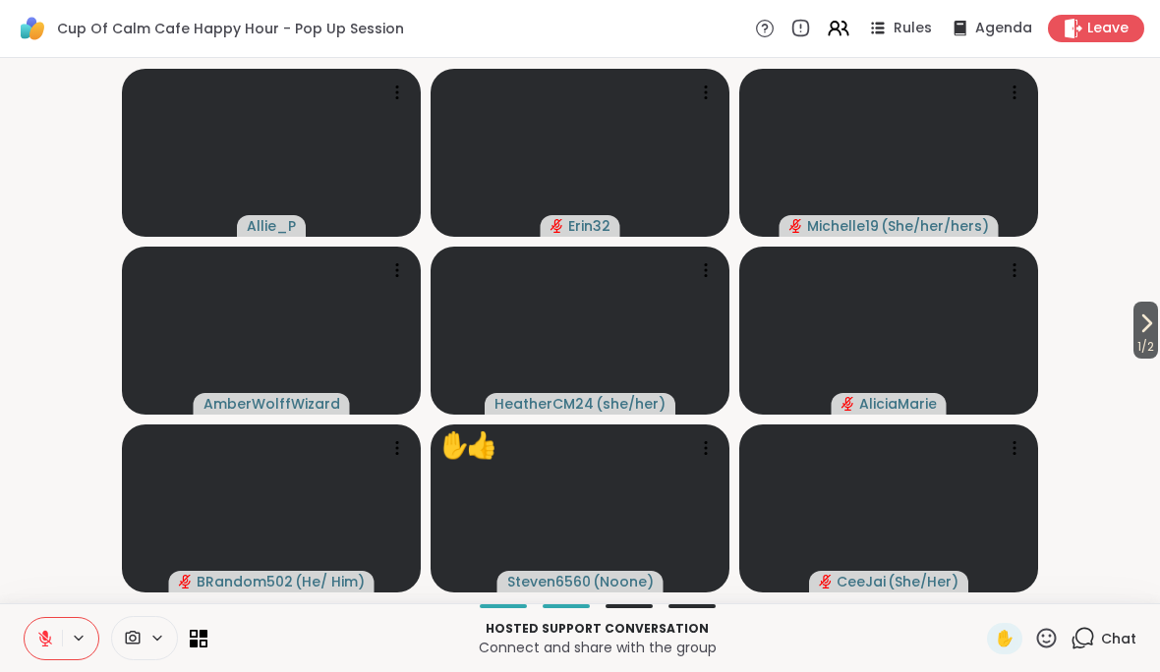
click at [1109, 23] on span "Leave" at bounding box center [1107, 29] width 41 height 20
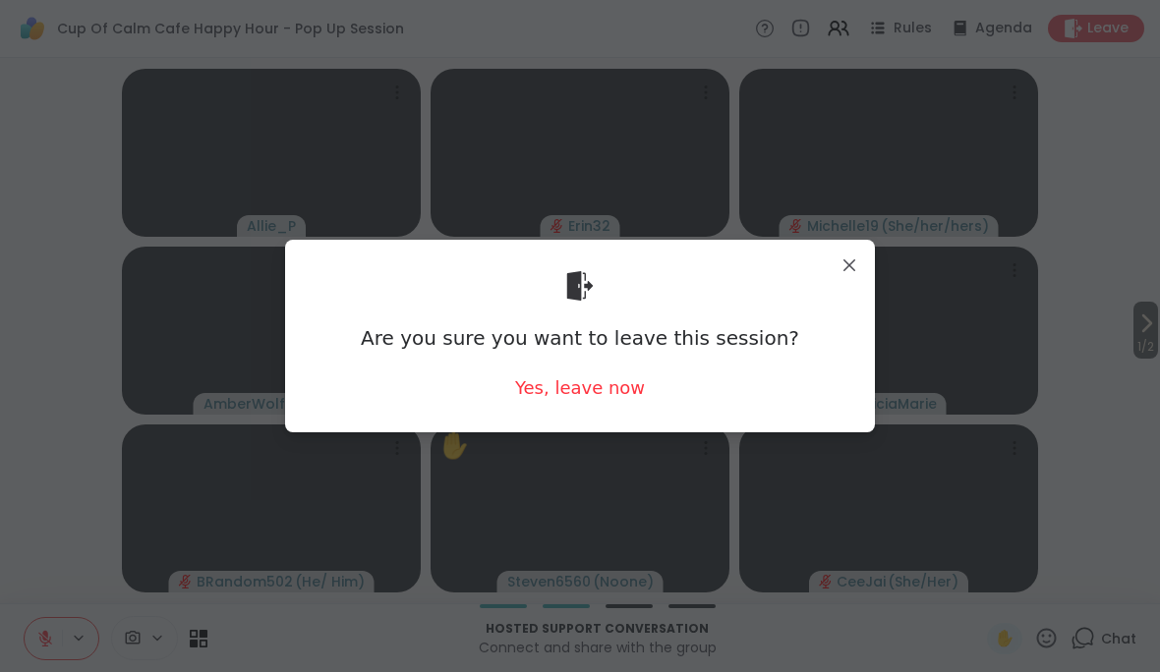
click at [622, 396] on div "Yes, leave now" at bounding box center [580, 387] width 130 height 25
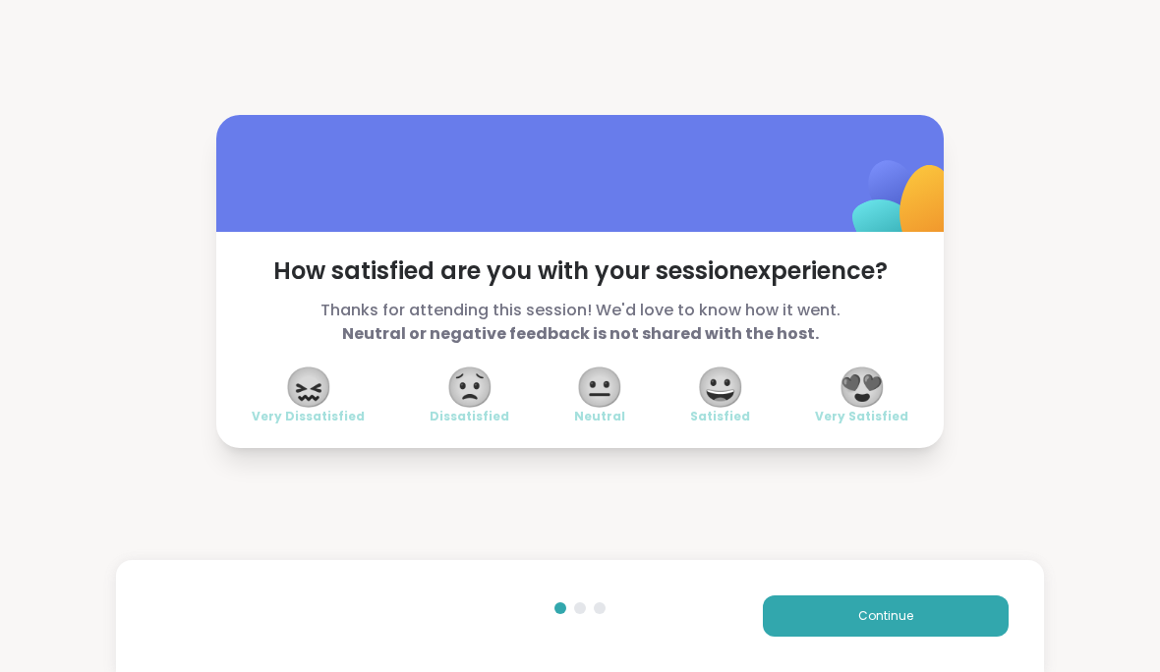
click at [873, 382] on span "😍" at bounding box center [861, 387] width 49 height 35
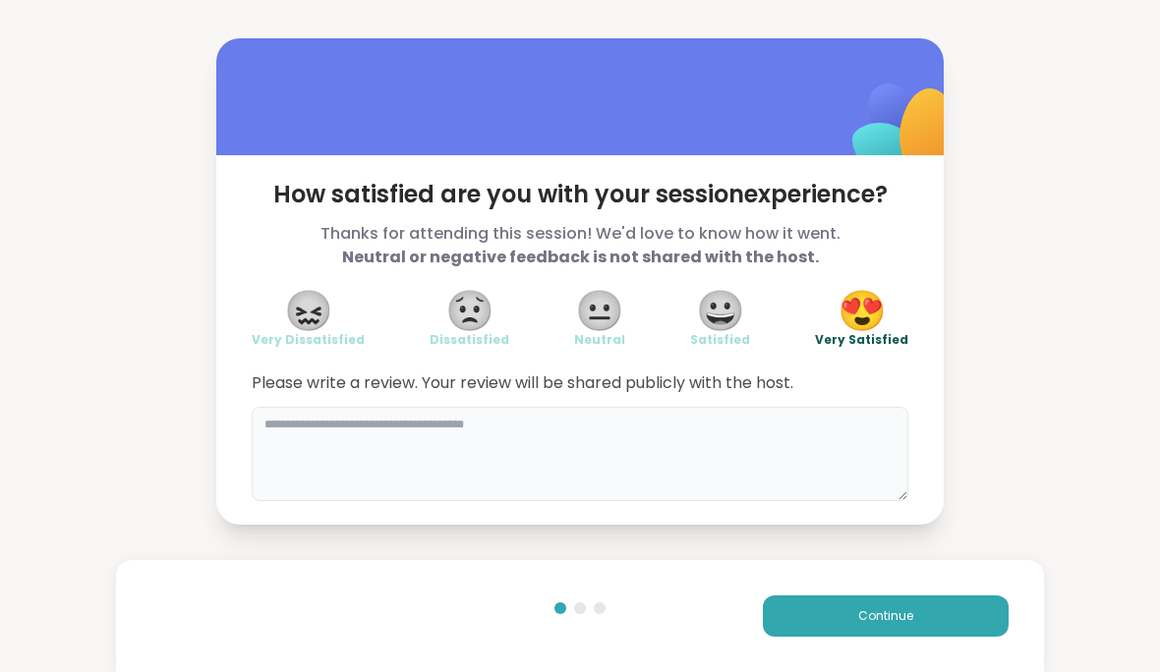
click at [796, 441] on textarea at bounding box center [580, 454] width 657 height 94
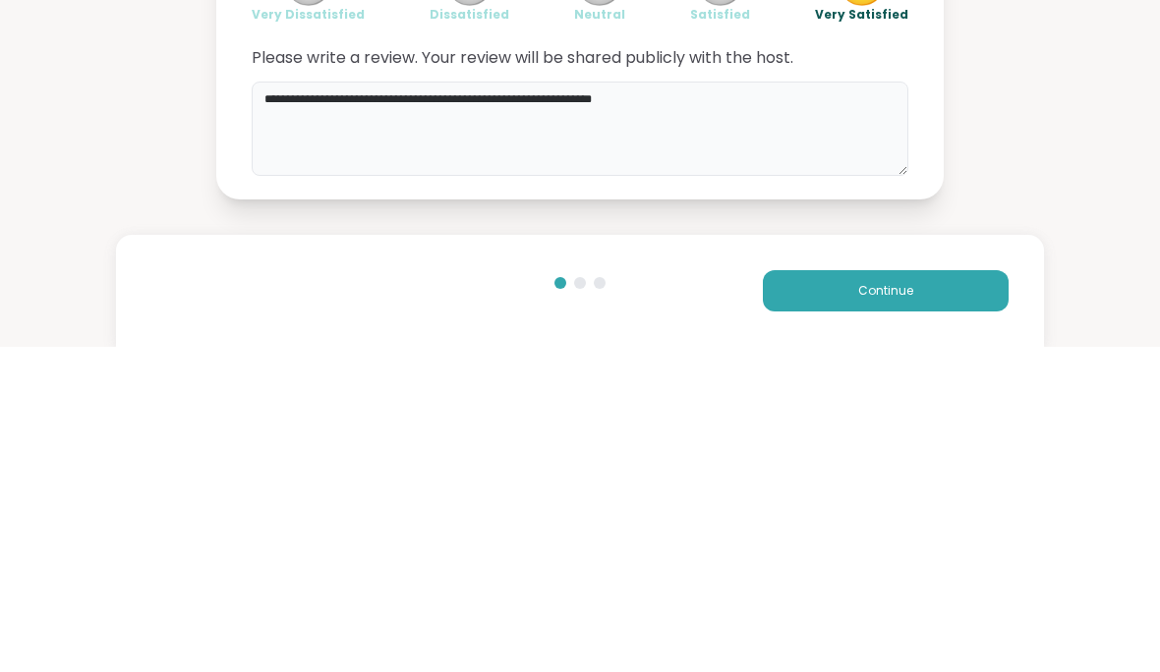
type textarea "**********"
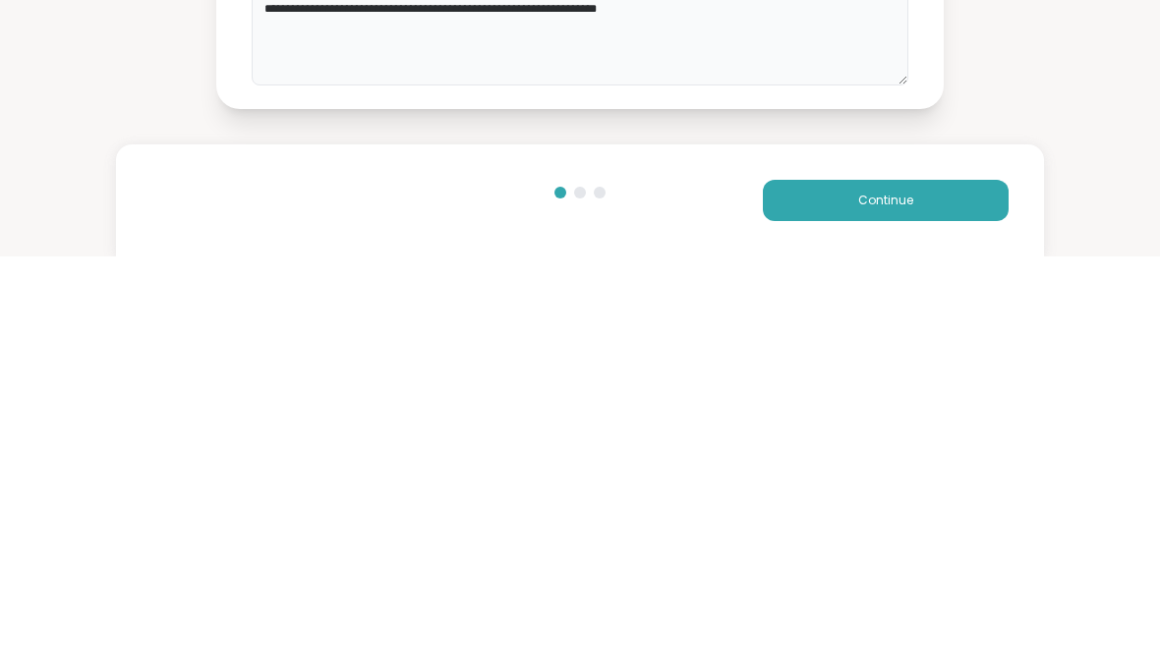
scroll to position [1, 0]
click at [941, 596] on button "Continue" at bounding box center [886, 616] width 246 height 41
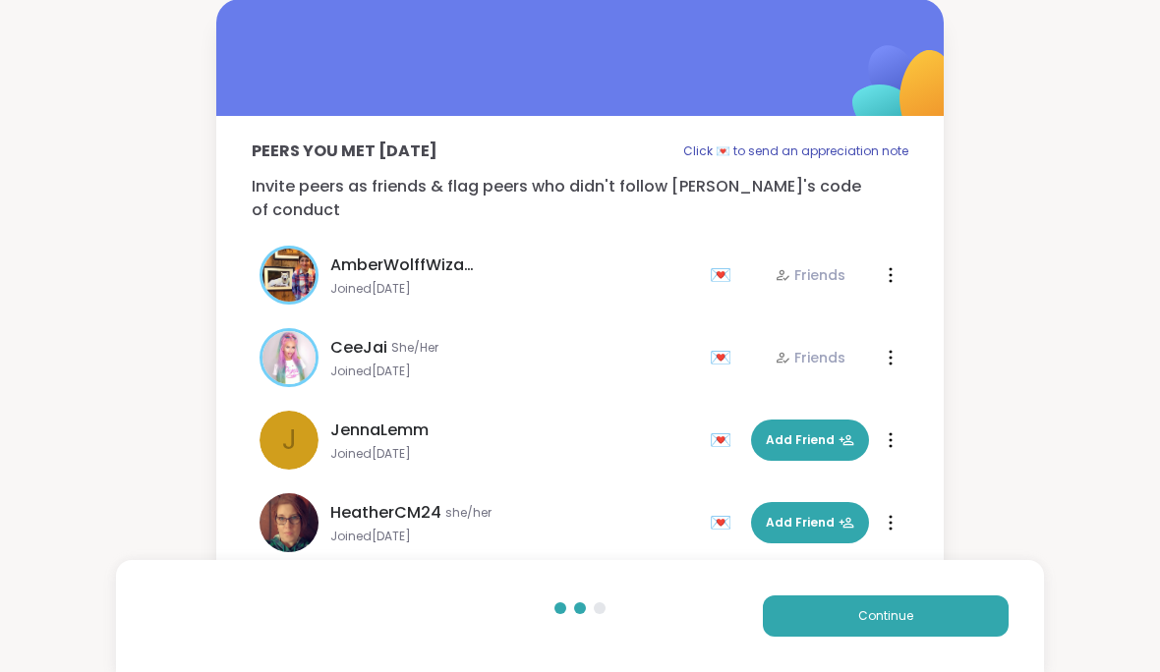
scroll to position [42, 0]
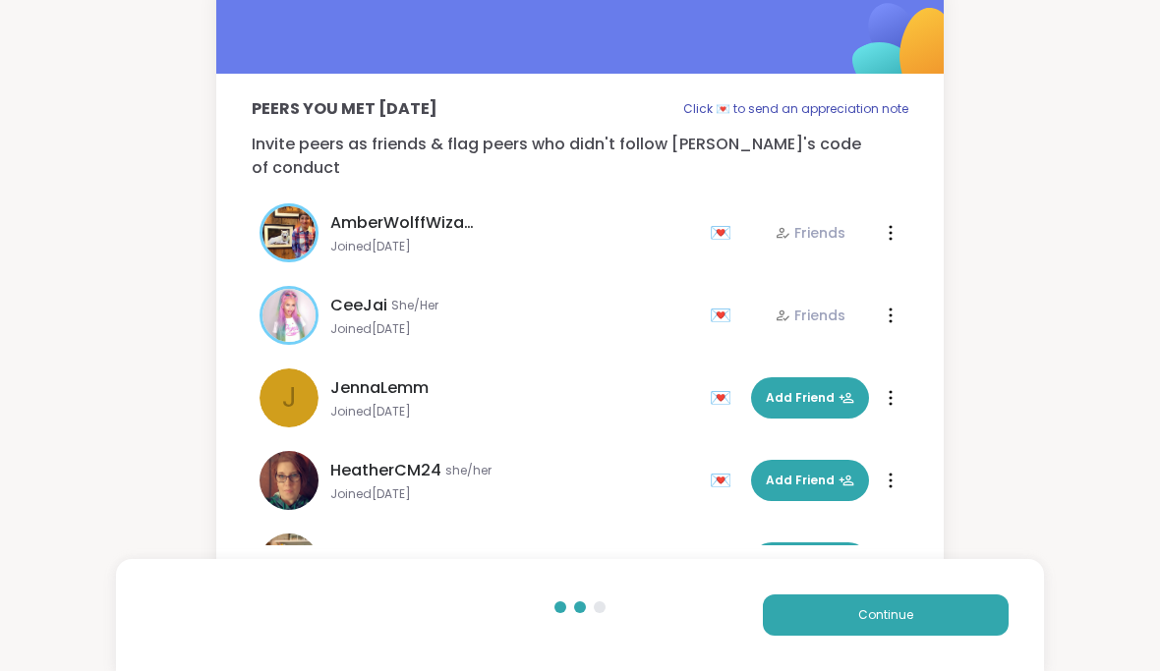
click at [821, 473] on span "Add Friend" at bounding box center [810, 482] width 88 height 18
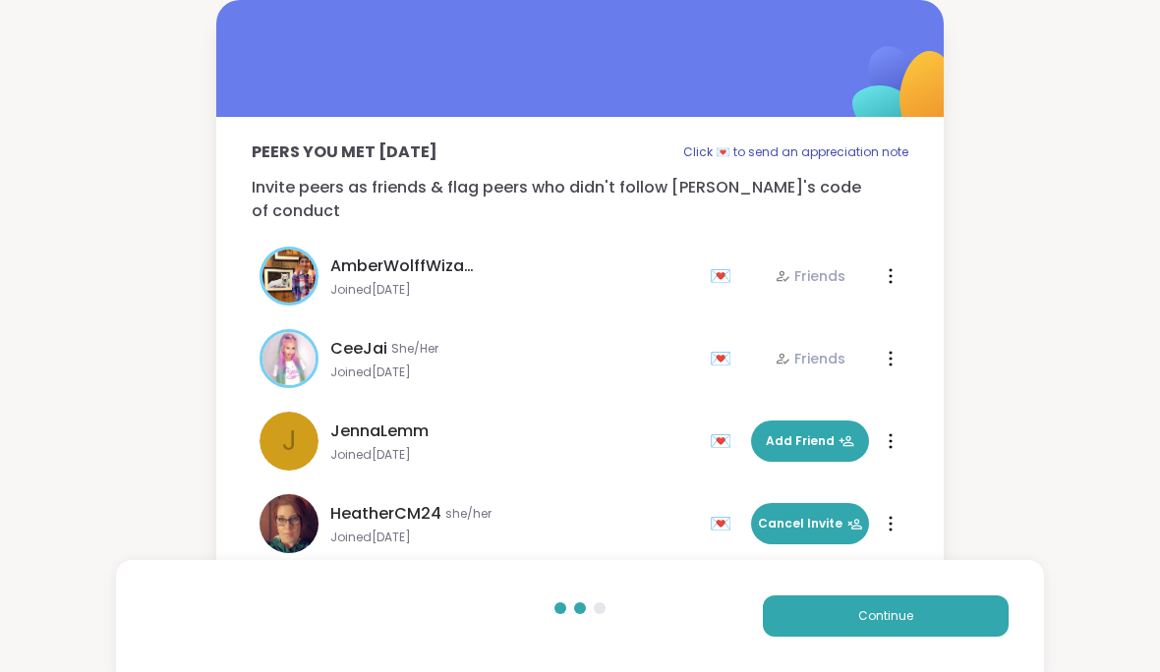
scroll to position [0, 0]
click at [894, 260] on div at bounding box center [891, 275] width 20 height 31
click at [985, 316] on div "Peers you met [DATE] Click 💌 to send an appreciation note Invite peers as frien…" at bounding box center [580, 314] width 1160 height 628
click at [896, 156] on p "Click 💌 to send an appreciation note" at bounding box center [795, 153] width 225 height 24
click at [889, 149] on p "Click 💌 to send an appreciation note" at bounding box center [795, 153] width 225 height 24
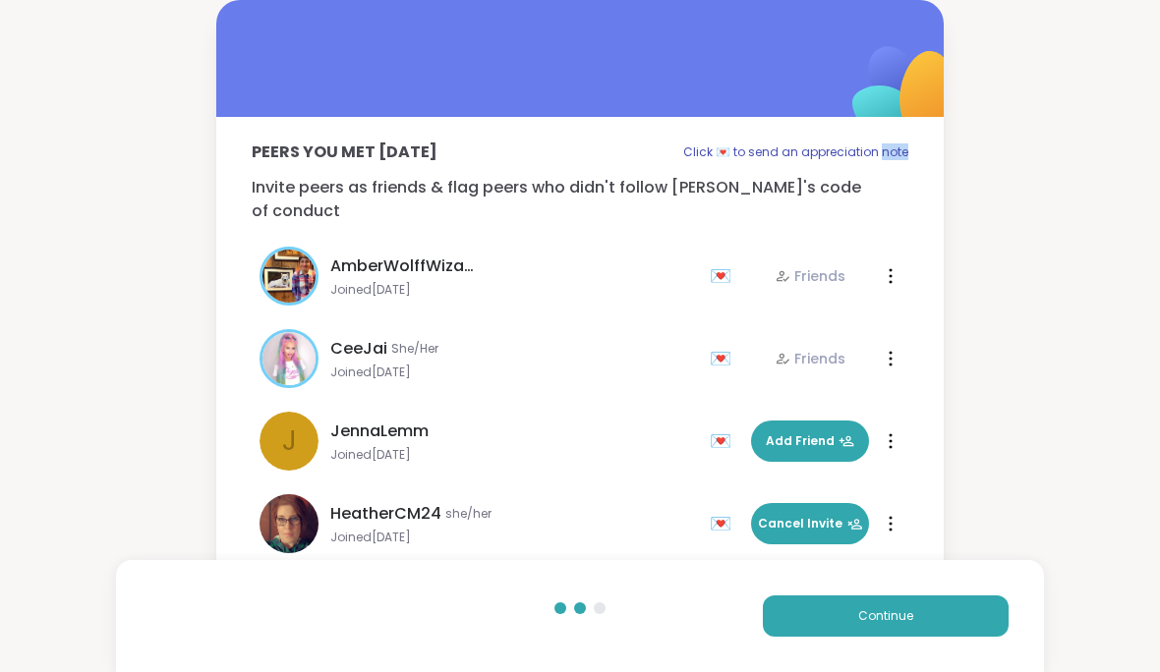
click at [1018, 83] on div "Peers you met [DATE] Click 💌 to send an appreciation note Invite peers as frien…" at bounding box center [580, 314] width 1160 height 628
click at [726, 260] on div "💌" at bounding box center [724, 275] width 29 height 31
click at [903, 610] on span "Continue" at bounding box center [885, 616] width 55 height 18
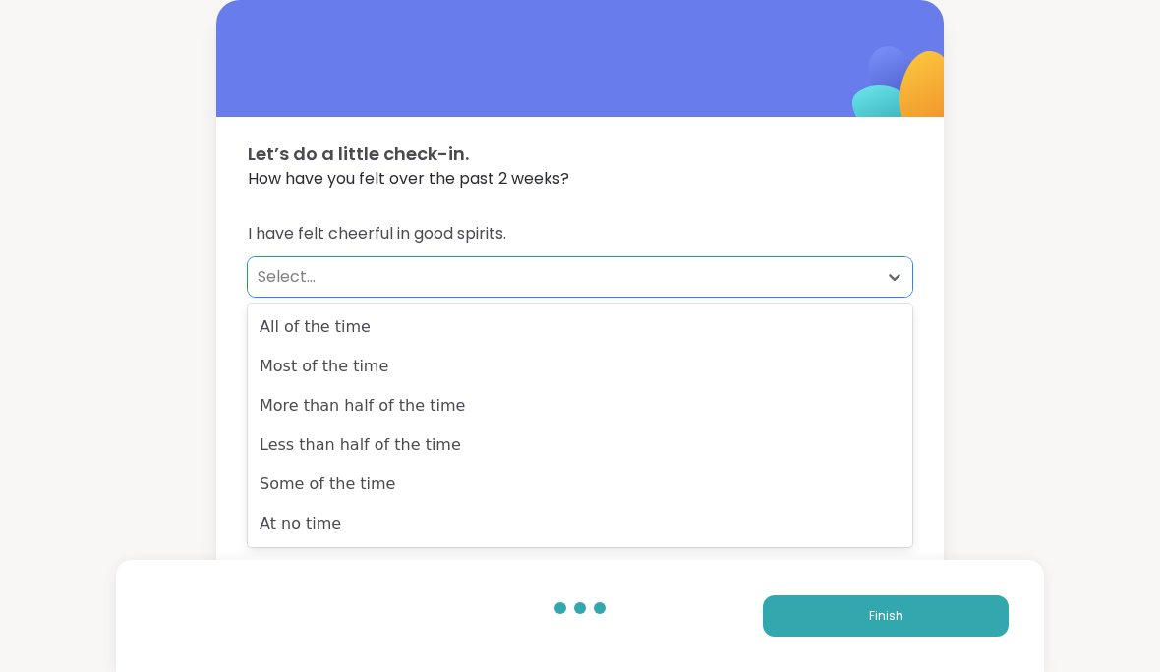
scroll to position [1, 0]
click at [813, 401] on div "More than half of the time" at bounding box center [580, 405] width 664 height 39
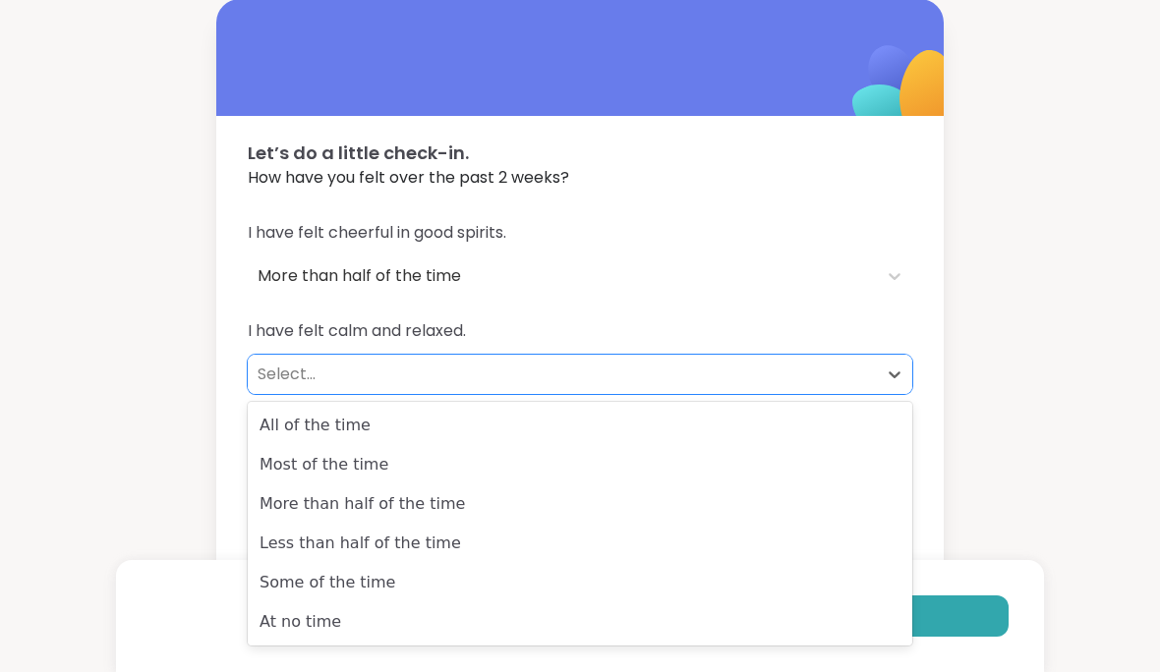
click at [828, 477] on div "Most of the time" at bounding box center [580, 464] width 664 height 39
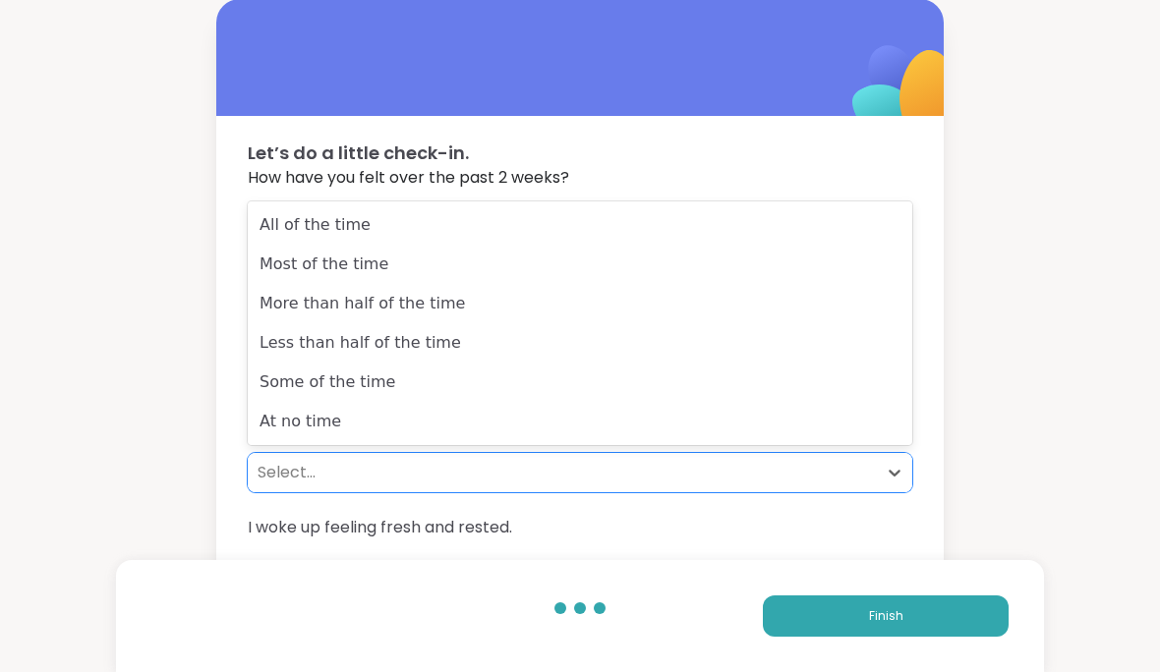
click at [838, 316] on div "More than half of the time" at bounding box center [580, 303] width 664 height 39
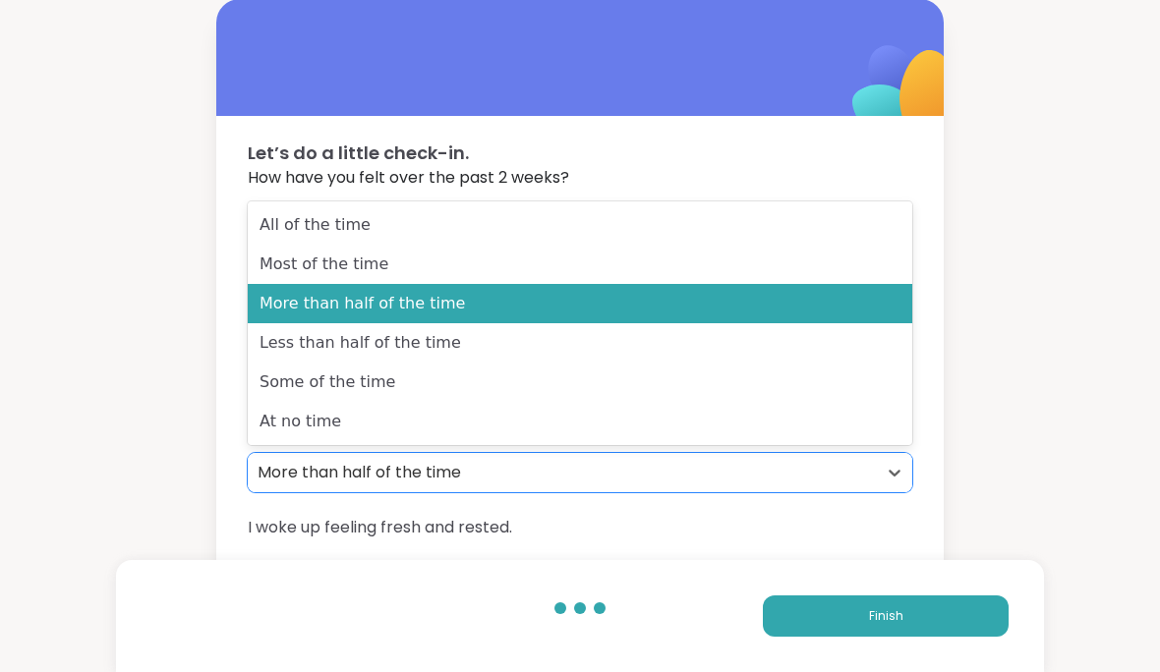
click at [823, 322] on div "More than half of the time" at bounding box center [580, 303] width 664 height 39
click at [801, 386] on div "Some of the time" at bounding box center [580, 382] width 664 height 39
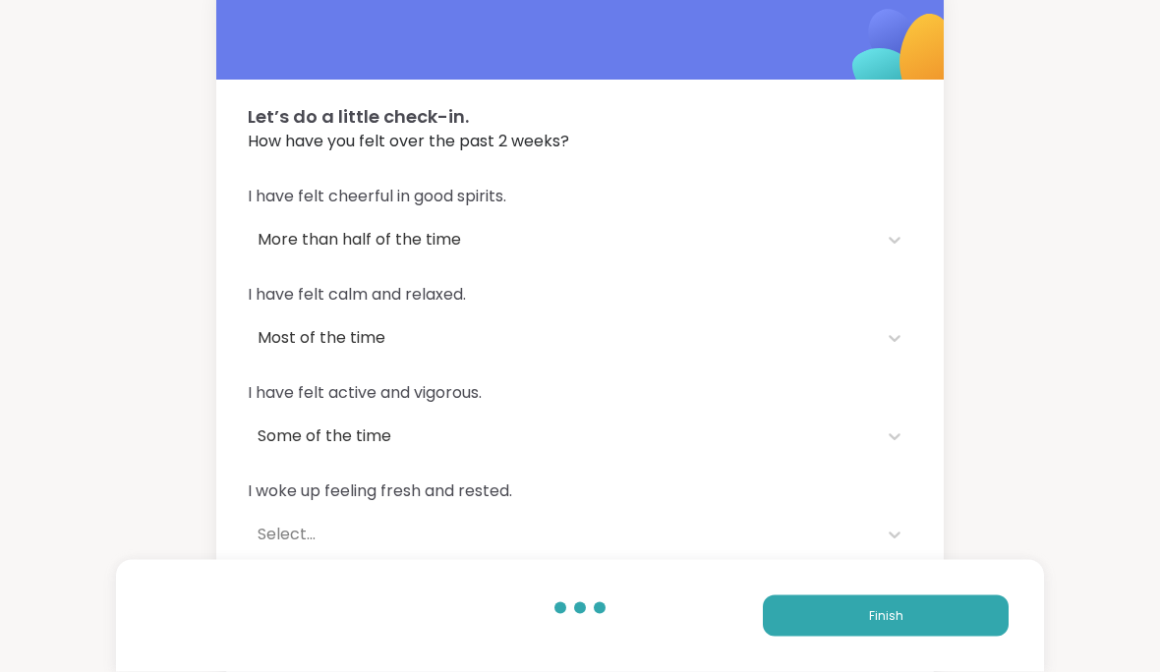
scroll to position [37, 0]
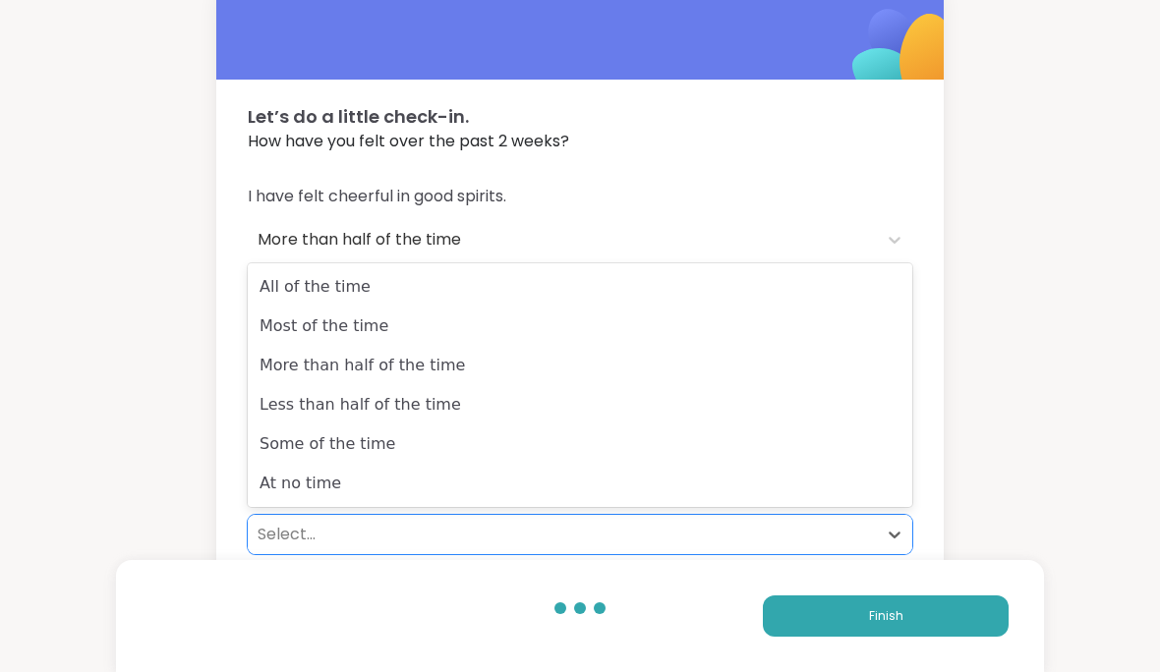
click at [806, 393] on div "Less than half of the time" at bounding box center [580, 404] width 664 height 39
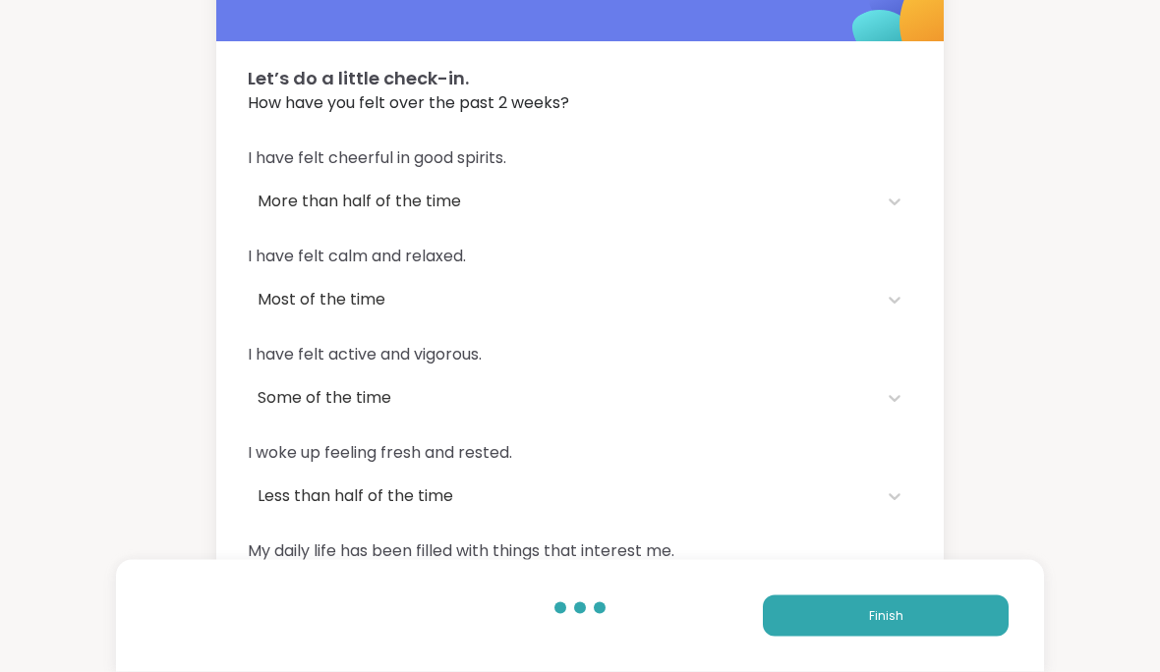
scroll to position [75, 0]
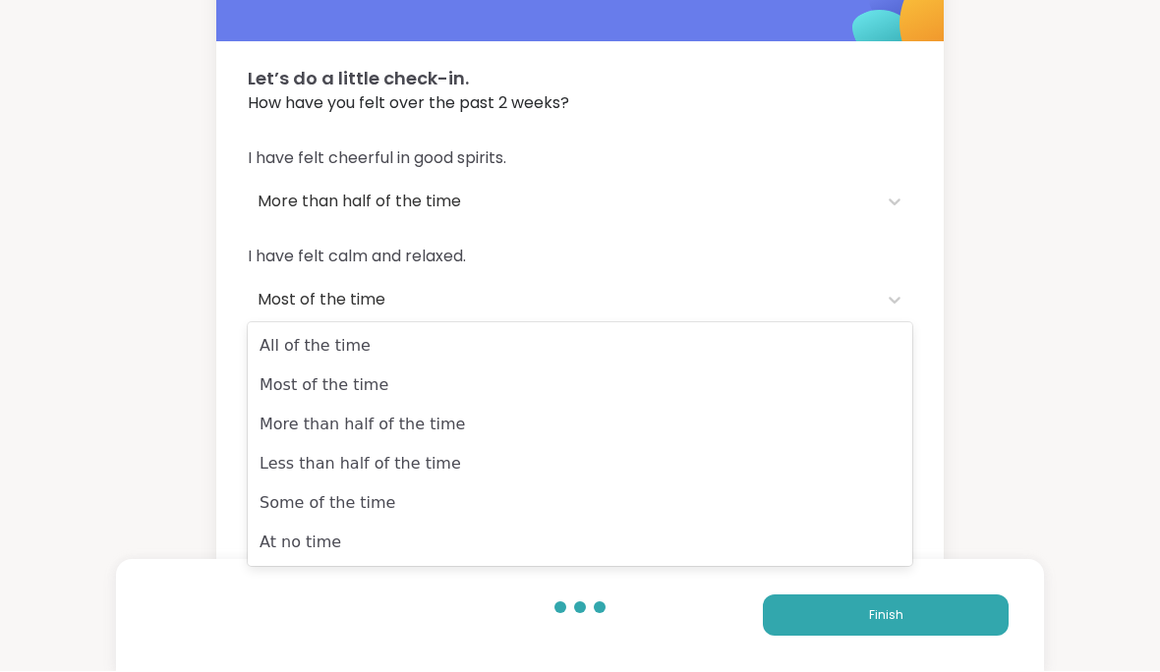
click at [769, 406] on div "More than half of the time" at bounding box center [580, 425] width 664 height 39
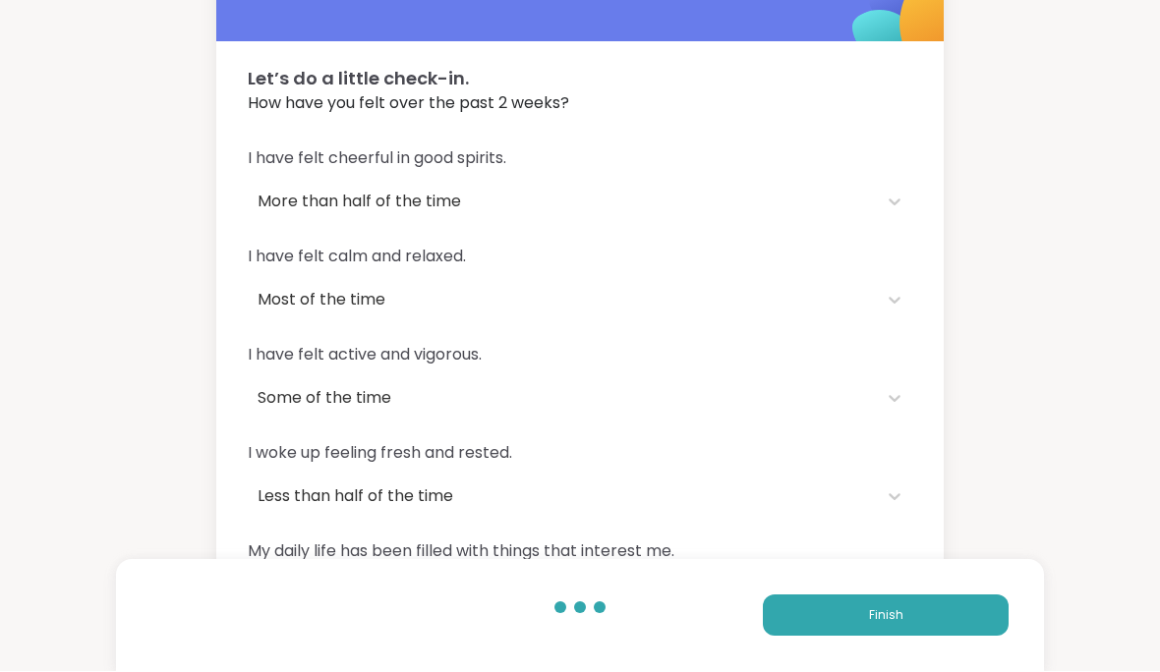
click at [911, 637] on button "Finish" at bounding box center [886, 616] width 246 height 41
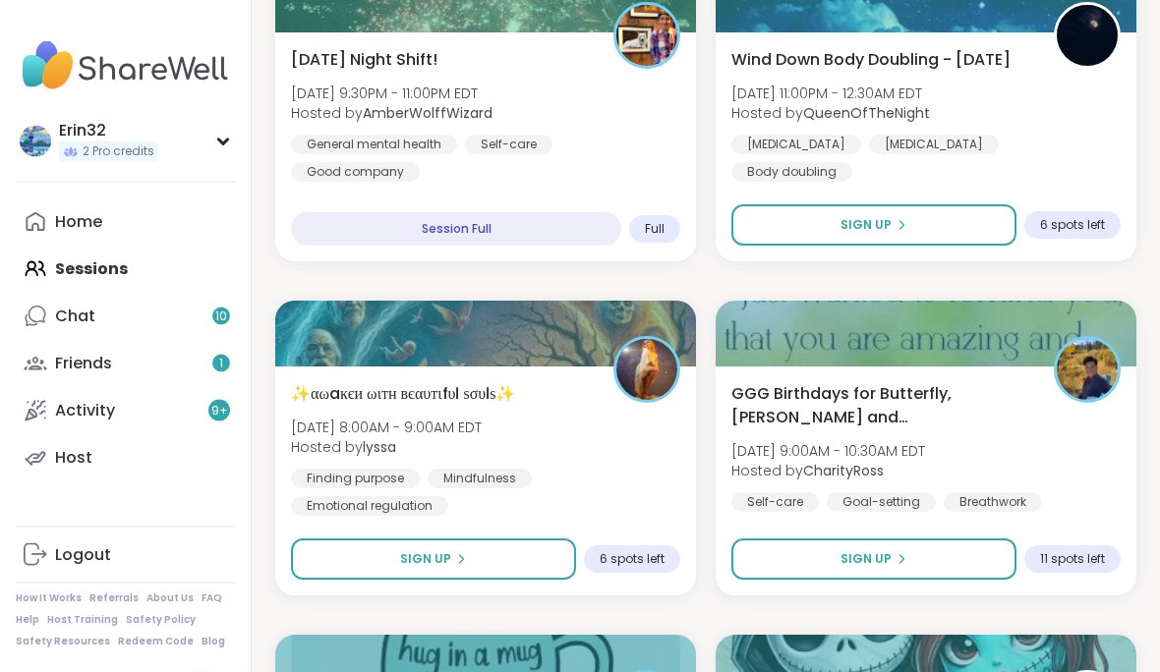
scroll to position [776, 0]
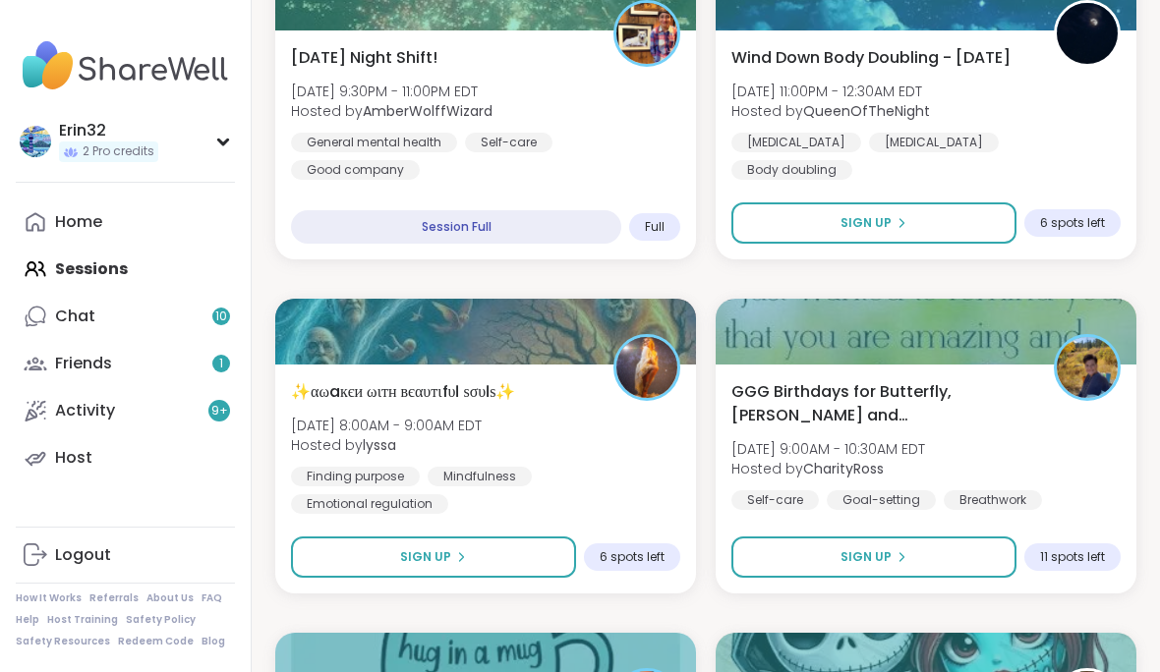
click at [225, 141] on icon at bounding box center [222, 142] width 9 height 5
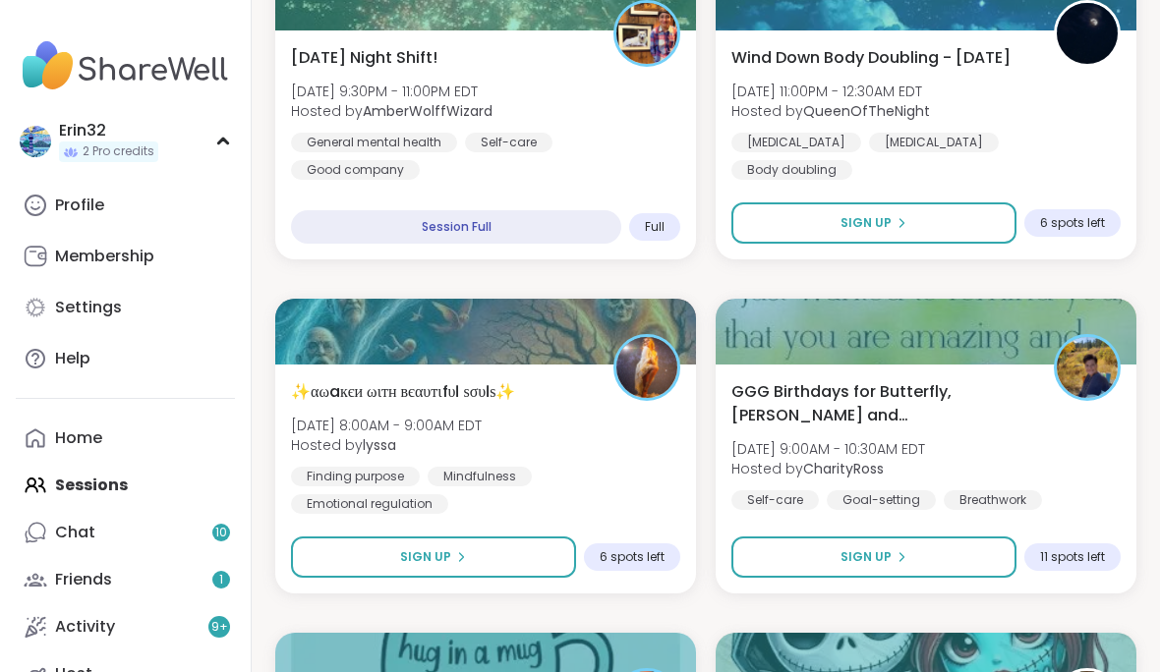
click at [233, 53] on img at bounding box center [125, 65] width 219 height 69
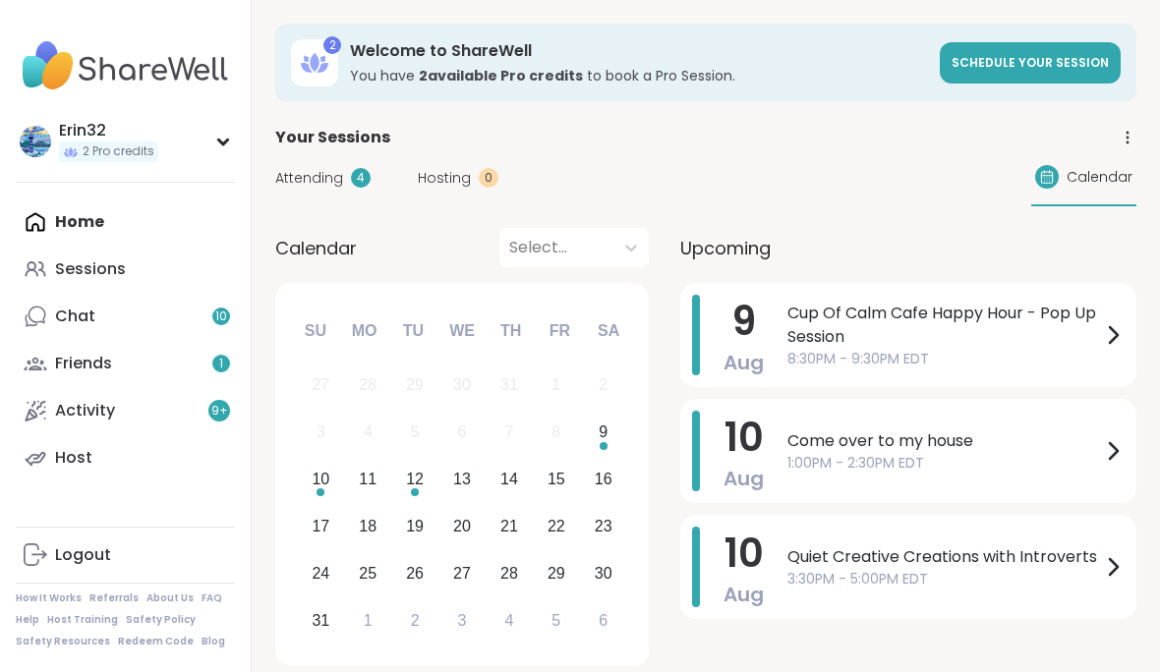
click at [176, 261] on link "Sessions" at bounding box center [125, 269] width 219 height 47
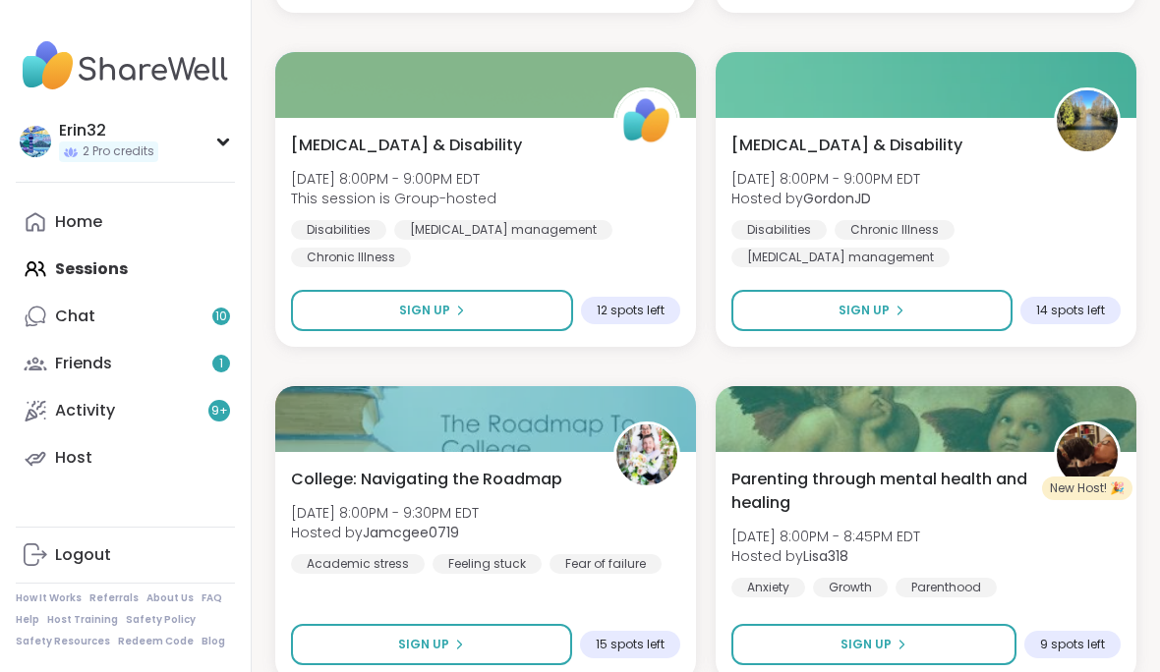
scroll to position [5713, 0]
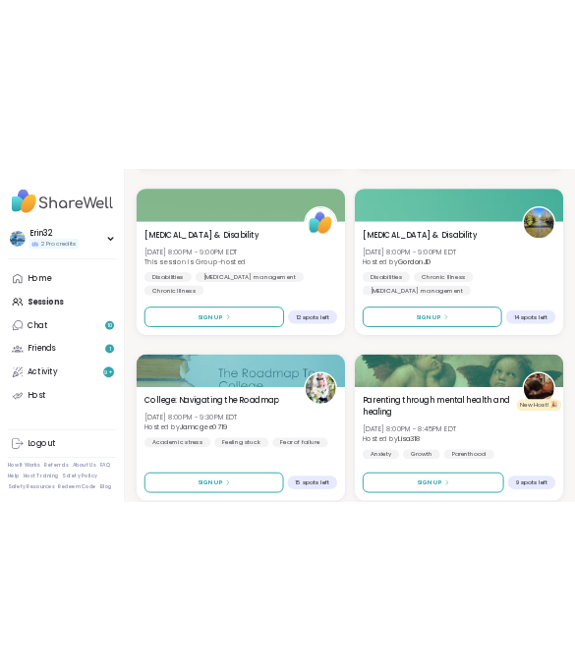
scroll to position [9992, 0]
